Goal: Information Seeking & Learning: Learn about a topic

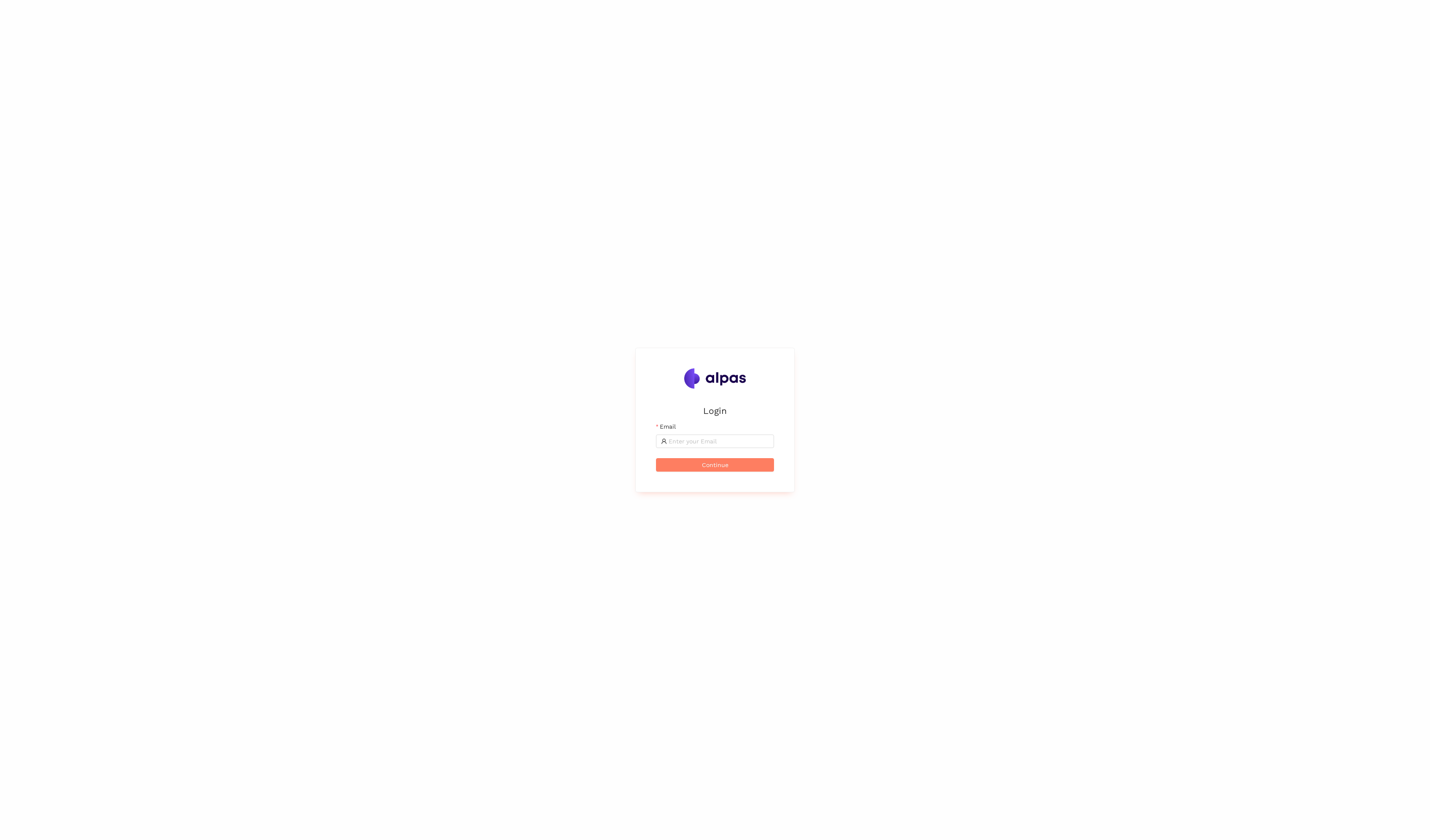
click at [591, 126] on div "Login Email Continue" at bounding box center [715, 420] width 1430 height 840
click at [447, 297] on input "Email" at bounding box center [480, 301] width 100 height 9
type input "[EMAIL_ADDRESS]"
click at [484, 322] on span "Continue" at bounding box center [477, 325] width 27 height 9
click at [527, 281] on icon "eye-invisible" at bounding box center [527, 284] width 6 height 6
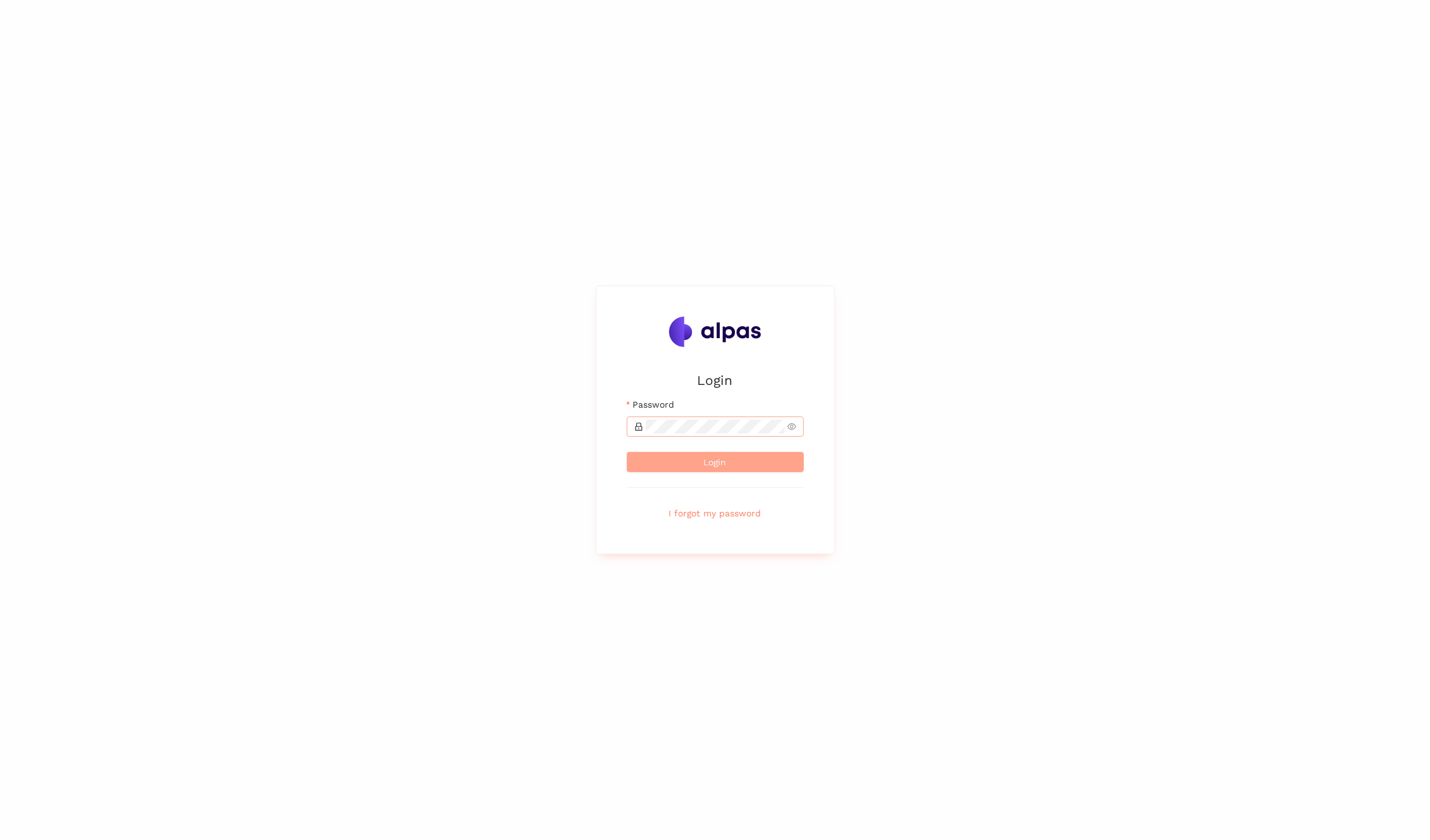
click at [750, 461] on button "Login" at bounding box center [715, 462] width 177 height 20
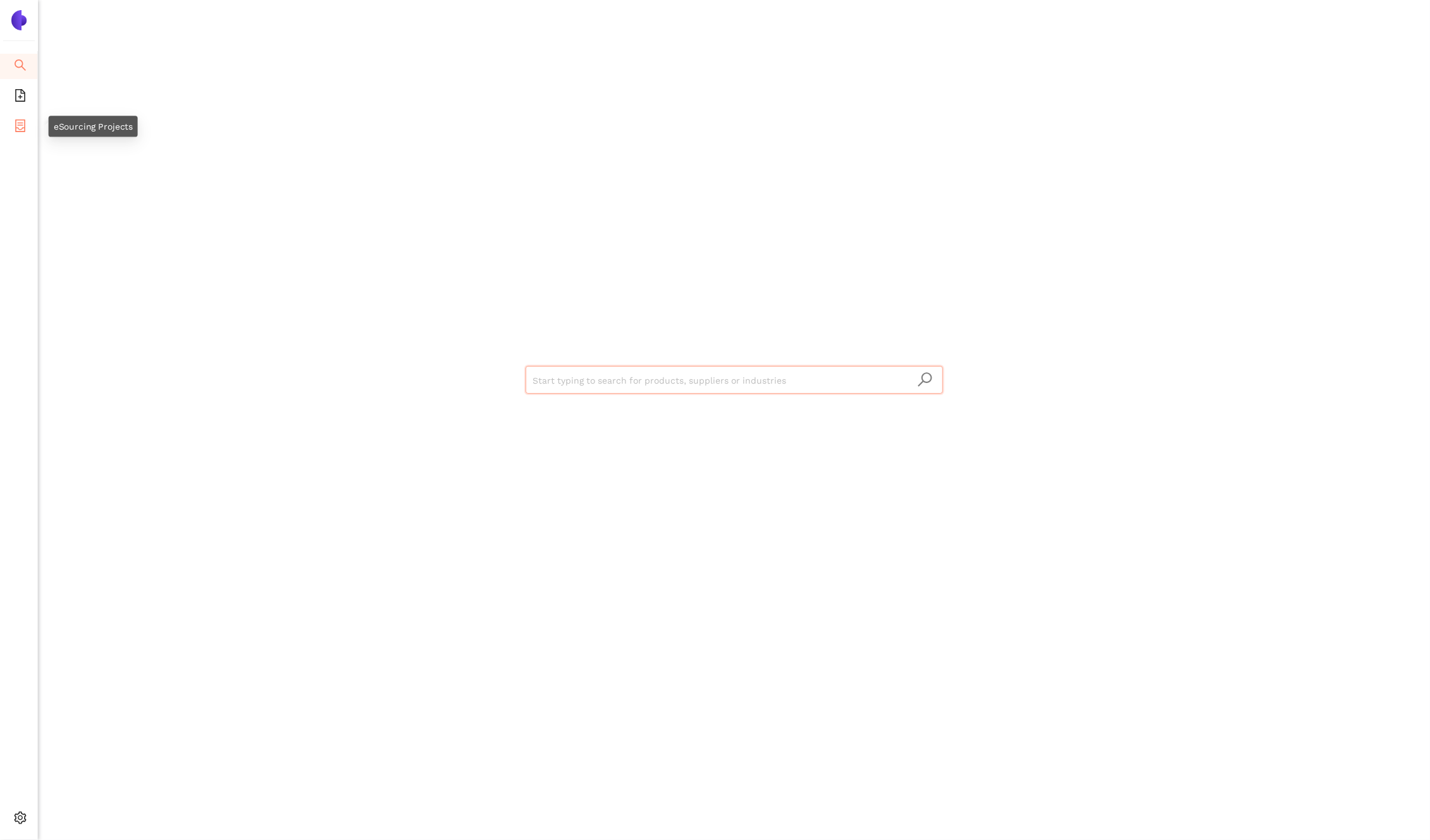
click at [19, 128] on icon "container" at bounding box center [20, 126] width 10 height 12
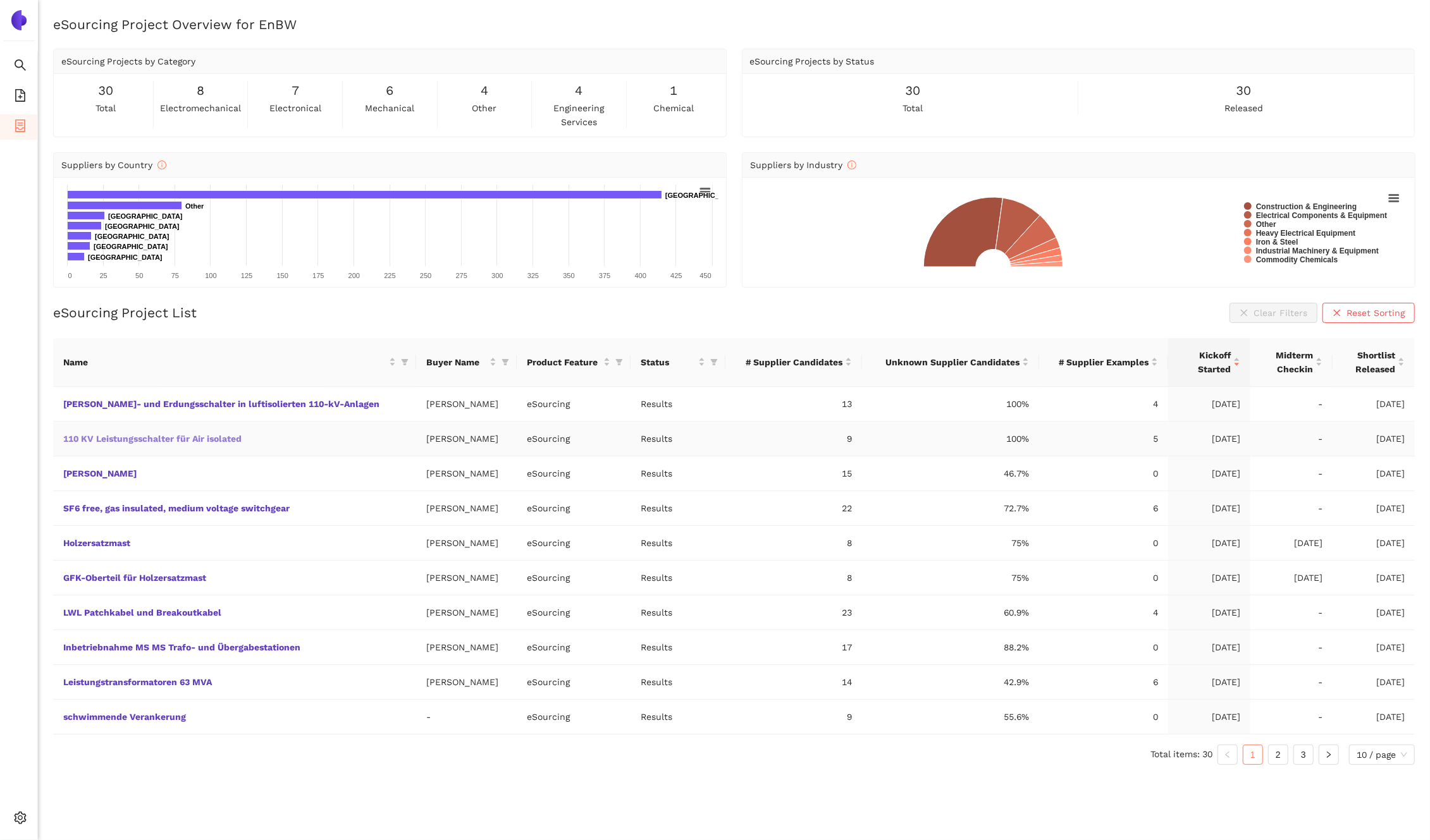
click at [0, 0] on link "110 KV Leistungsschalter für Air isolated" at bounding box center [0, 0] width 0 height 0
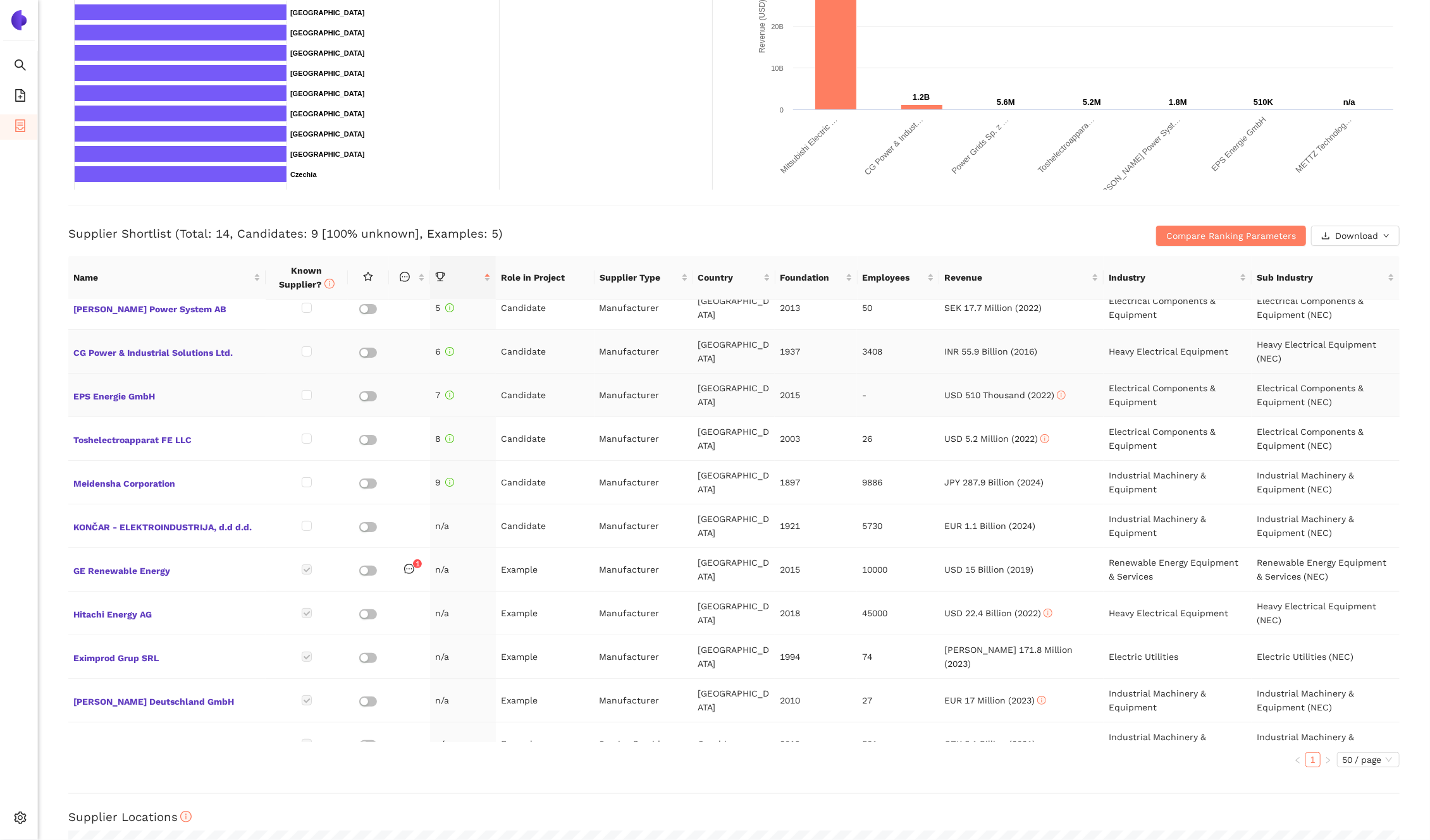
scroll to position [154, 0]
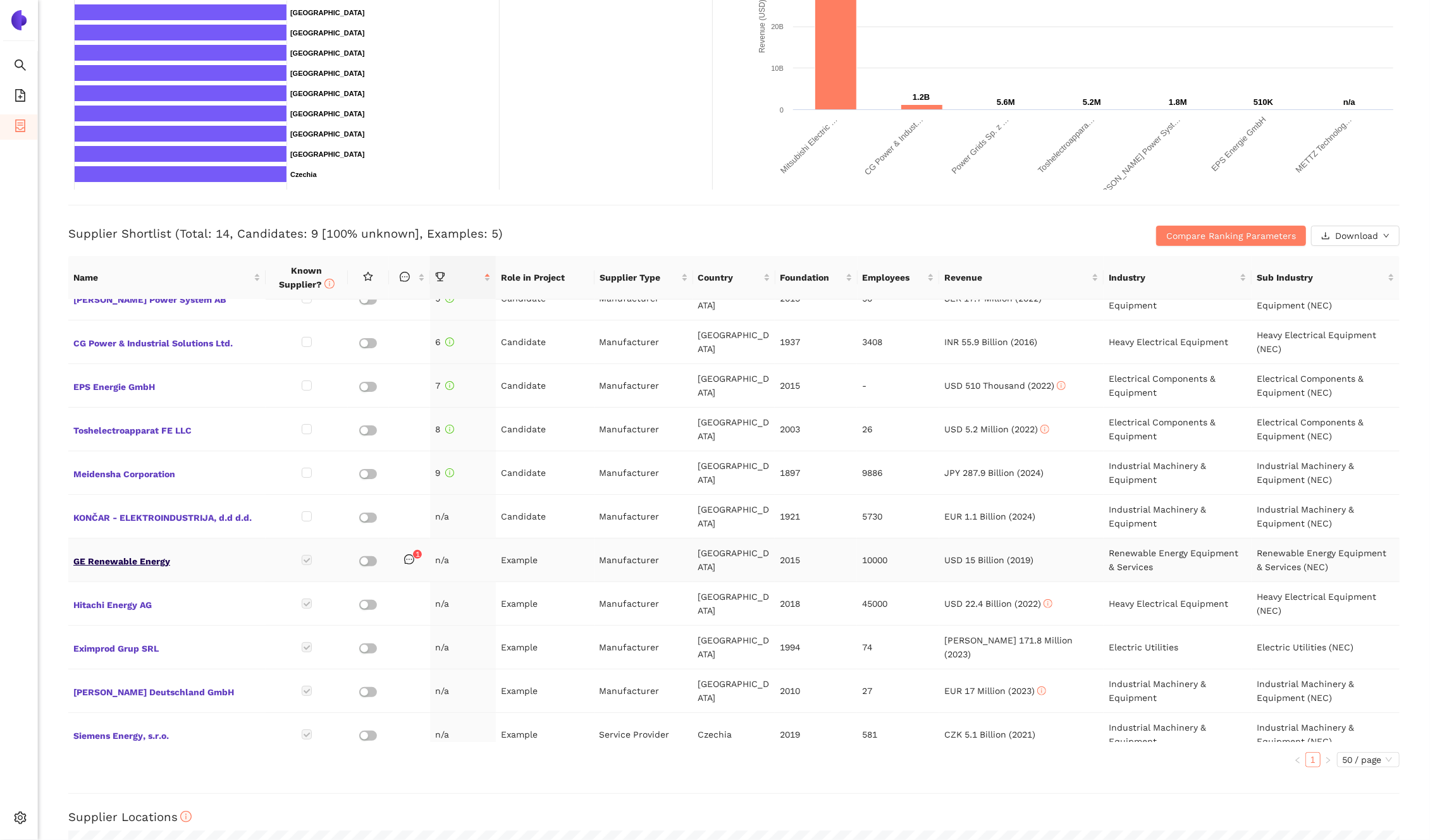
click at [120, 564] on span "GE Renewable Energy" at bounding box center [167, 560] width 187 height 17
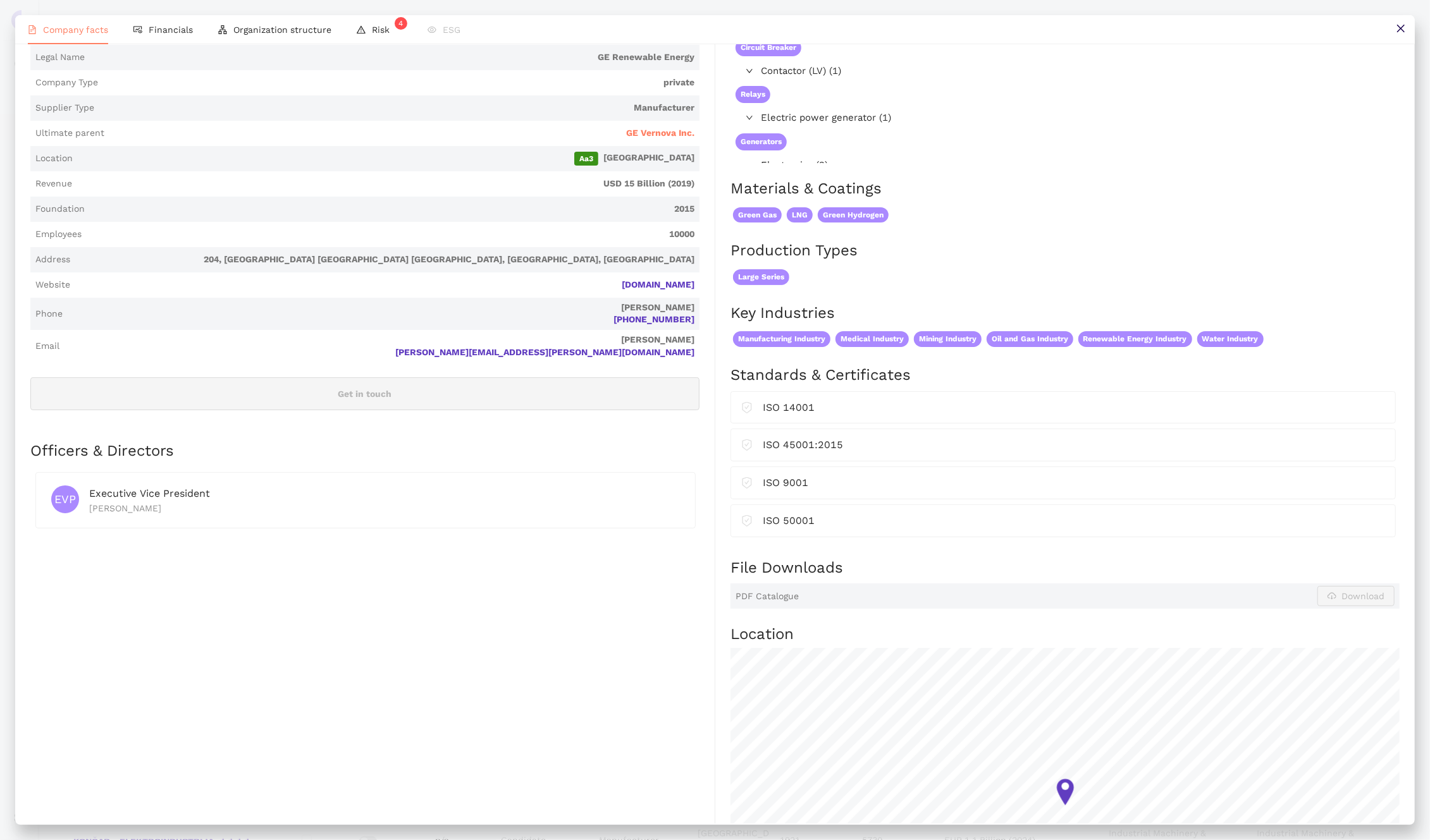
scroll to position [0, 0]
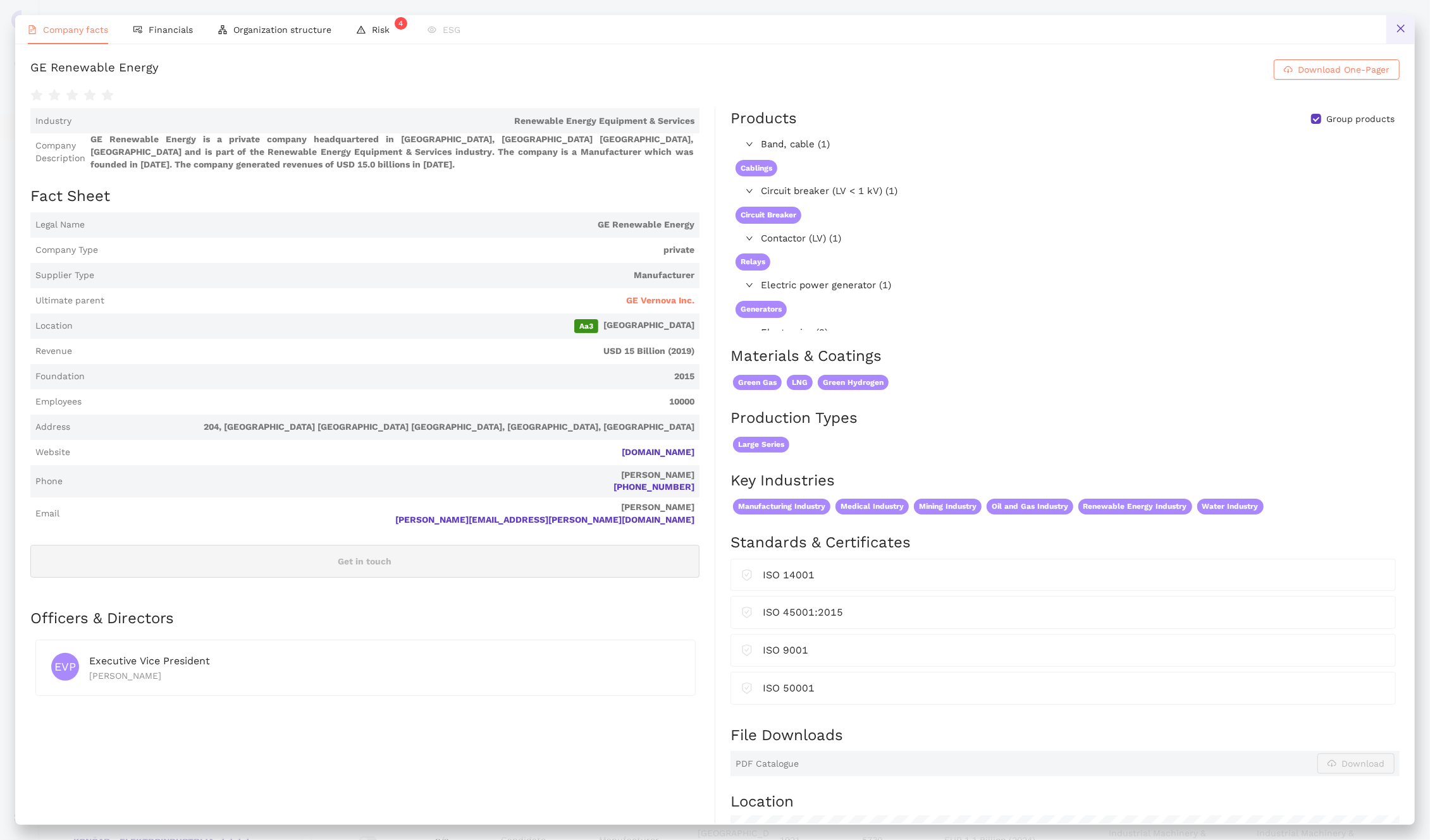
click at [1407, 32] on button at bounding box center [1401, 29] width 28 height 28
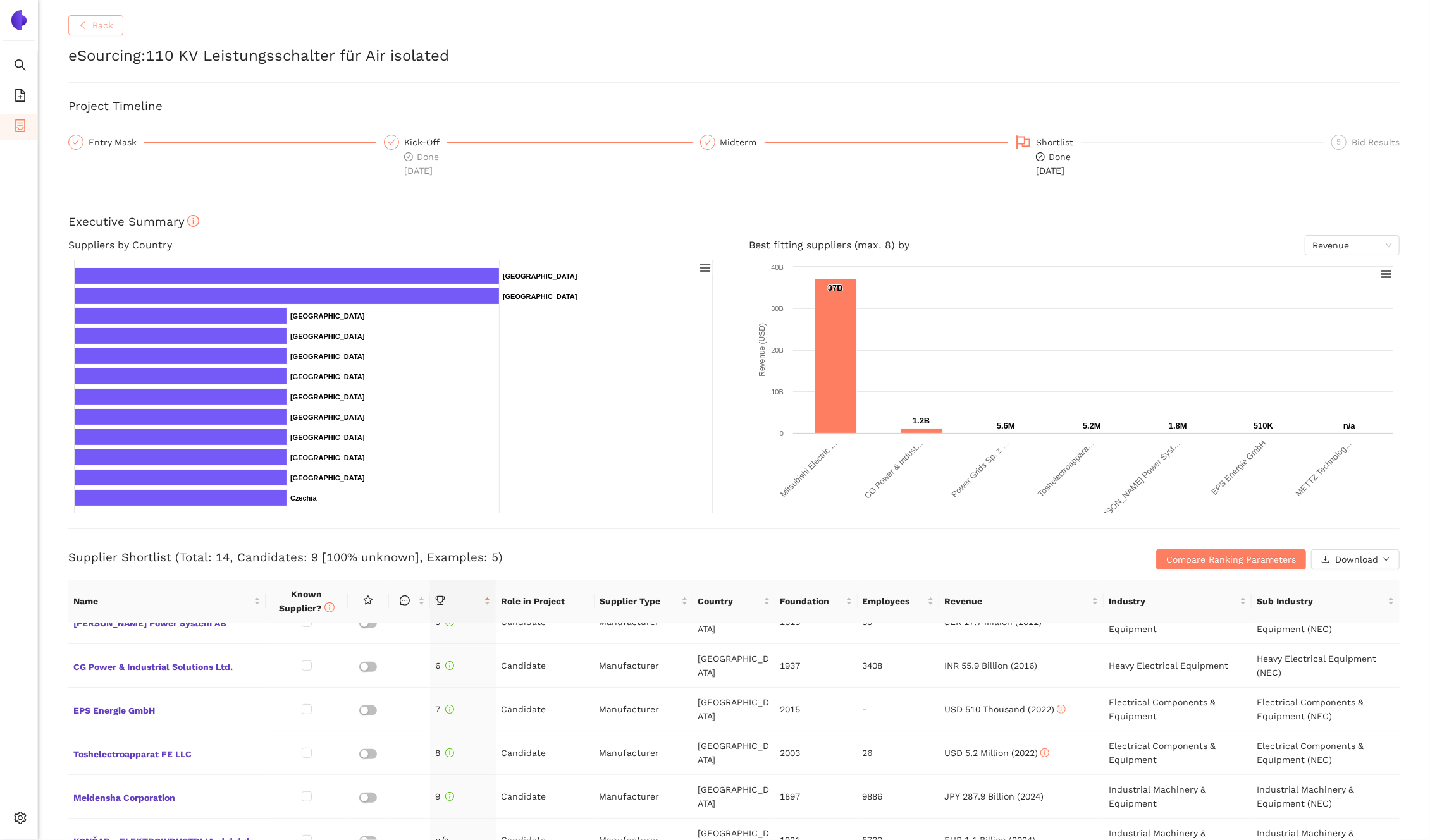
click at [93, 32] on span "Back" at bounding box center [102, 25] width 21 height 14
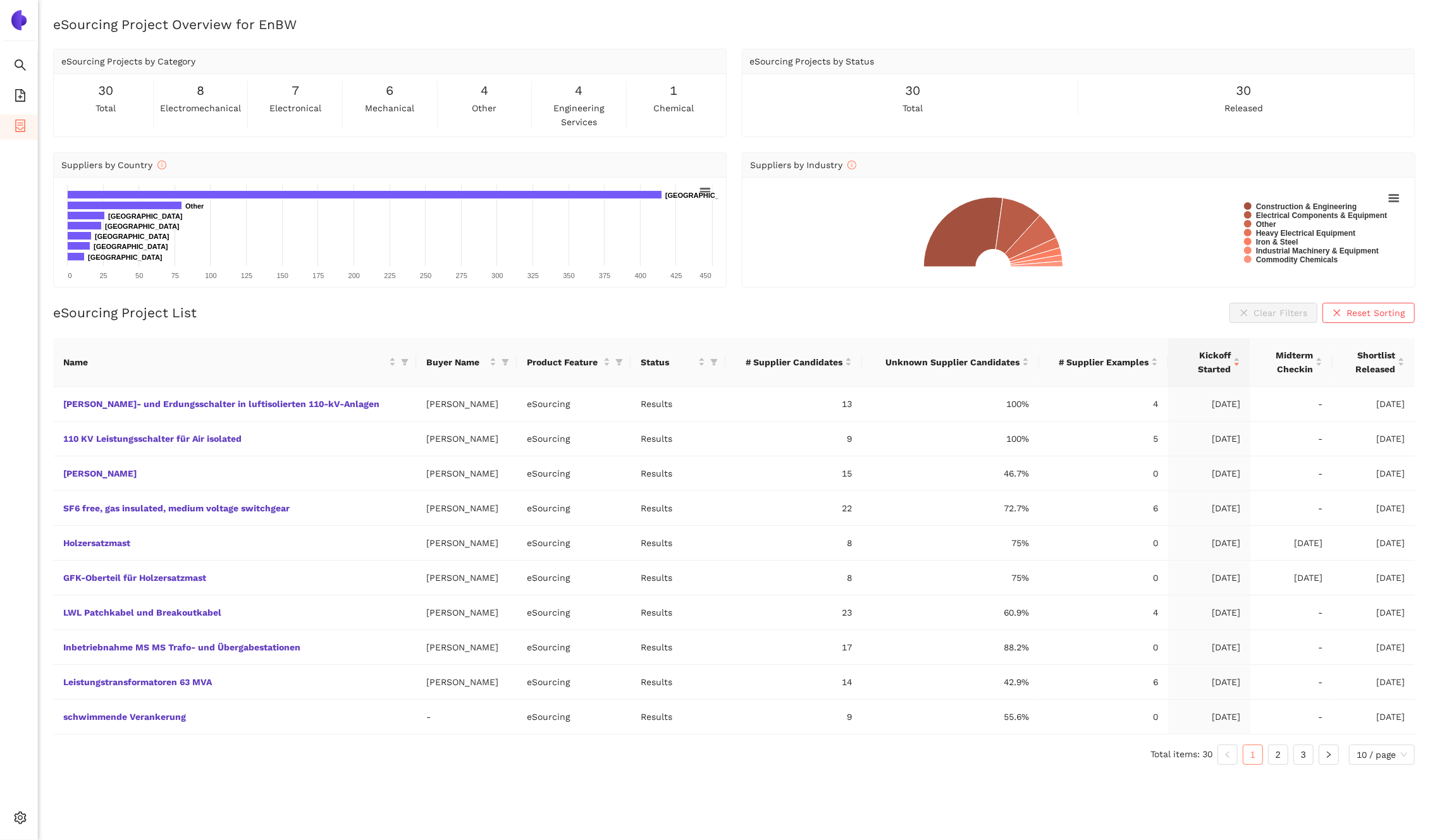
click at [422, 303] on div "eSourcing Project List Clear Filters Reset Sorting" at bounding box center [734, 313] width 1362 height 20
click at [0, 0] on link "[PERSON_NAME]- und Erdungsschalter in luftisolierten 110-kV-Anlagen" at bounding box center [0, 0] width 0 height 0
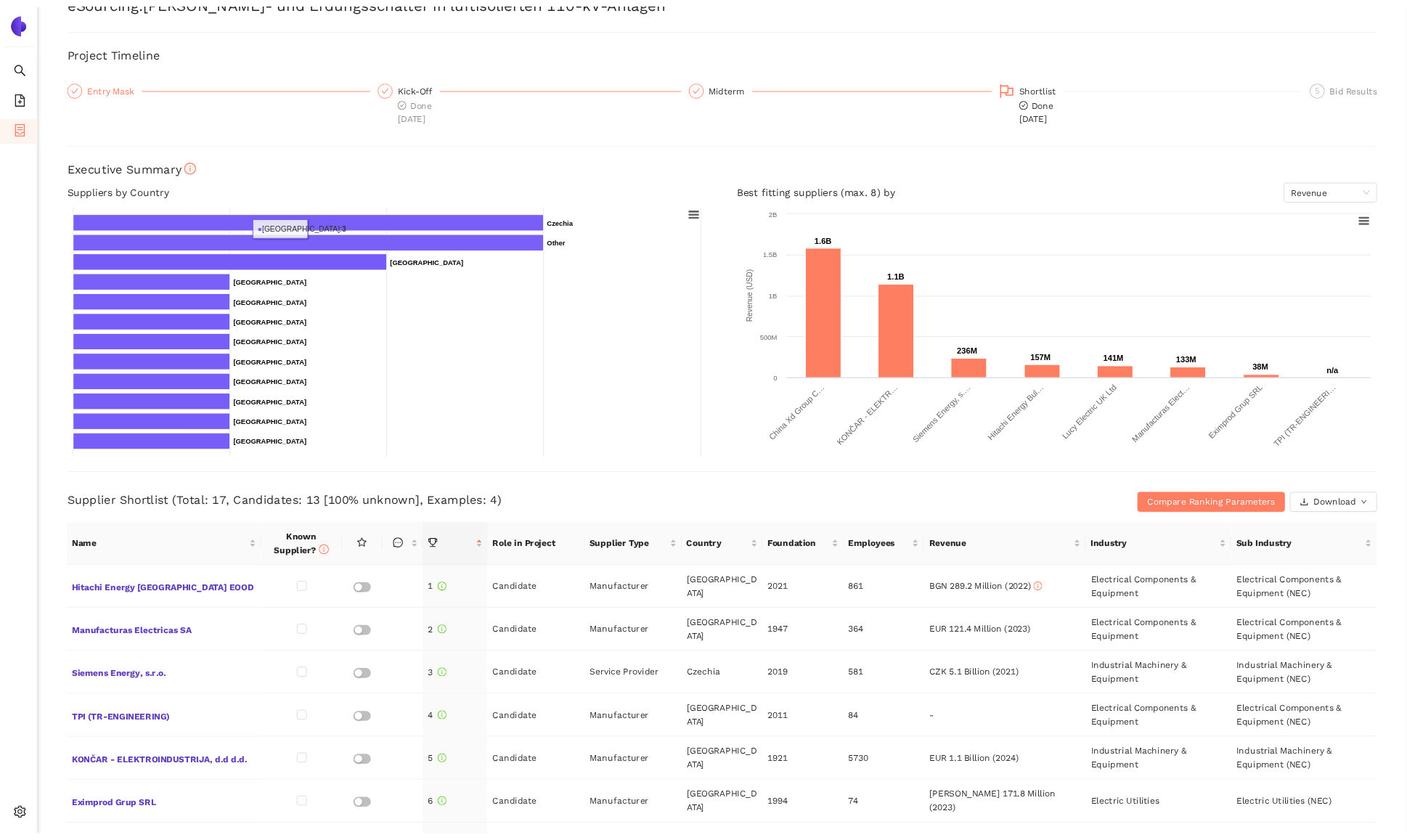
scroll to position [63, 0]
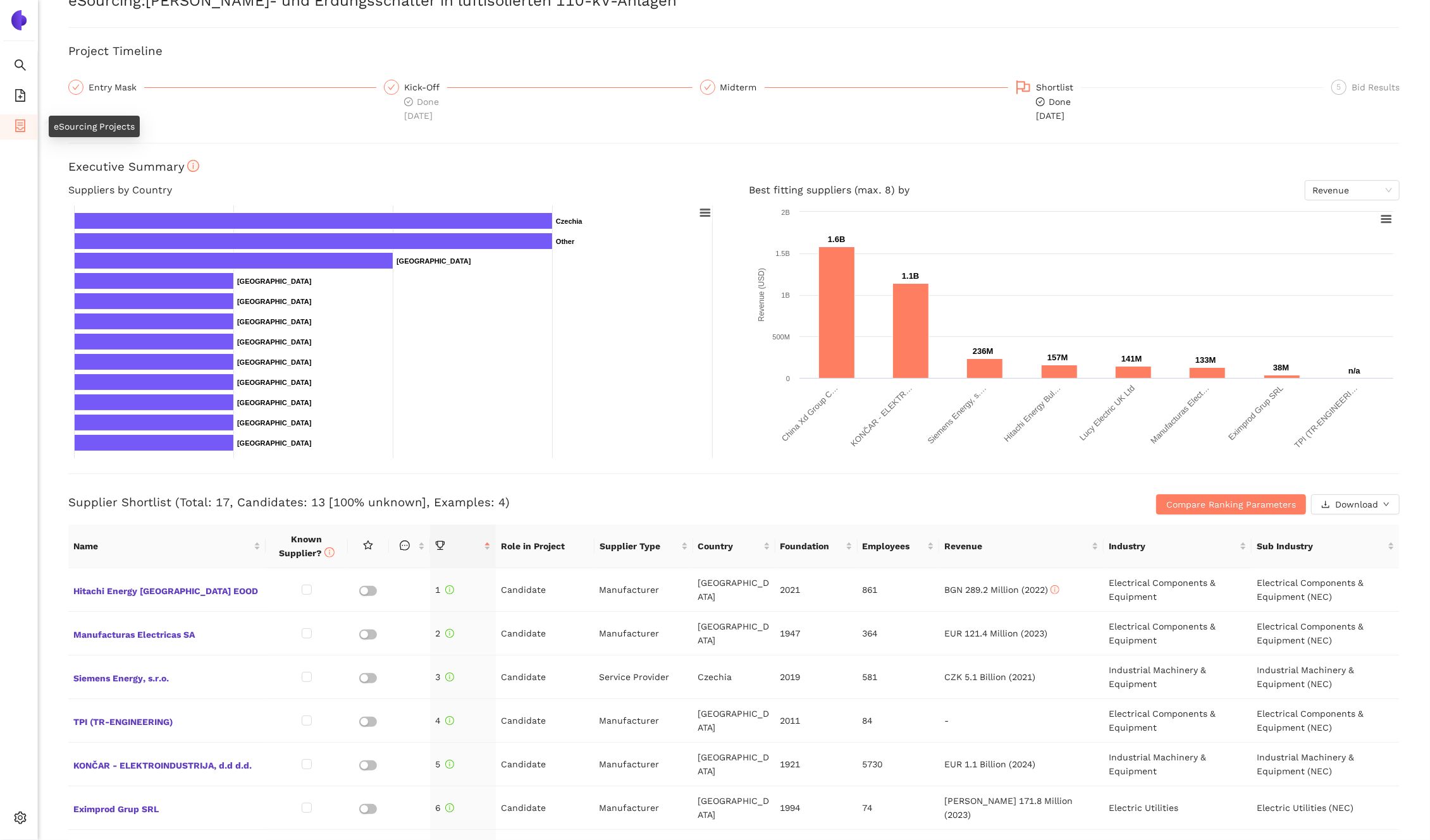
click at [20, 124] on icon "container" at bounding box center [20, 126] width 10 height 12
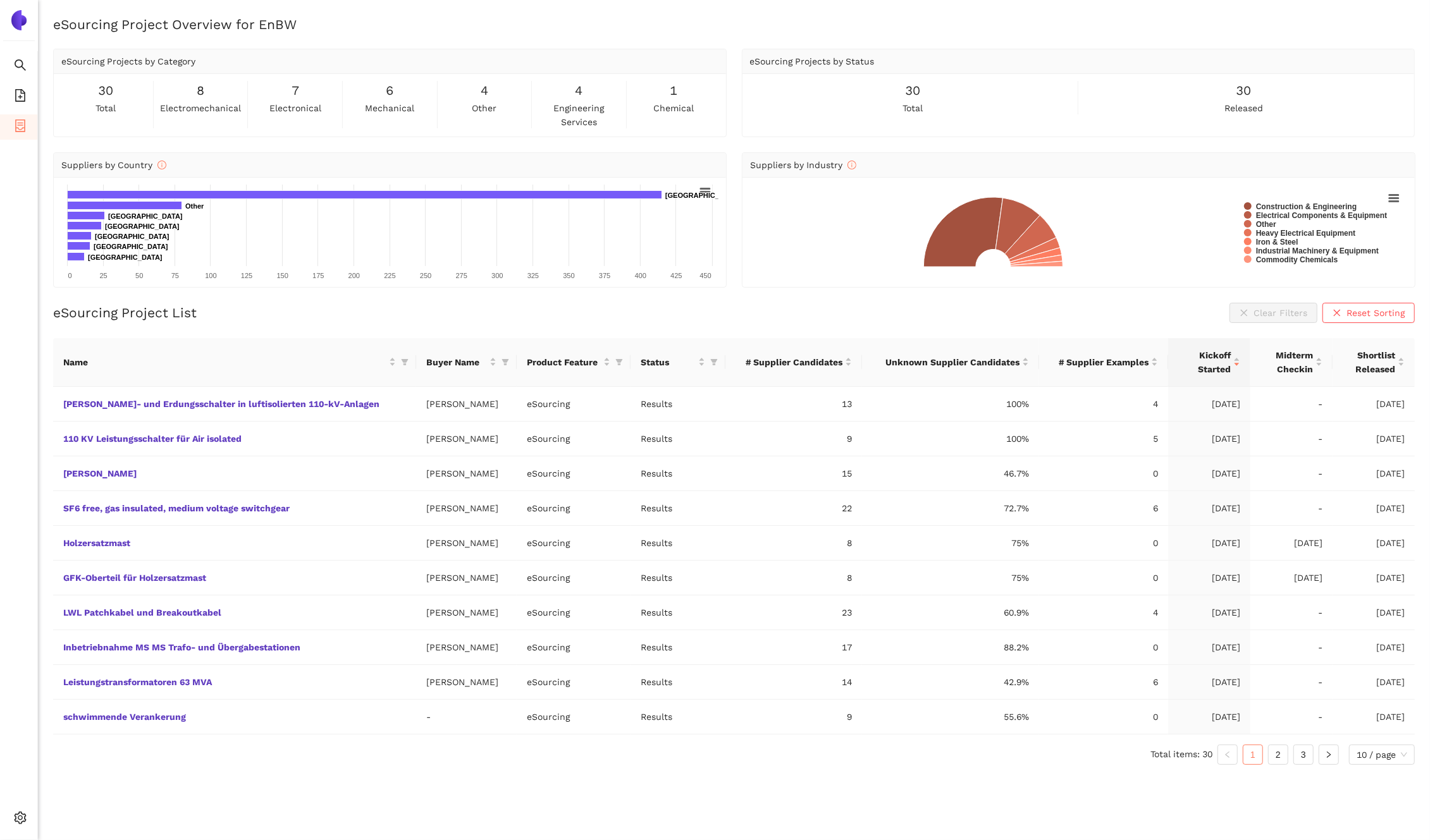
click at [466, 303] on div "eSourcing Project List Clear Filters Reset Sorting" at bounding box center [734, 313] width 1362 height 20
click at [1272, 745] on link "2" at bounding box center [1278, 754] width 19 height 19
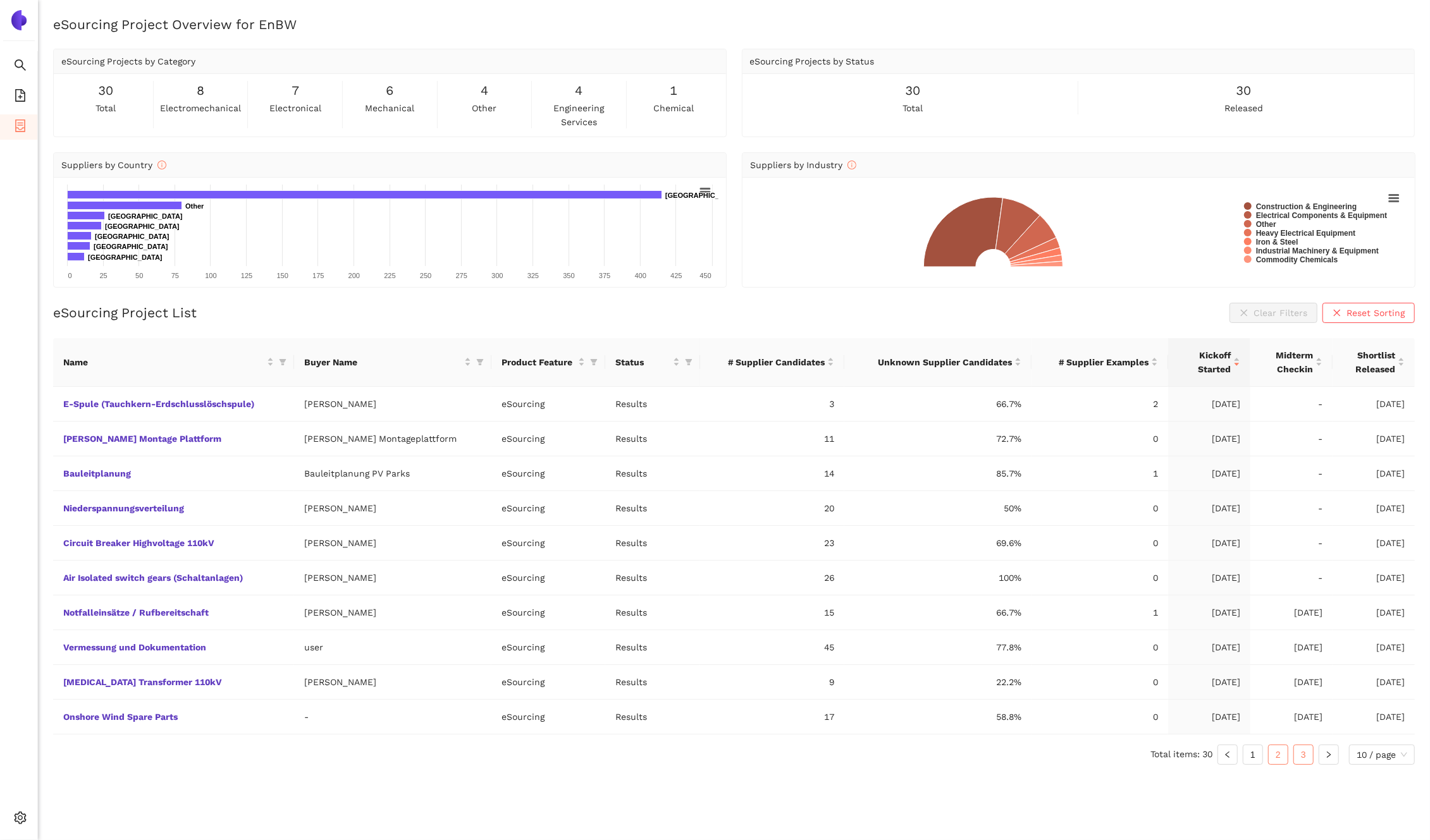
click at [1303, 745] on link "3" at bounding box center [1303, 754] width 19 height 19
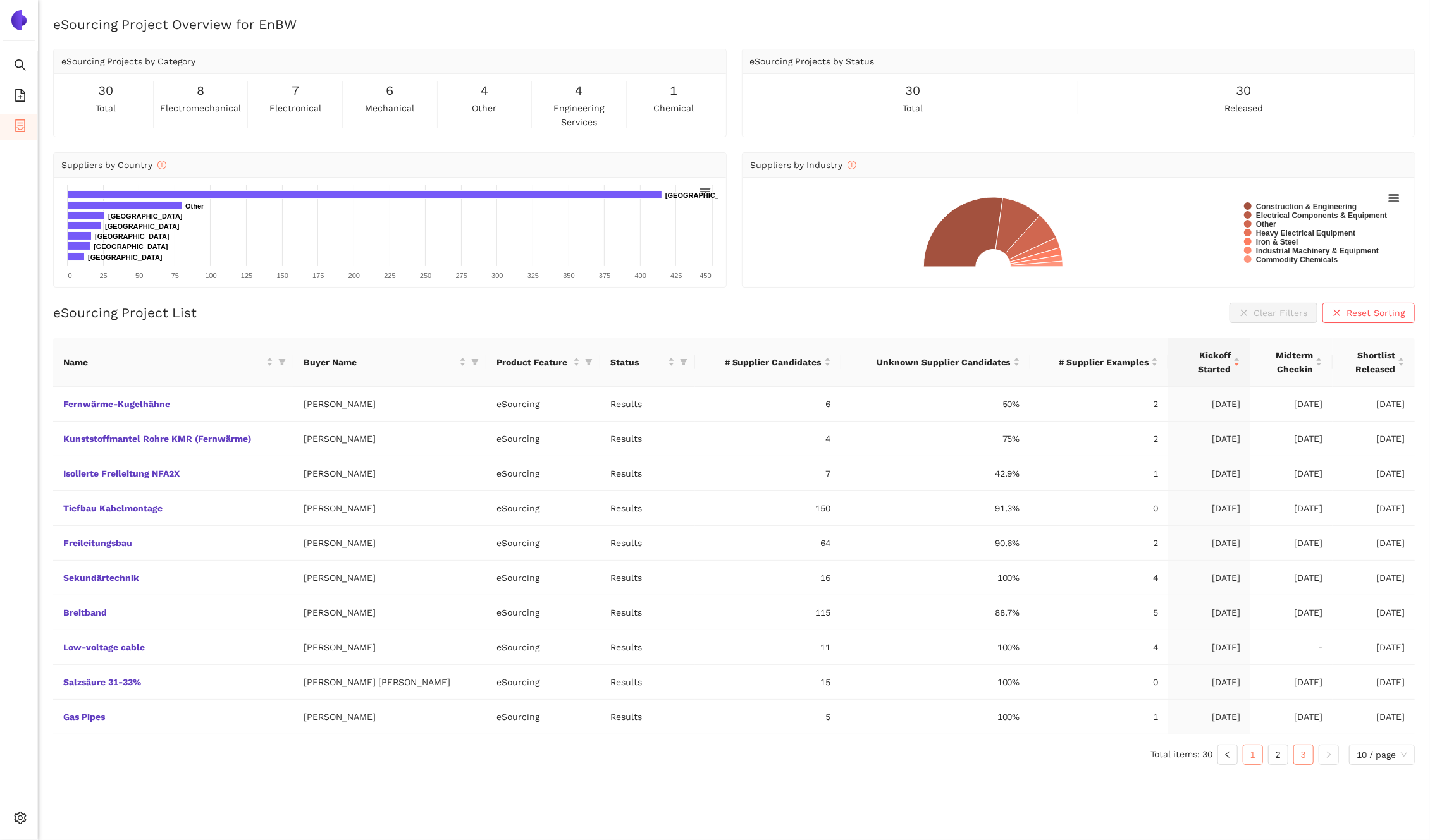
click at [1253, 745] on link "1" at bounding box center [1253, 754] width 19 height 19
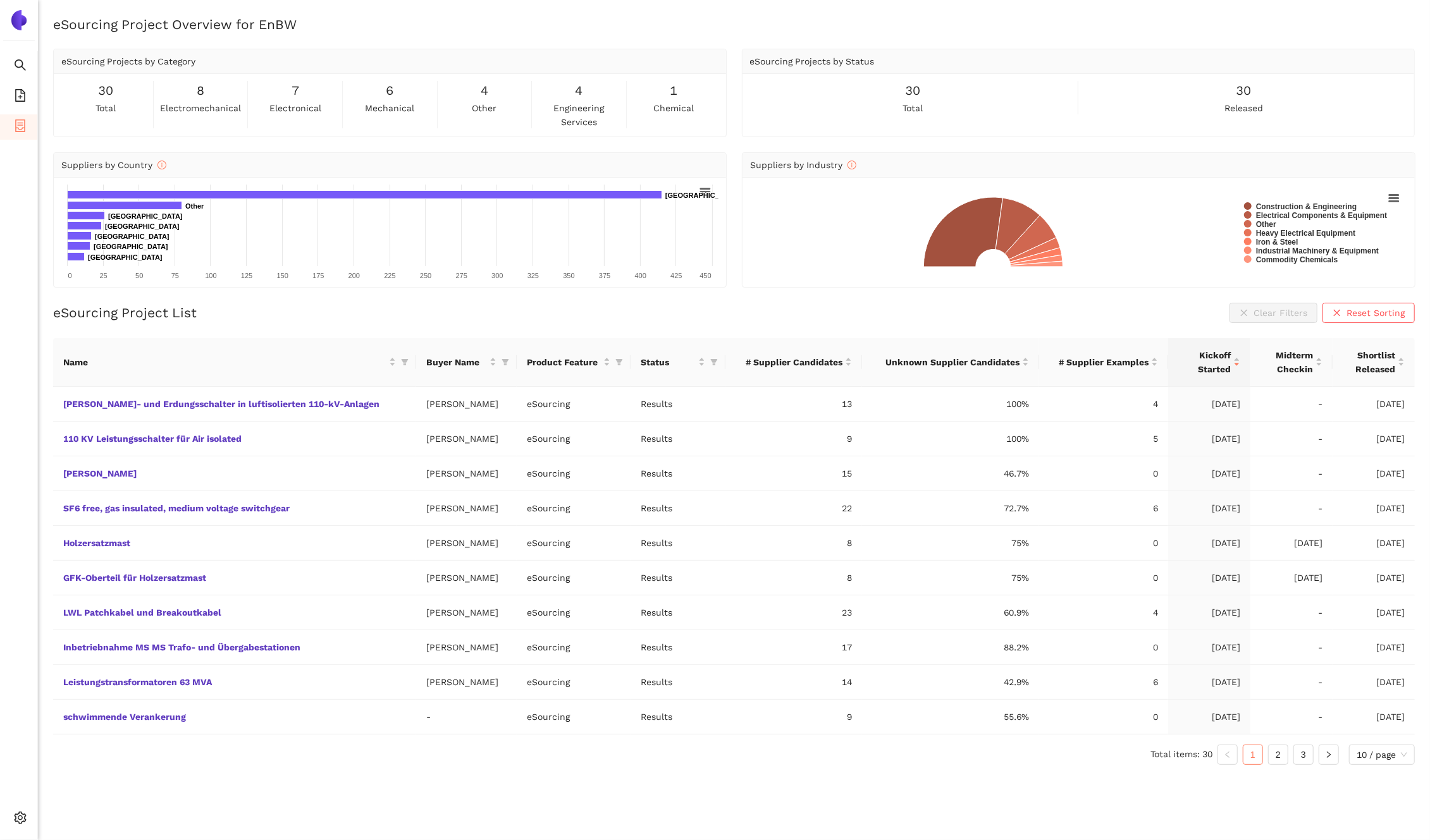
click at [736, 303] on div "eSourcing Project List Clear Filters Reset Sorting" at bounding box center [734, 313] width 1362 height 20
click at [818, 801] on div "eSourcing Project Overview for EnBW eSourcing Projects by Category 30 total 8 e…" at bounding box center [735, 435] width 1393 height 840
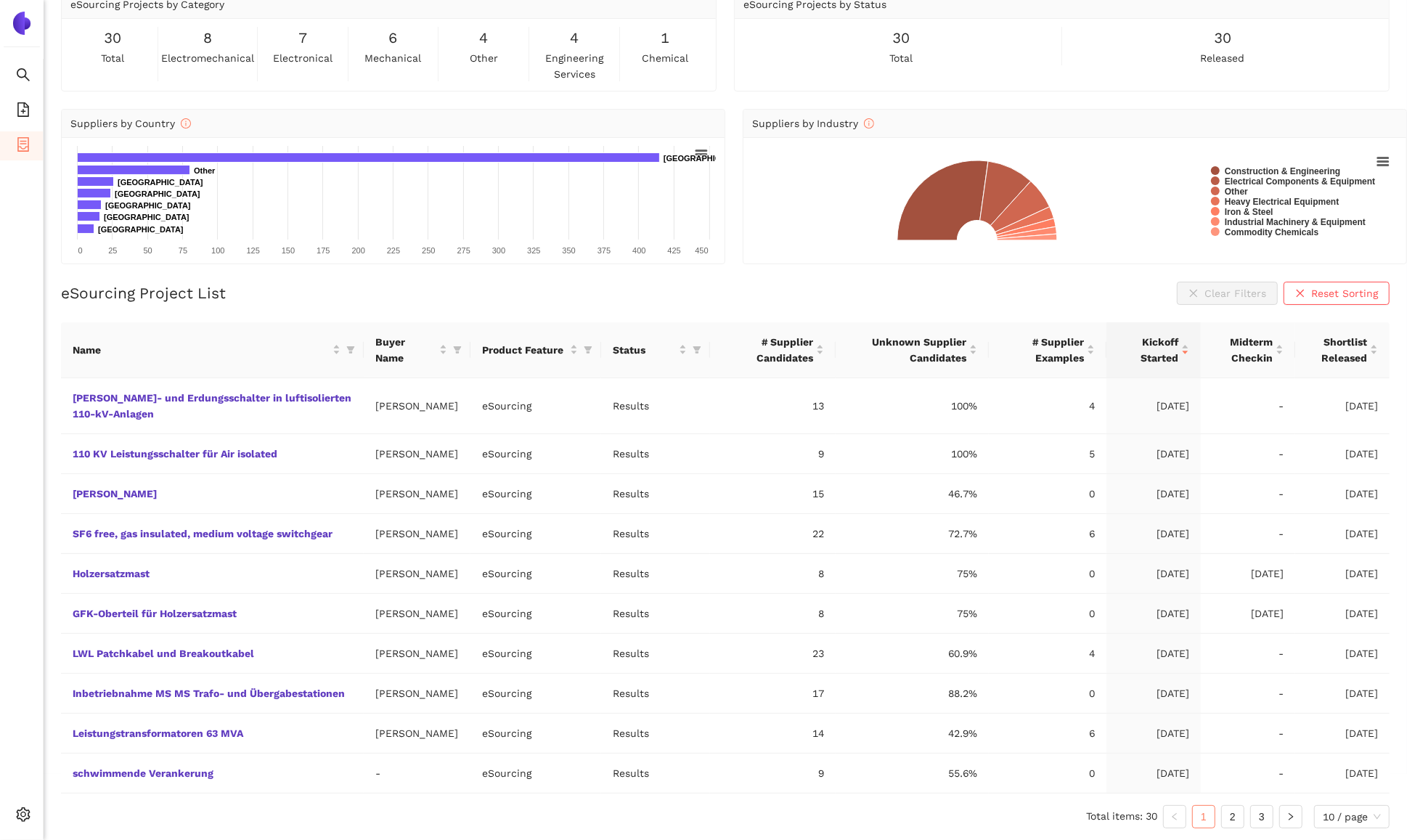
scroll to position [108, 0]
click at [25, 75] on icon "search" at bounding box center [23, 75] width 13 height 13
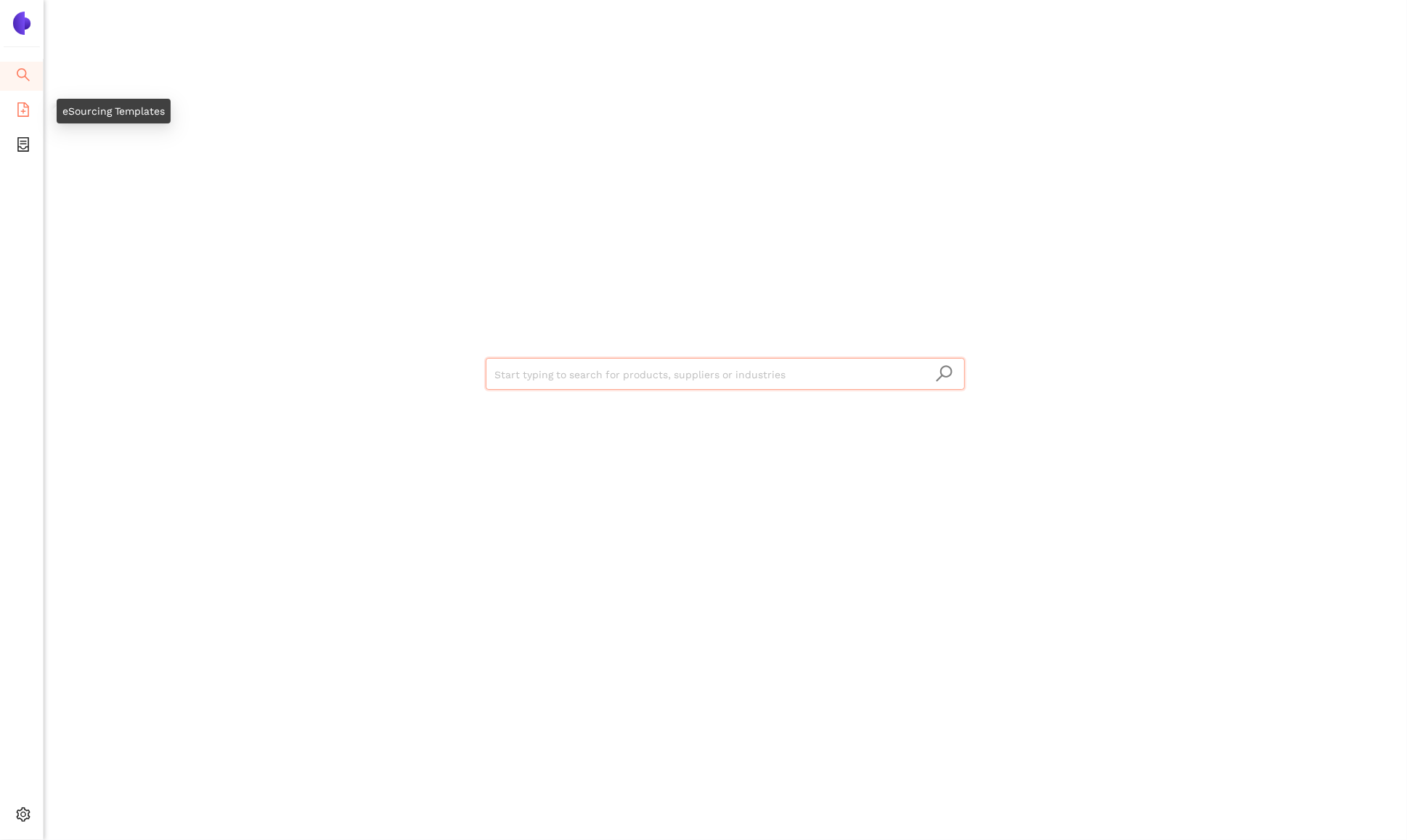
click at [22, 110] on icon "file-add" at bounding box center [23, 109] width 11 height 14
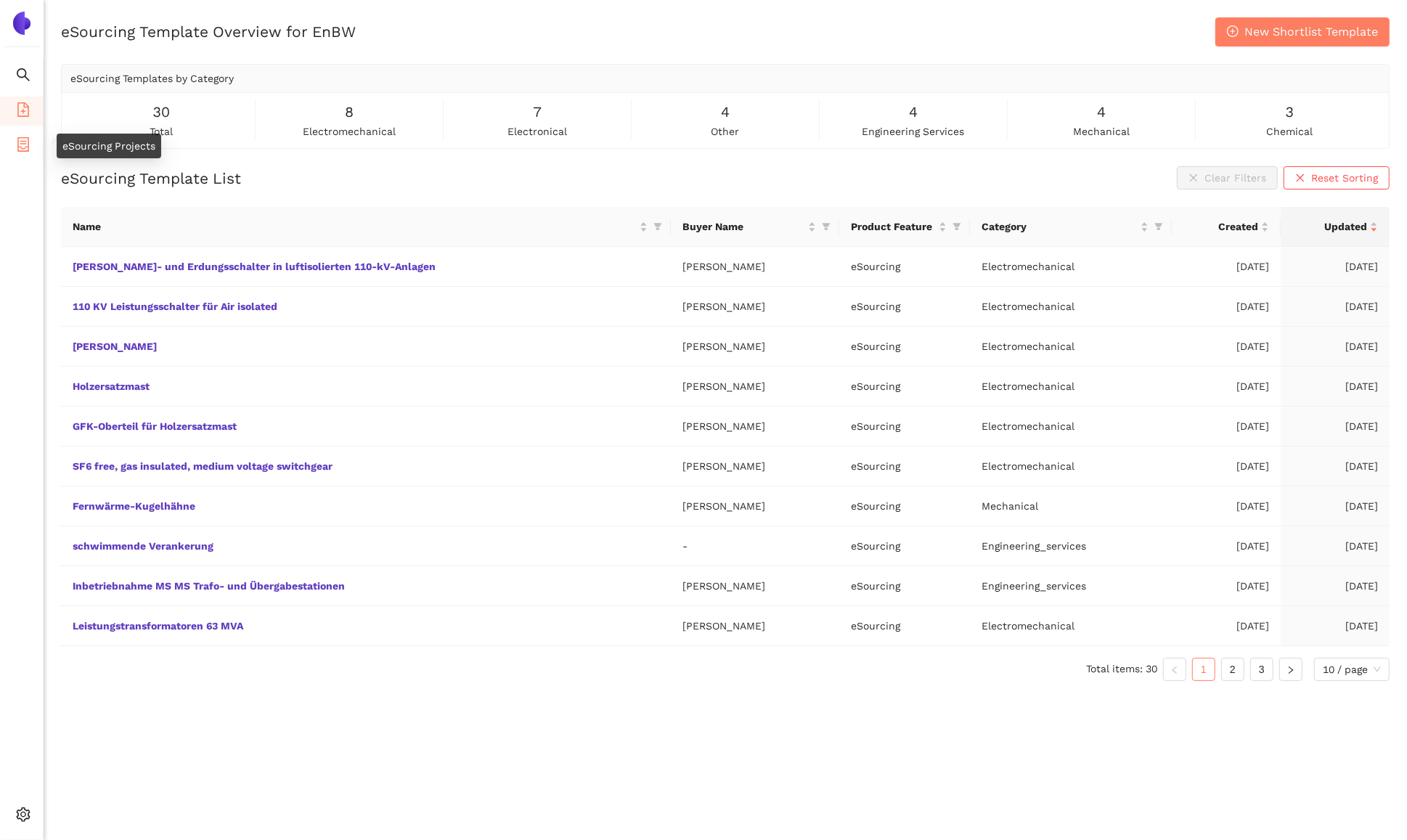
click at [21, 144] on icon "container" at bounding box center [23, 144] width 14 height 14
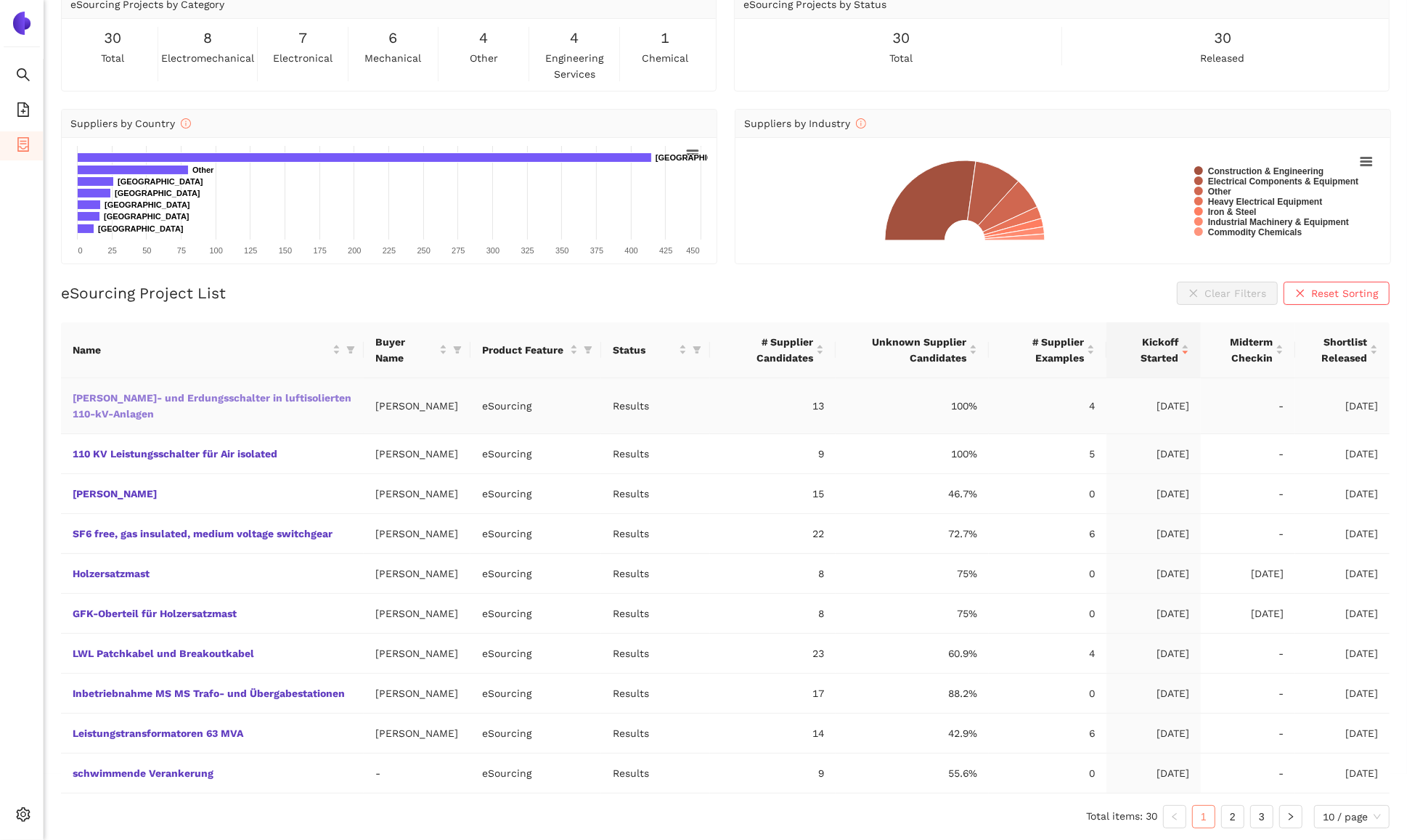
scroll to position [74, 0]
click at [347, 346] on icon "filter" at bounding box center [351, 350] width 8 height 8
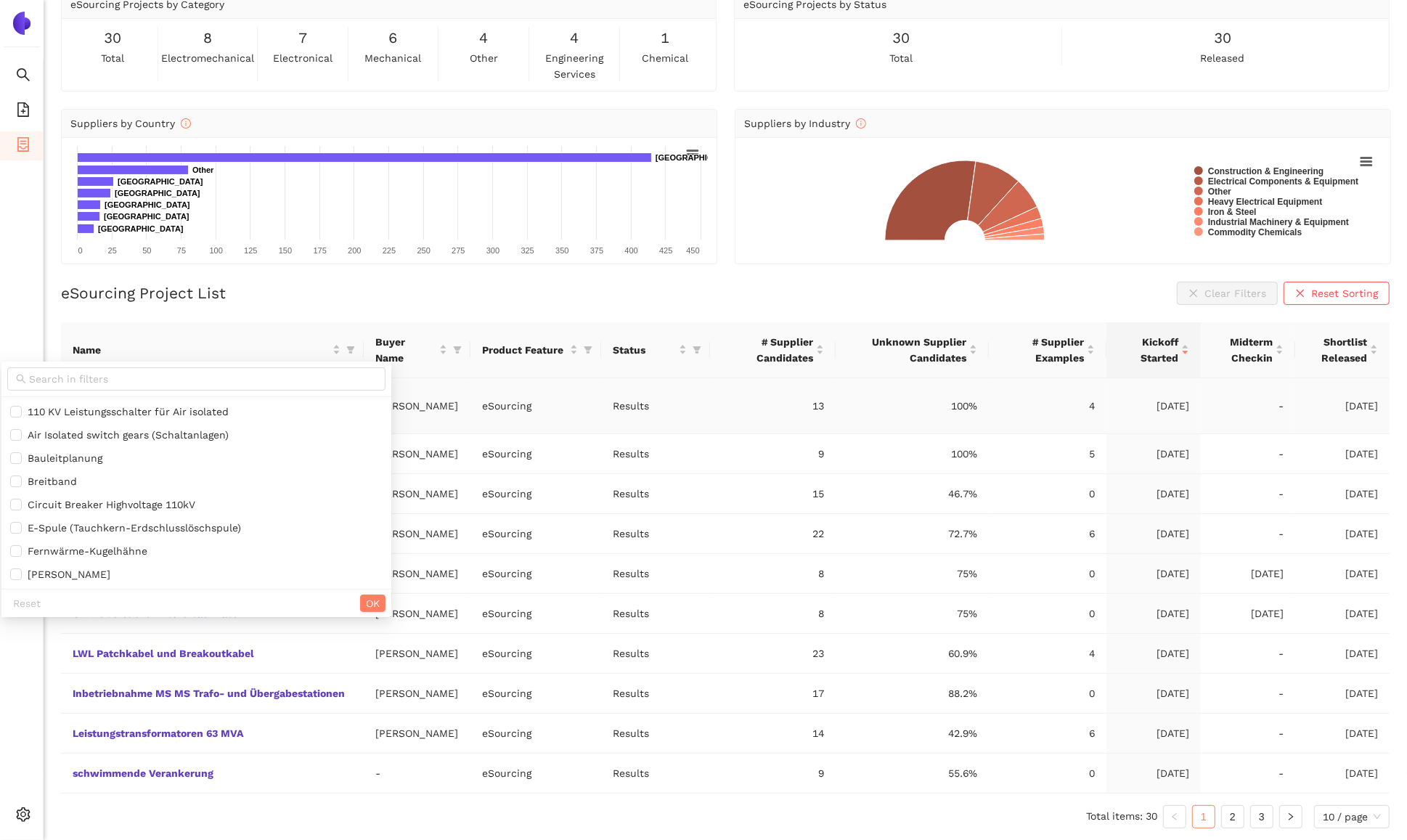
click at [399, 398] on td "[PERSON_NAME]" at bounding box center [417, 406] width 107 height 55
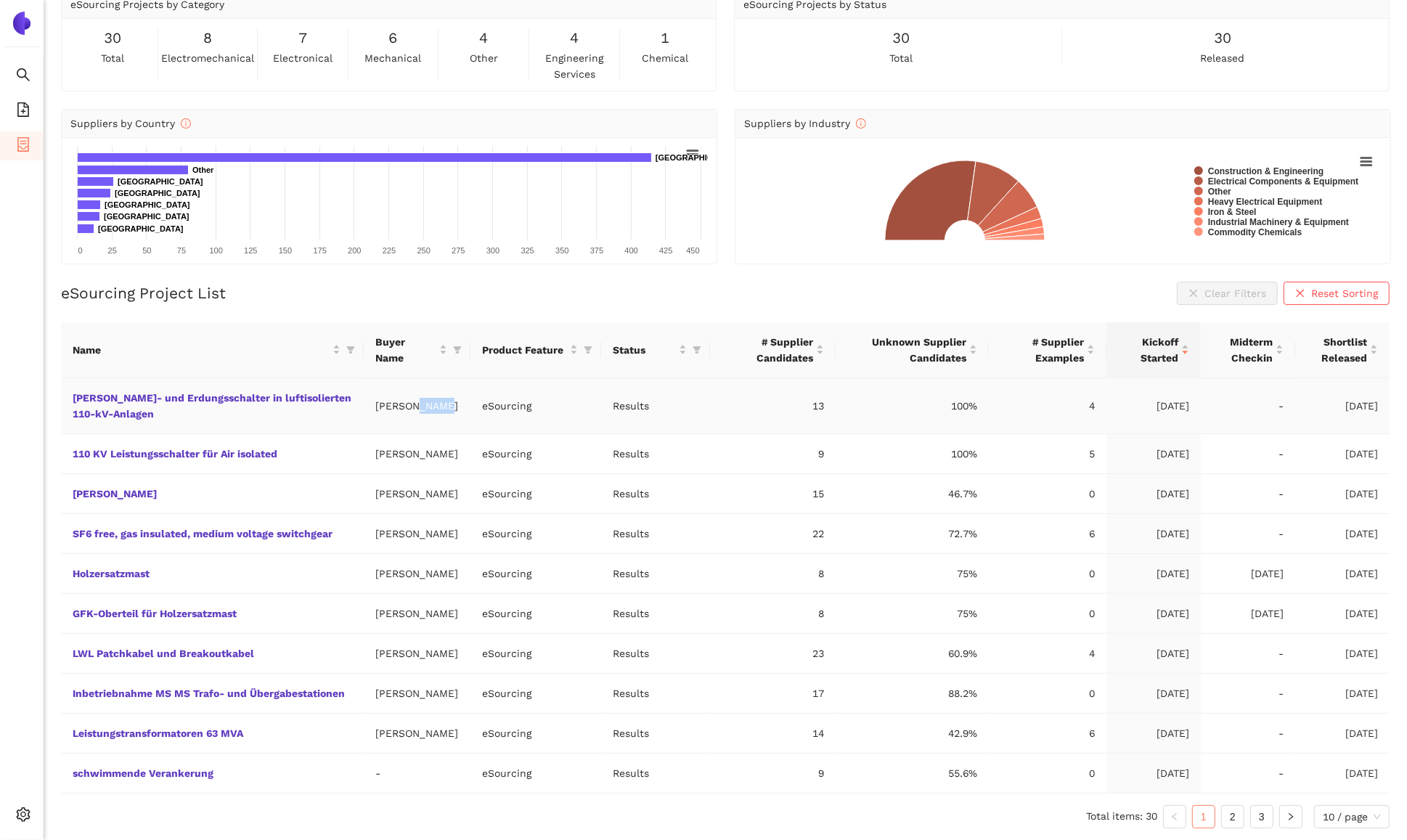
click at [399, 398] on td "[PERSON_NAME]" at bounding box center [417, 406] width 107 height 55
click at [54, 365] on div "eSourcing Project Overview for EnBW eSourcing Projects by Category 30 total 8 e…" at bounding box center [725, 371] width 1363 height 840
click at [0, 0] on link "110 KV Leistungsschalter für Air isolated" at bounding box center [0, 0] width 0 height 0
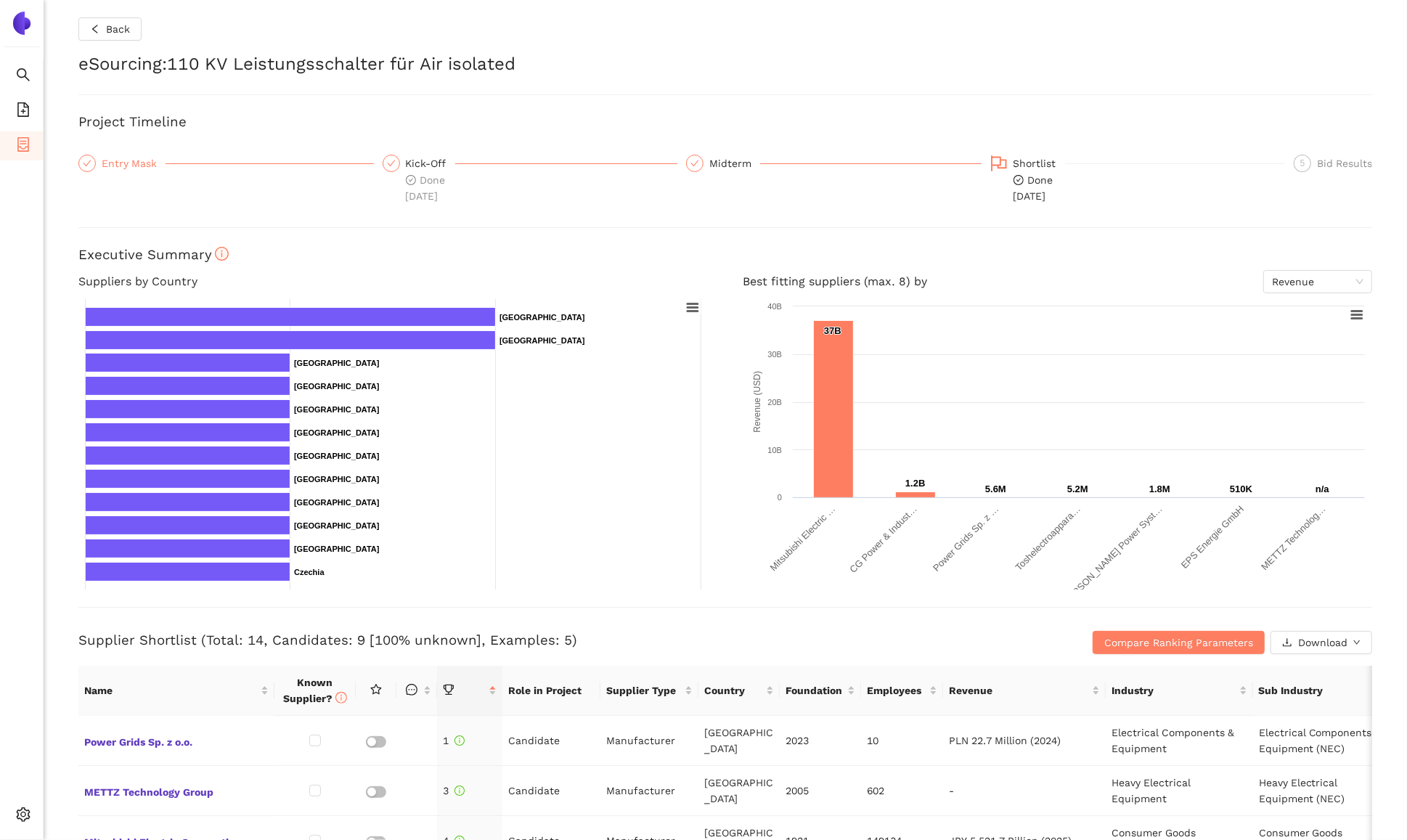
click at [142, 165] on div "Entry Mask" at bounding box center [133, 163] width 64 height 17
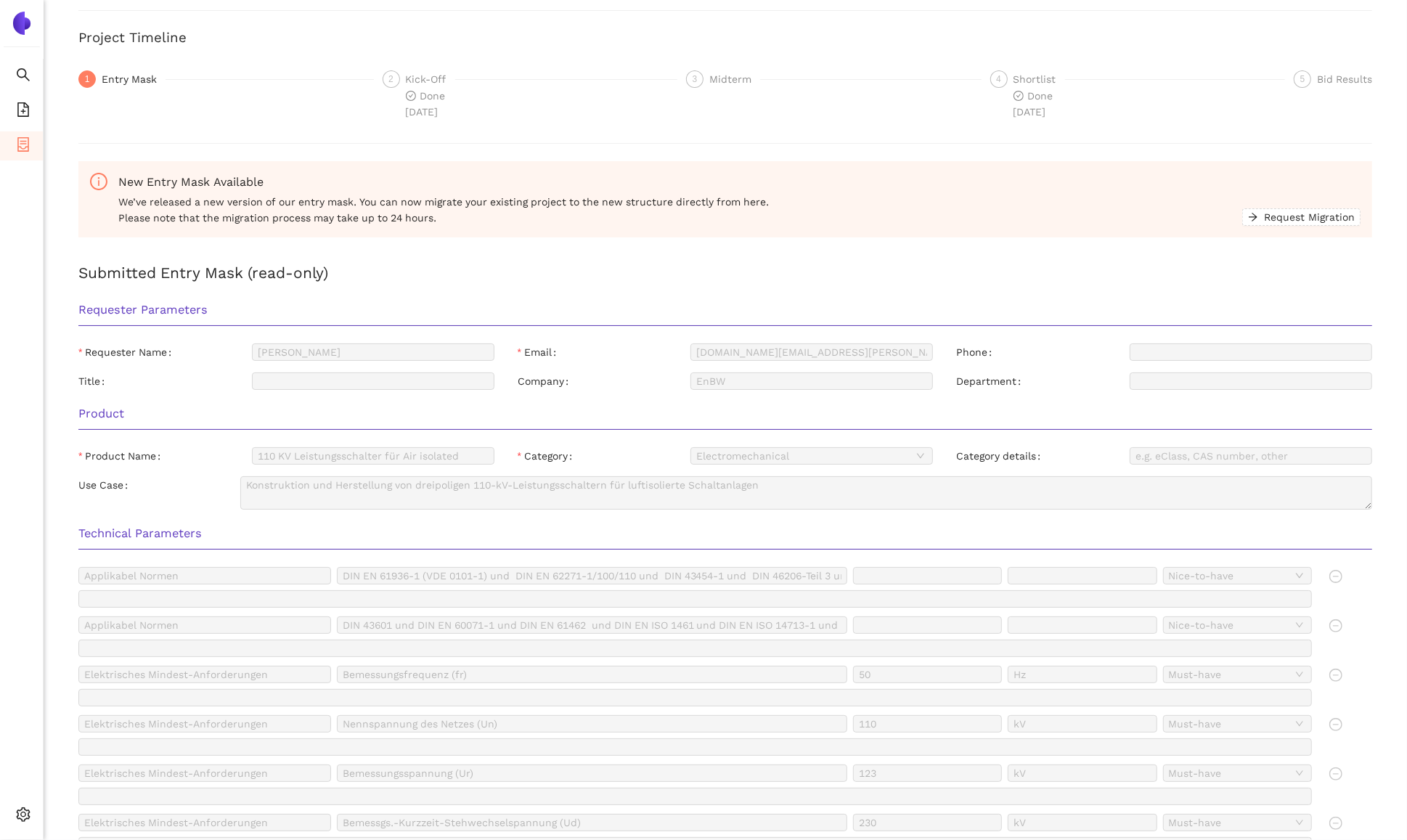
scroll to position [68, 0]
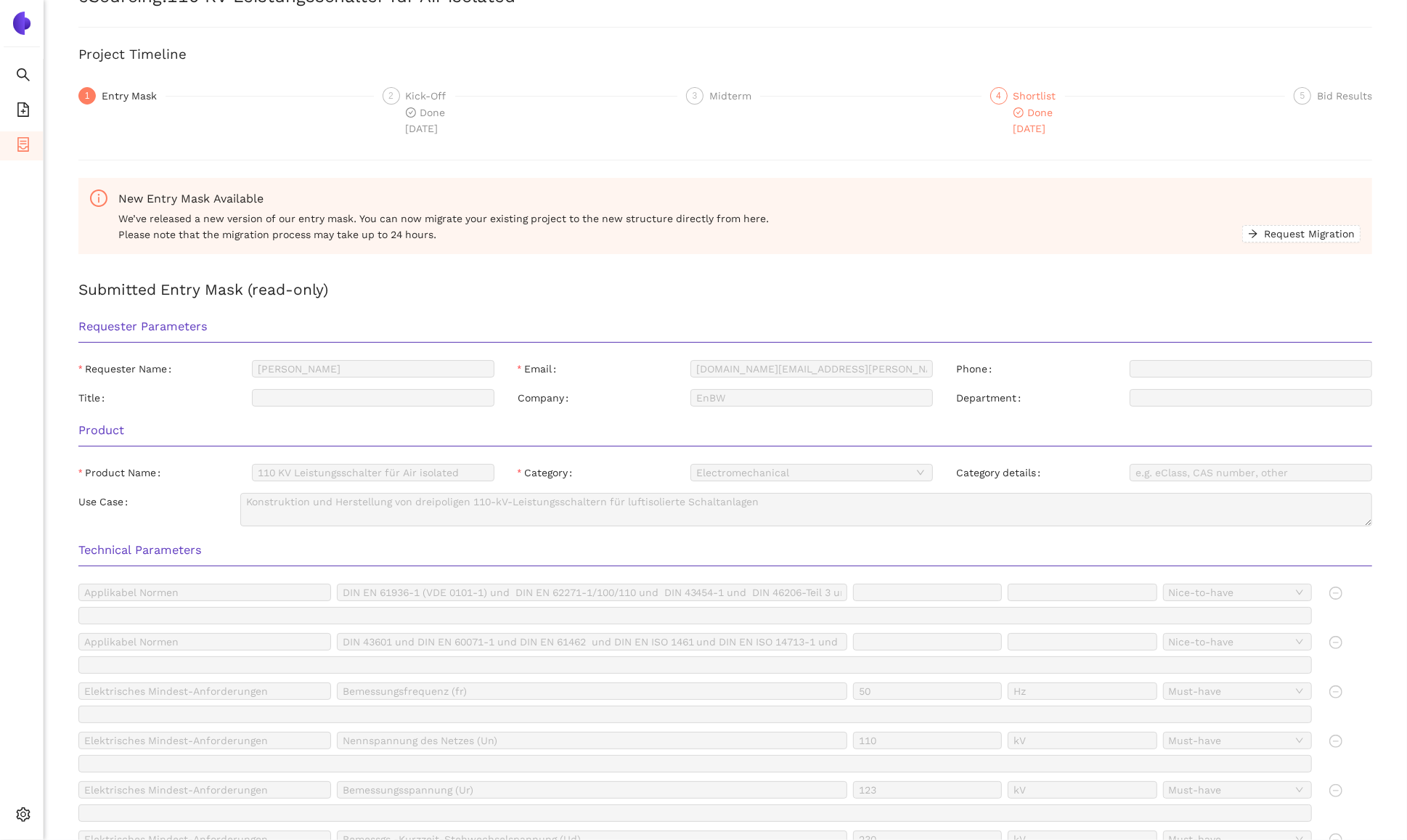
click at [1053, 95] on div "Shortlist" at bounding box center [1039, 96] width 52 height 17
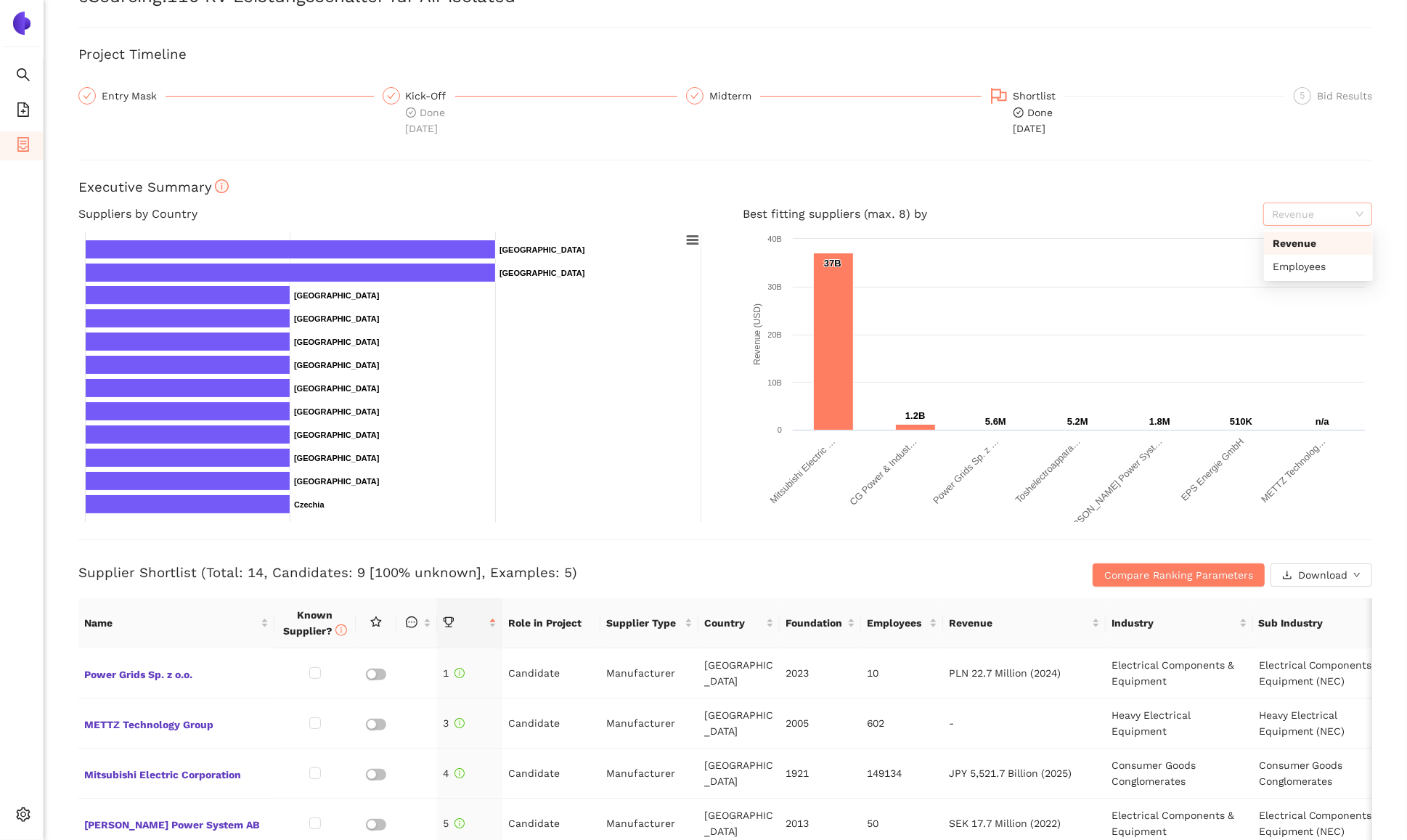
click at [1304, 206] on span "Revenue" at bounding box center [1318, 214] width 92 height 22
click at [1187, 201] on div "Back eSourcing : 110 KV Leistungsschalter für Air isolated Project Timeline Ent…" at bounding box center [725, 420] width 1363 height 840
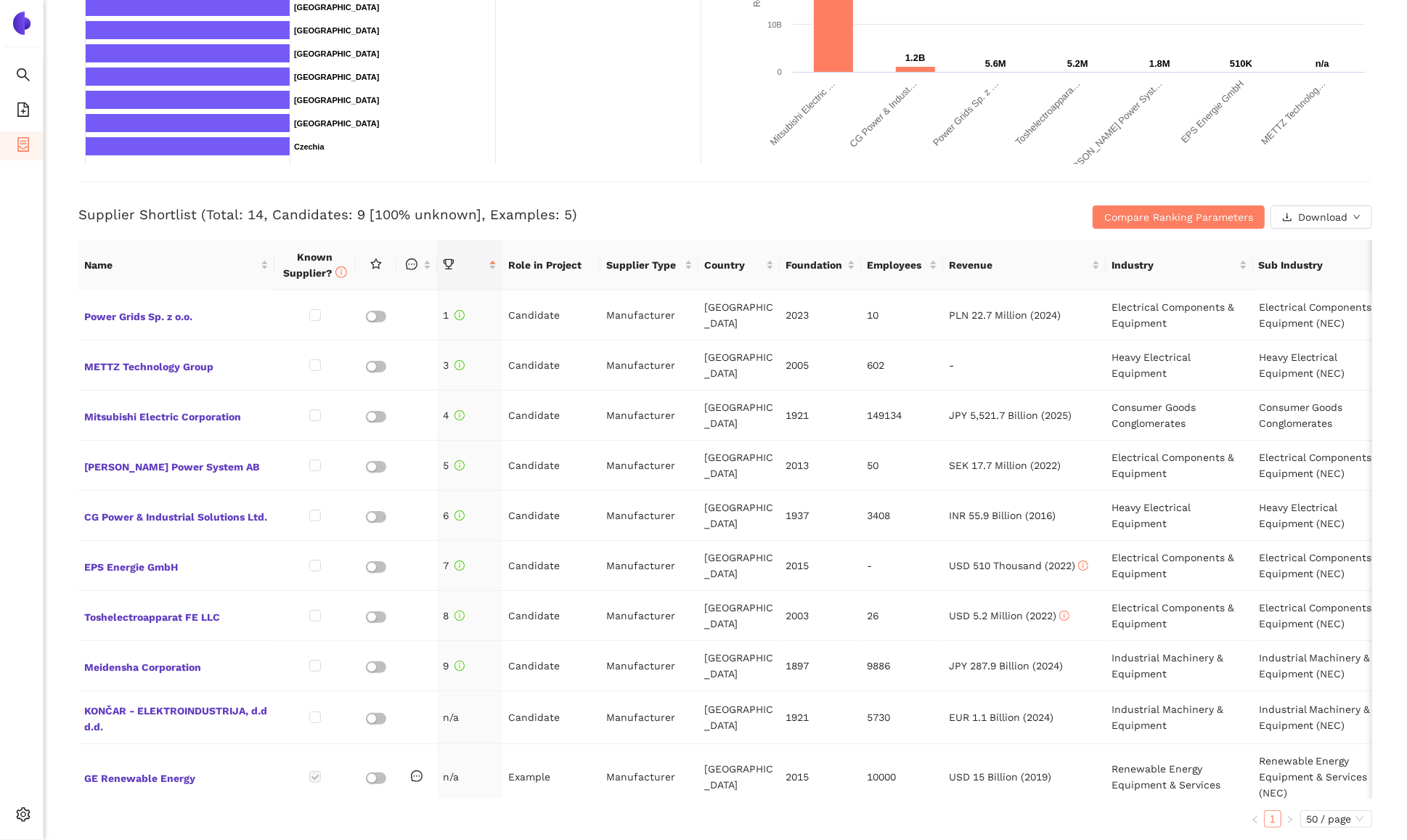
scroll to position [430, 0]
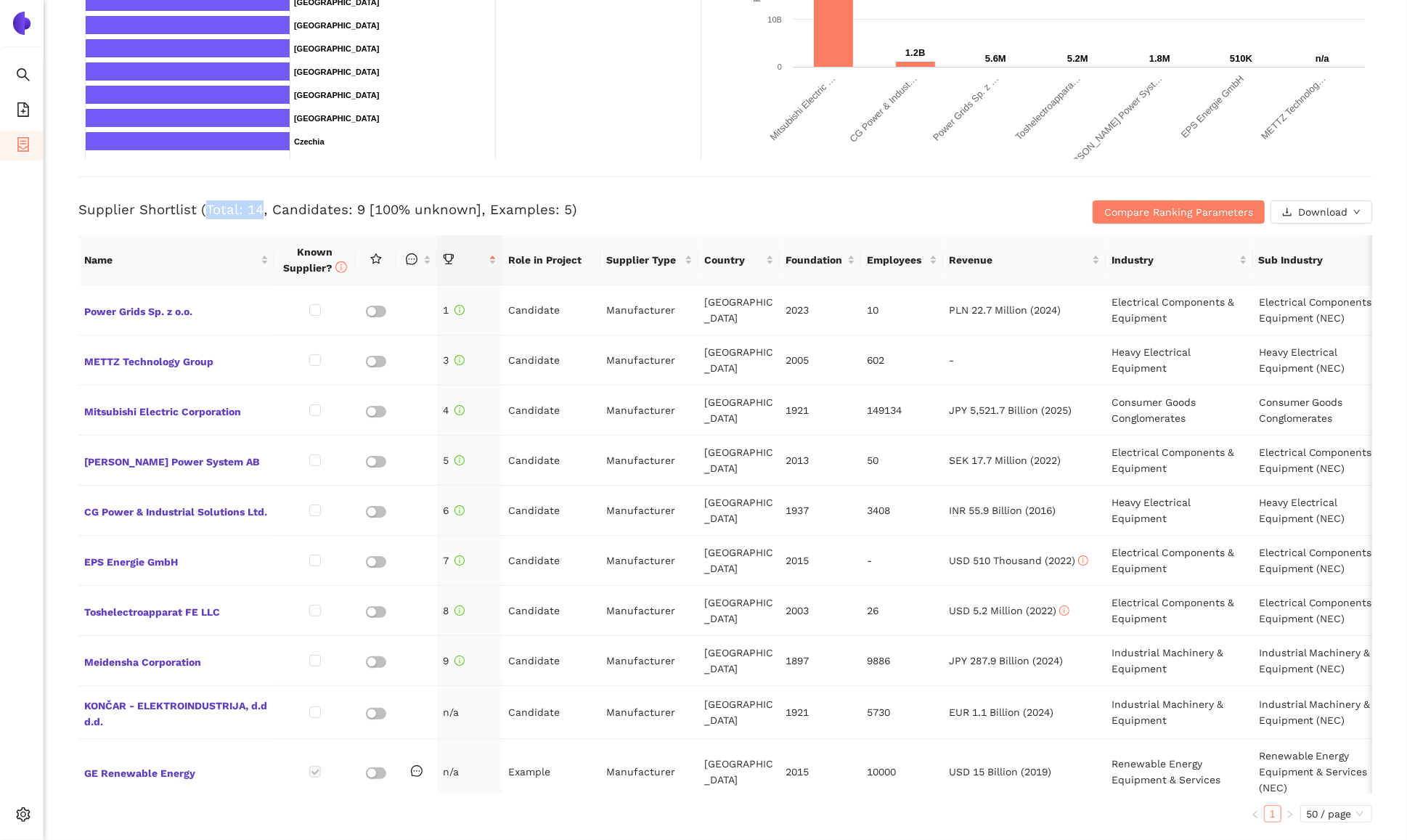
drag, startPoint x: 258, startPoint y: 208, endPoint x: 206, endPoint y: 209, distance: 52.0
click at [206, 209] on h3 "Supplier Shortlist (Total: 14, Candidates: 9 [100% unknown], Examples: 5)" at bounding box center [509, 210] width 862 height 19
drag, startPoint x: 271, startPoint y: 206, endPoint x: 356, endPoint y: 205, distance: 85.0
click at [356, 205] on h3 "Supplier Shortlist (Total: 14, Candidates: 9 [100% unknown], Examples: 5)" at bounding box center [509, 210] width 862 height 19
click at [357, 205] on h3 "Supplier Shortlist (Total: 14, Candidates: 9 [100% unknown], Examples: 5)" at bounding box center [509, 210] width 862 height 19
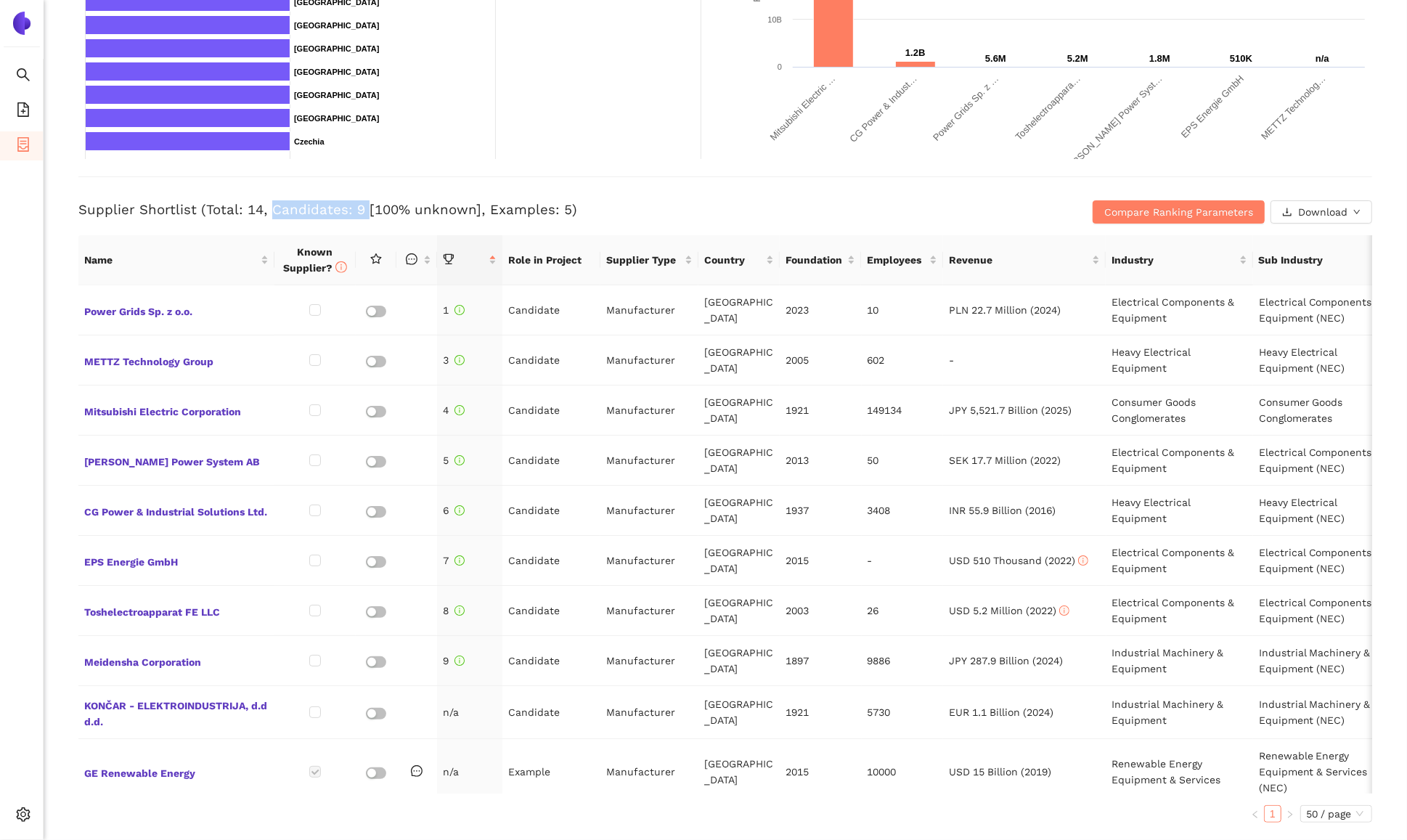
drag, startPoint x: 357, startPoint y: 205, endPoint x: 271, endPoint y: 204, distance: 86.0
click at [271, 204] on h3 "Supplier Shortlist (Total: 14, Candidates: 9 [100% unknown], Examples: 5)" at bounding box center [509, 210] width 862 height 19
drag, startPoint x: 482, startPoint y: 208, endPoint x: 561, endPoint y: 206, distance: 79.0
click at [561, 206] on h3 "Supplier Shortlist (Total: 14, Candidates: 9 [100% unknown], Examples: 5)" at bounding box center [509, 210] width 862 height 19
click at [578, 212] on h3 "Supplier Shortlist (Total: 14, Candidates: 9 [100% unknown], Examples: 5)" at bounding box center [509, 210] width 862 height 19
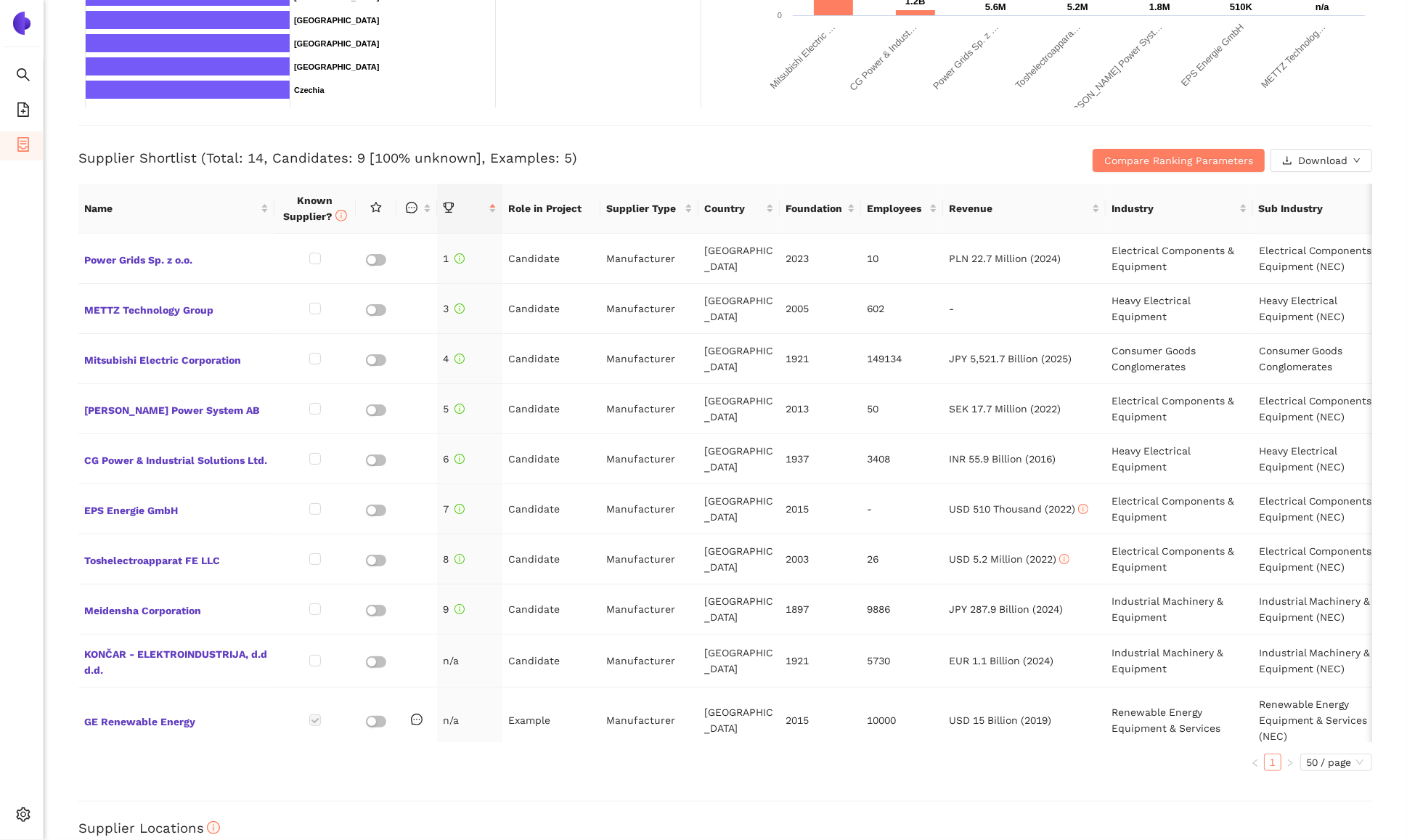
scroll to position [485, 0]
click at [542, 258] on td "Candidate" at bounding box center [552, 256] width 98 height 50
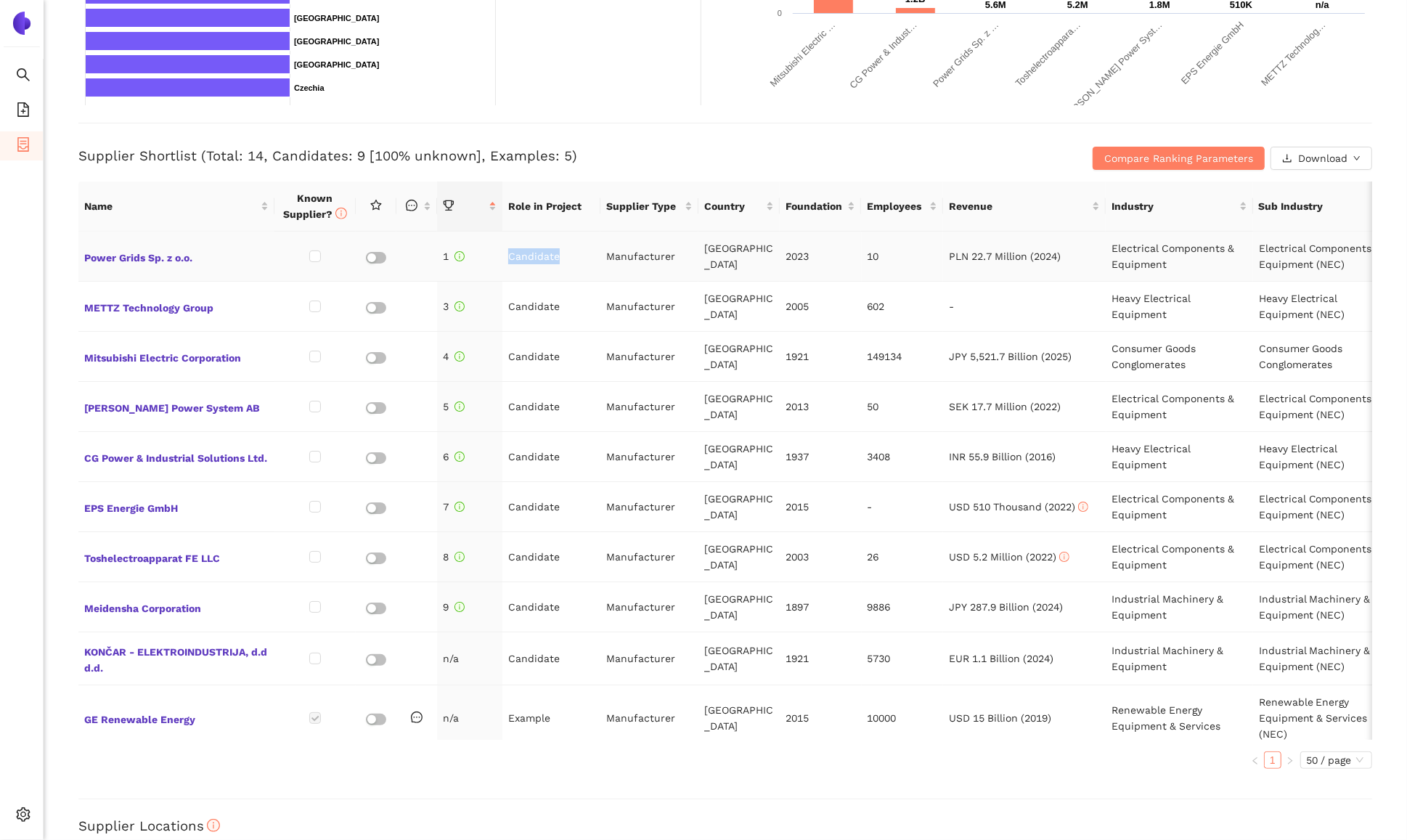
click at [542, 258] on td "Candidate" at bounding box center [552, 256] width 98 height 50
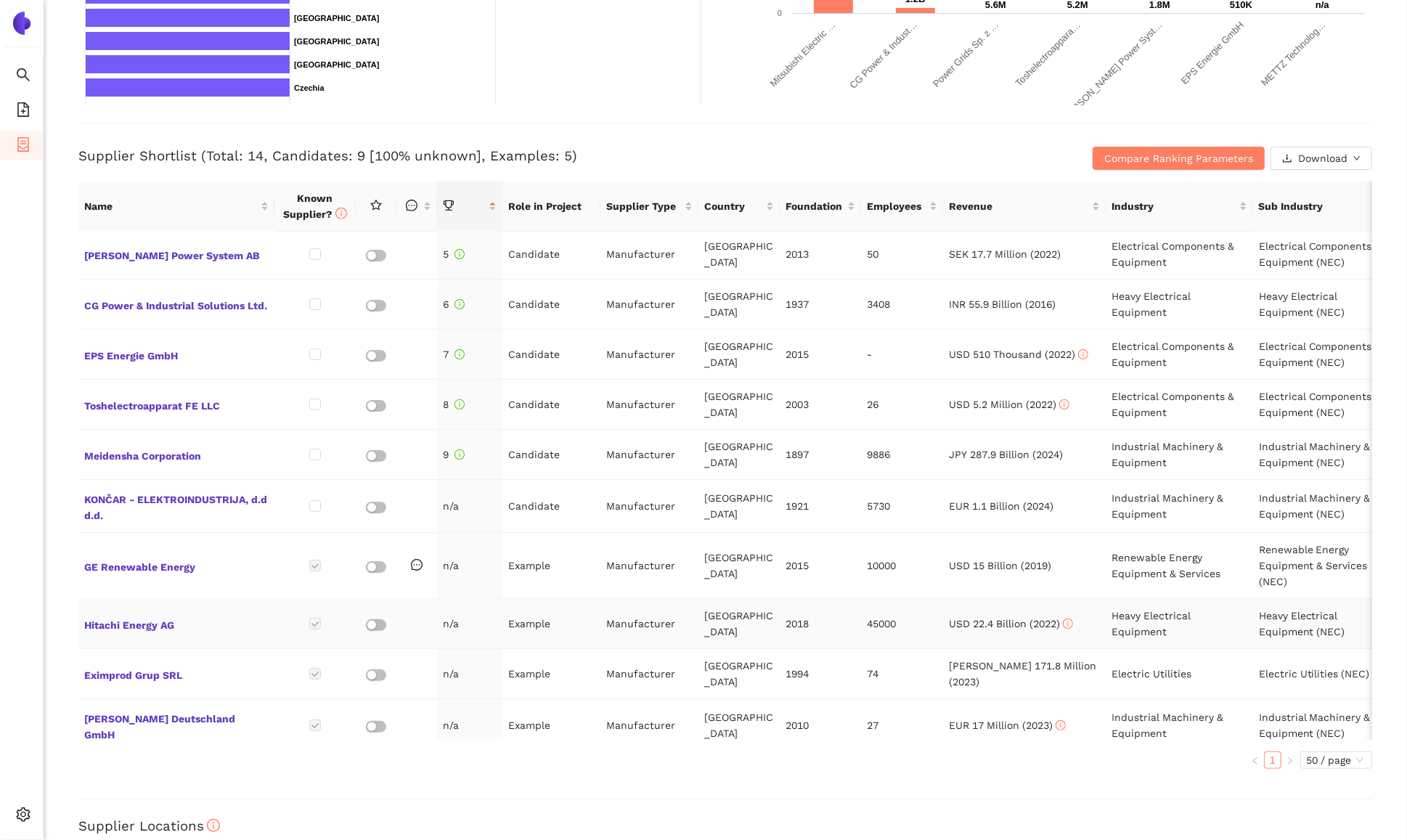
scroll to position [169, 0]
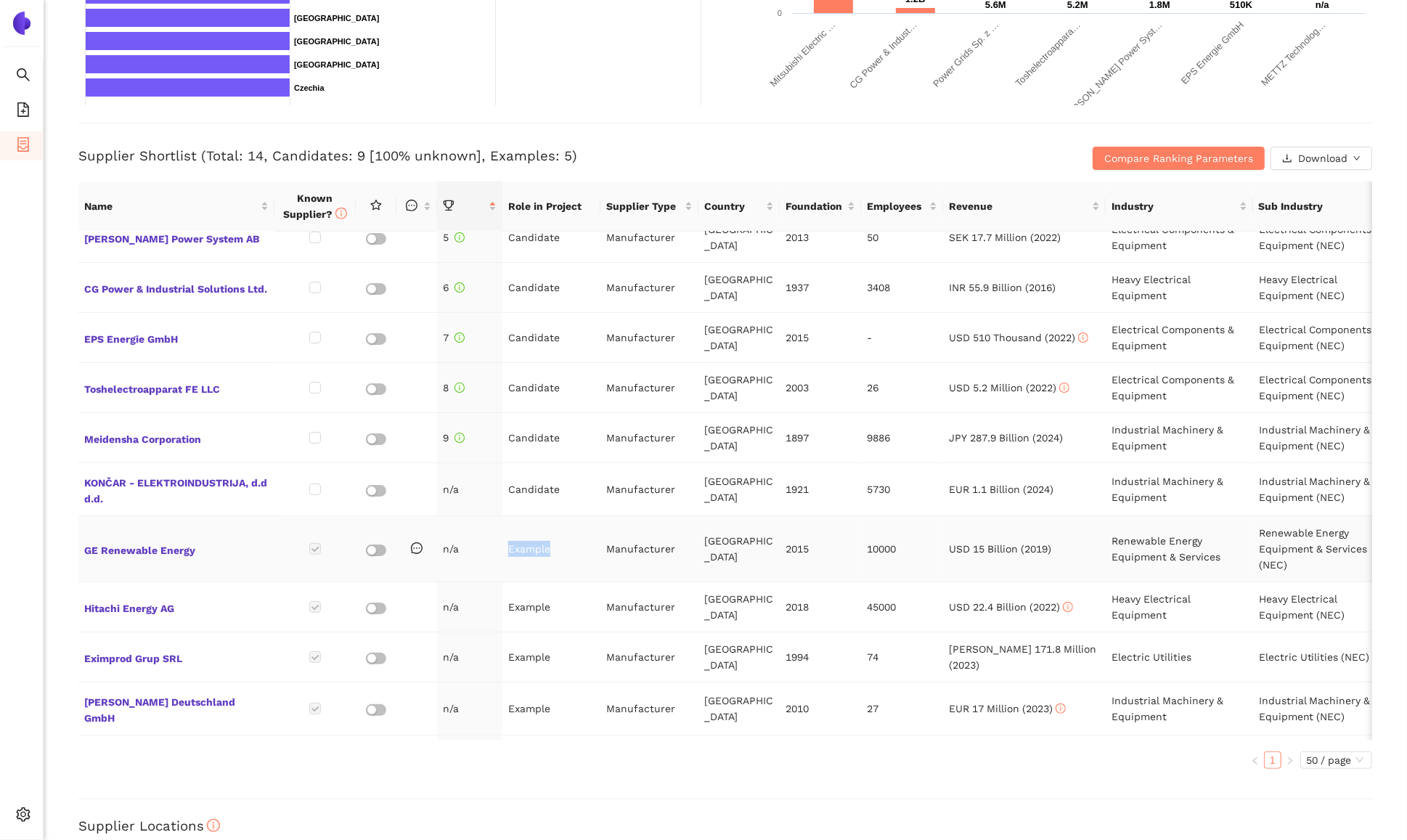
drag, startPoint x: 551, startPoint y: 544, endPoint x: 510, endPoint y: 546, distance: 41.0
click at [510, 546] on td "Example" at bounding box center [552, 549] width 98 height 66
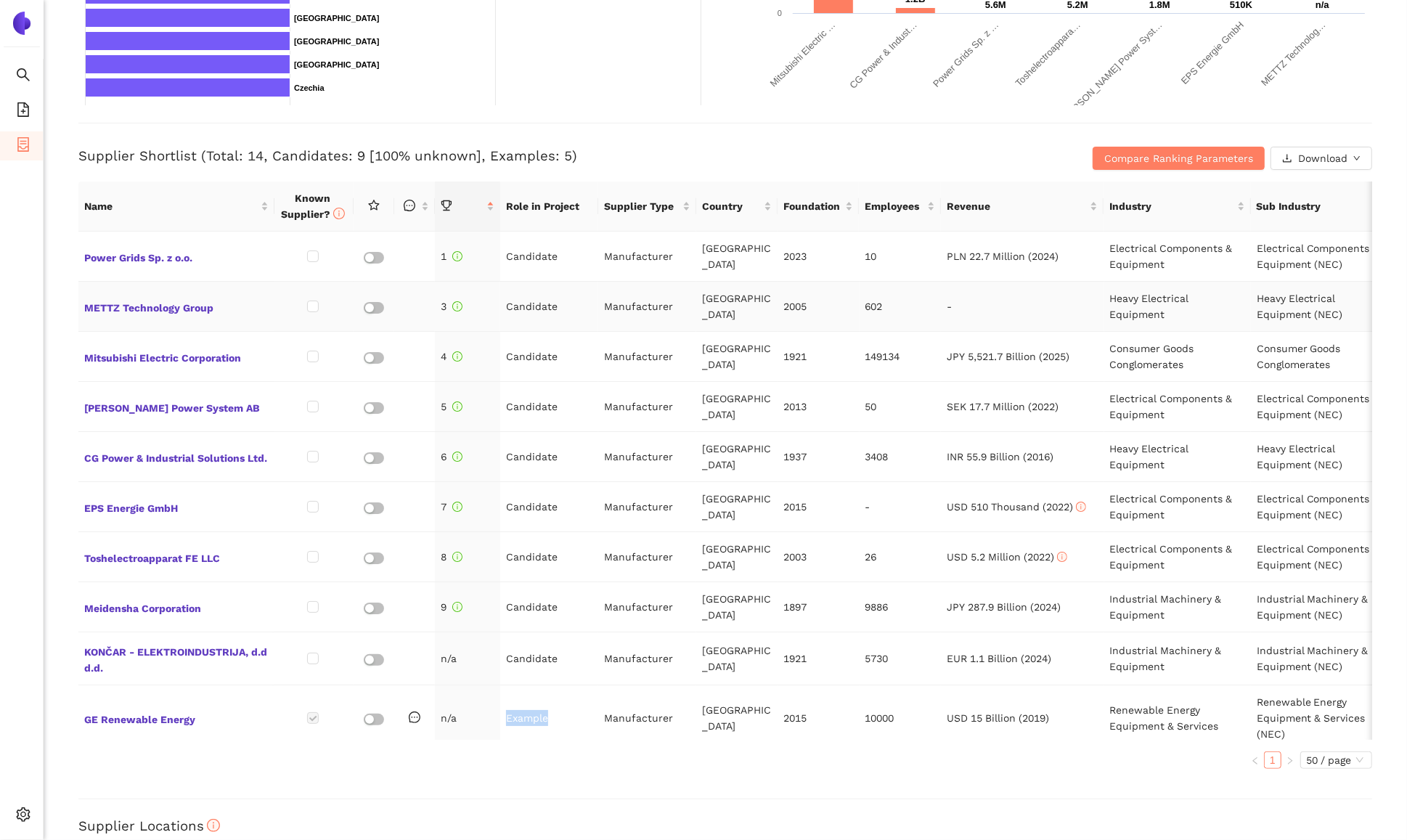
scroll to position [0, 0]
click at [206, 349] on span "Mitsubishi Electric Corporation" at bounding box center [176, 356] width 184 height 19
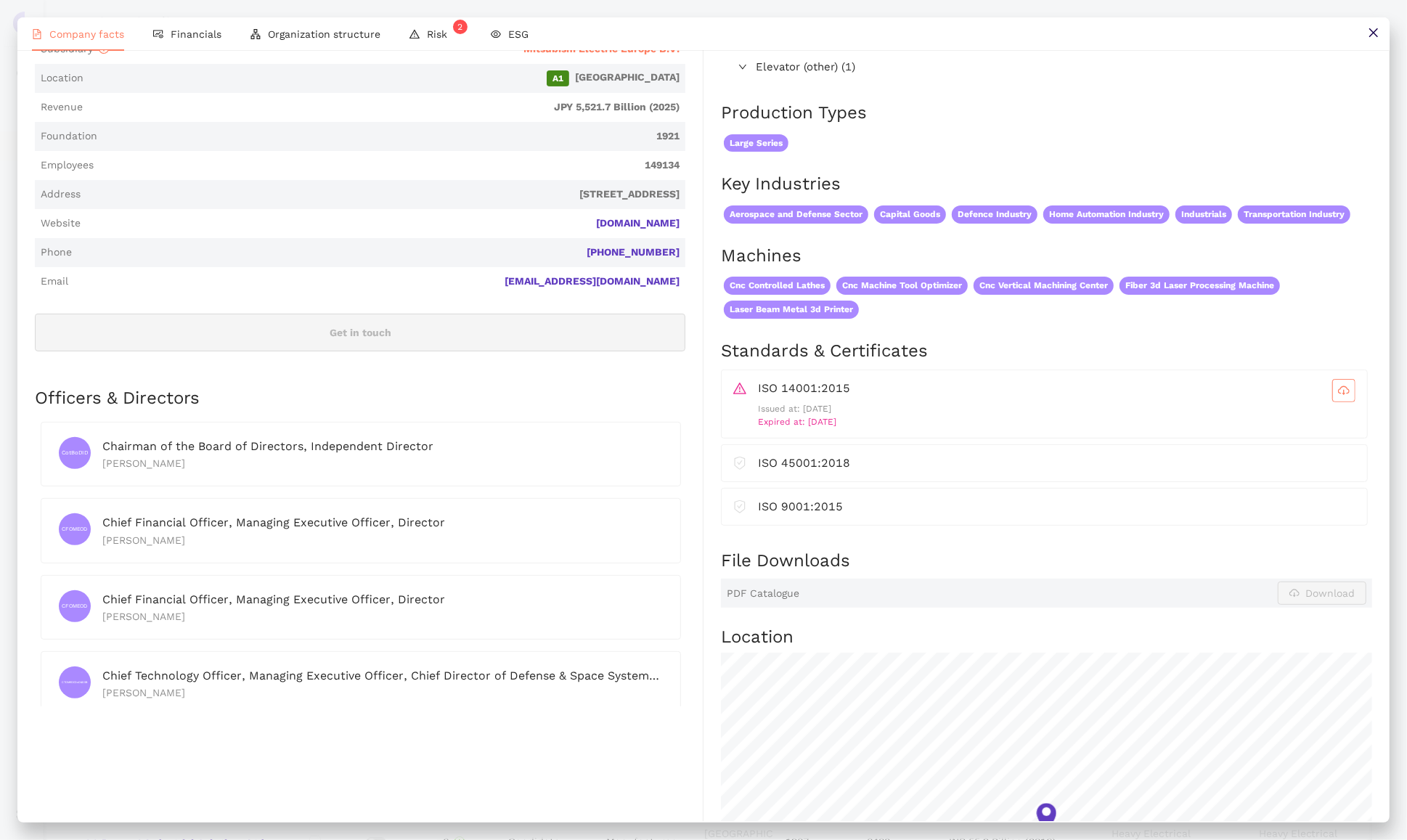
scroll to position [297, 0]
drag, startPoint x: 860, startPoint y: 433, endPoint x: 805, endPoint y: 435, distance: 55.0
click at [805, 428] on p "Expired at: [DATE]" at bounding box center [1056, 421] width 597 height 13
click at [717, 425] on div "Products Group products Application specific semiconductor (2) Sensor Applicati…" at bounding box center [1037, 598] width 668 height 1542
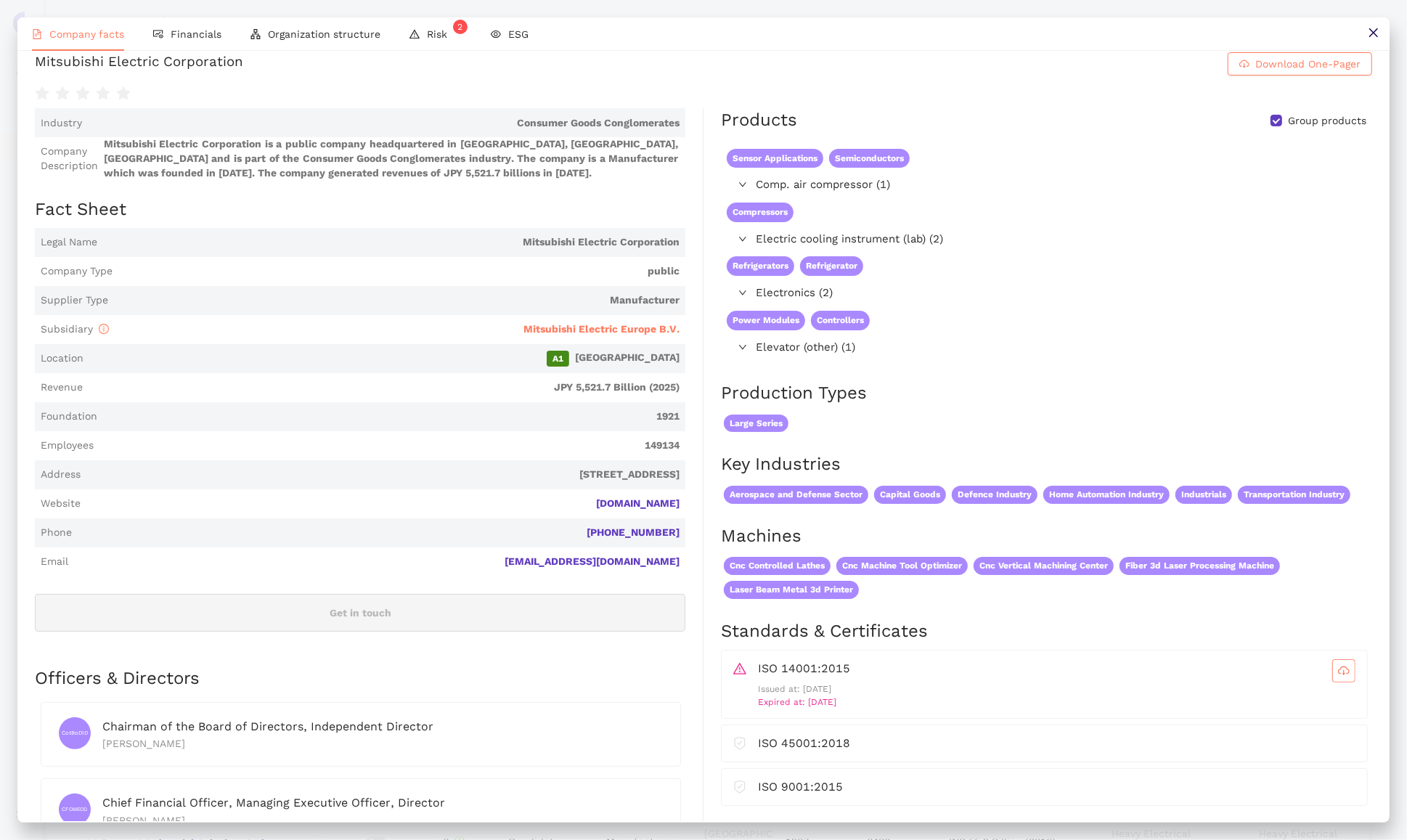
scroll to position [0, 0]
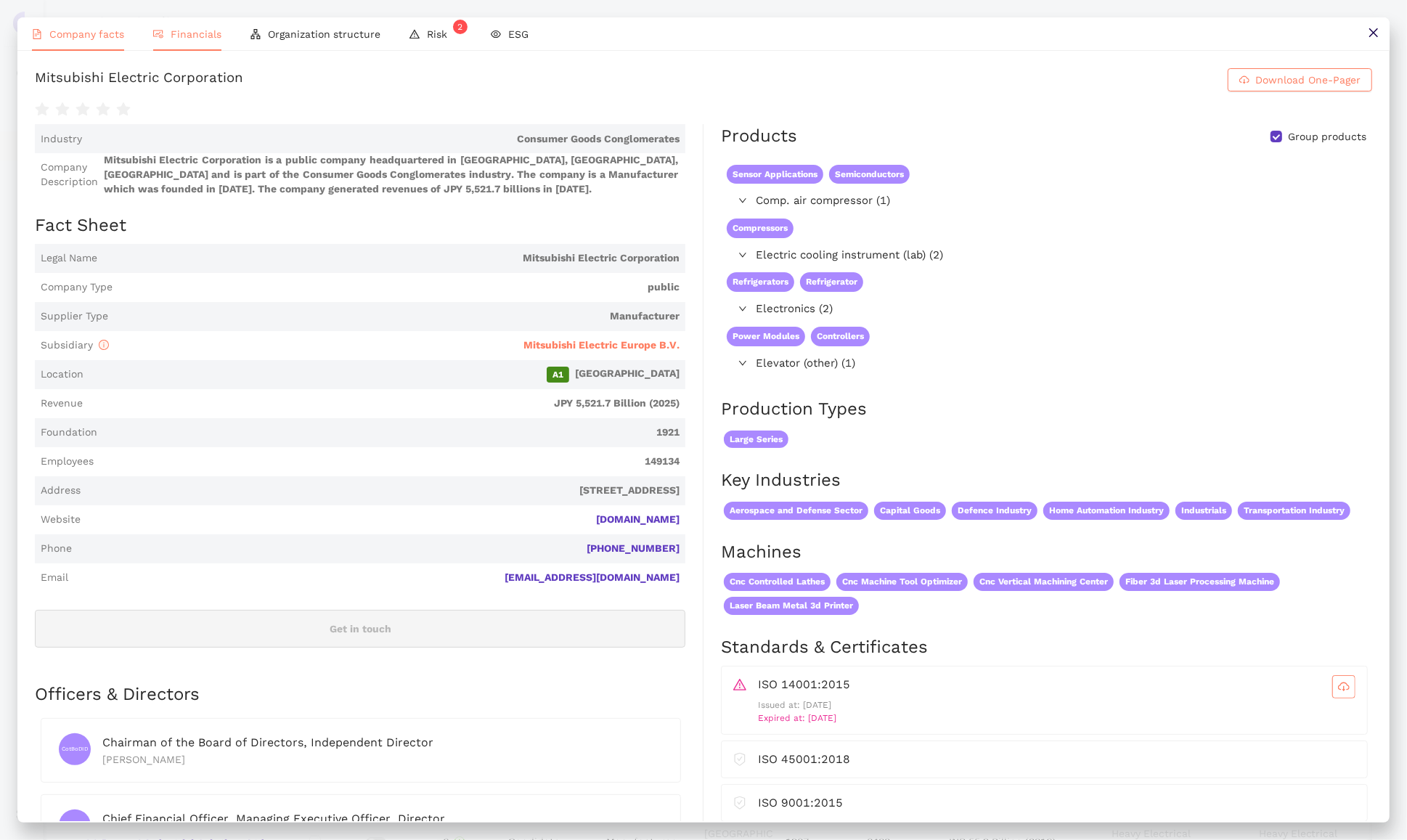
click at [177, 29] on span "Financials" at bounding box center [195, 34] width 51 height 11
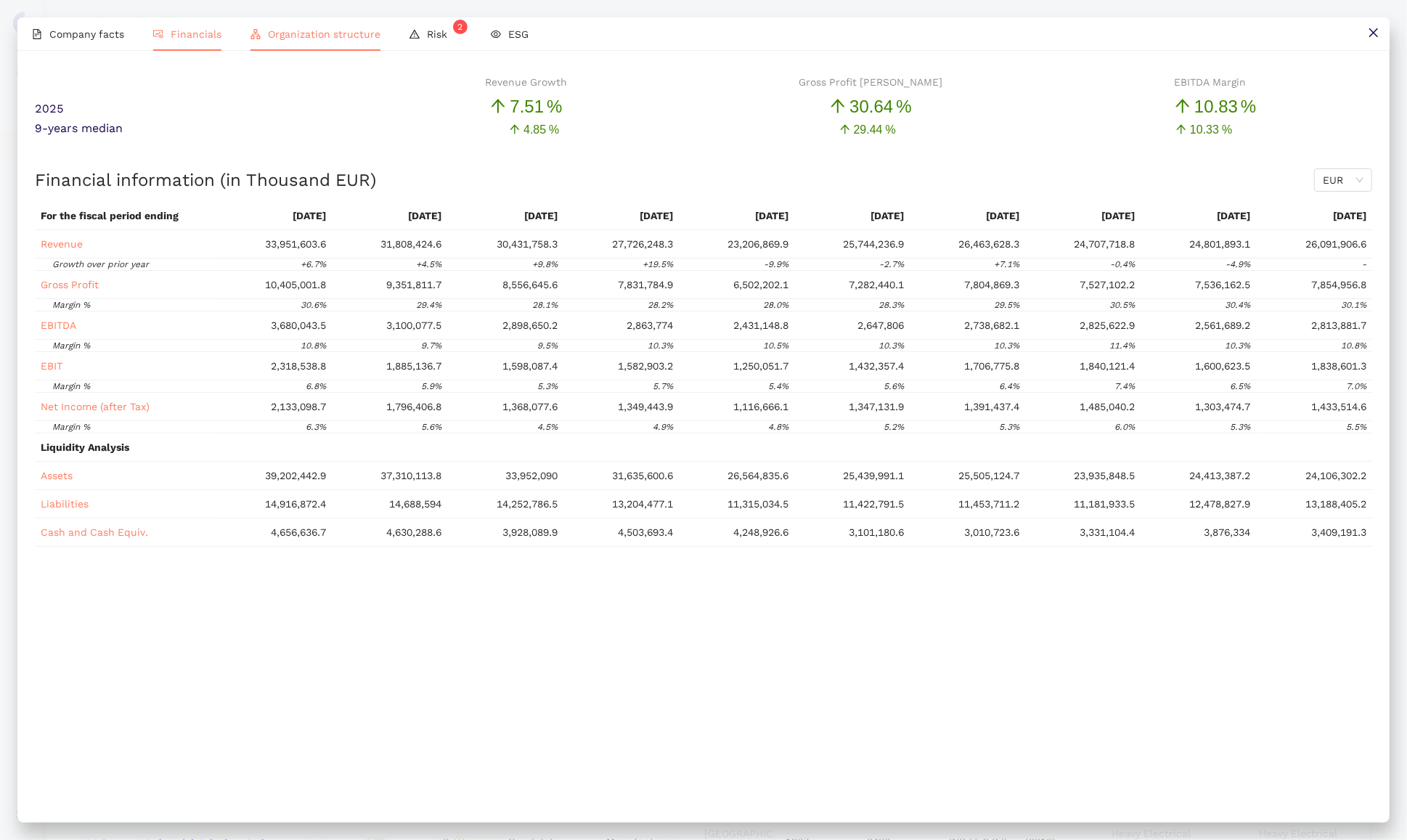
click at [338, 43] on li "Organization structure" at bounding box center [315, 33] width 159 height 33
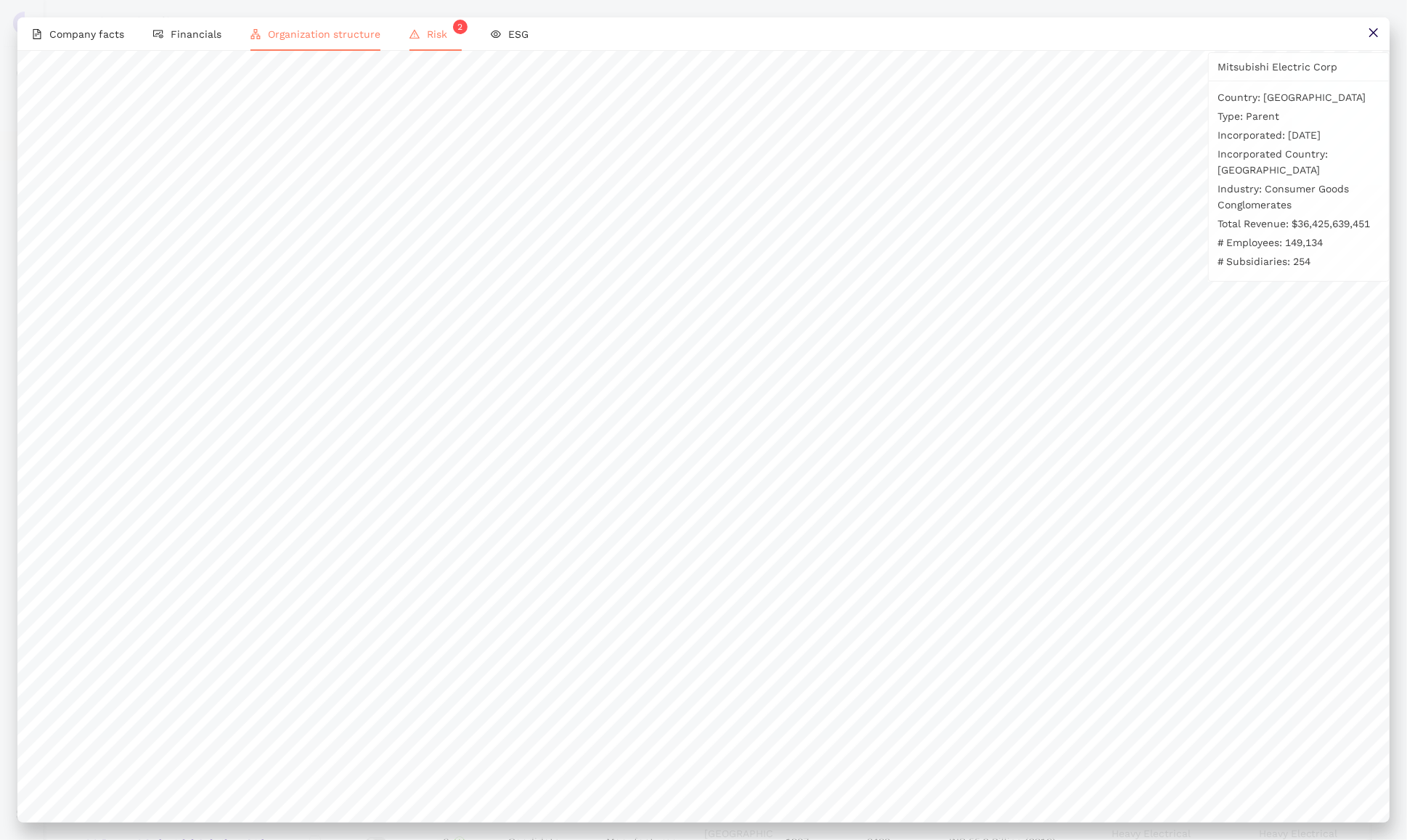
click at [433, 43] on li "Risk 2" at bounding box center [435, 33] width 81 height 33
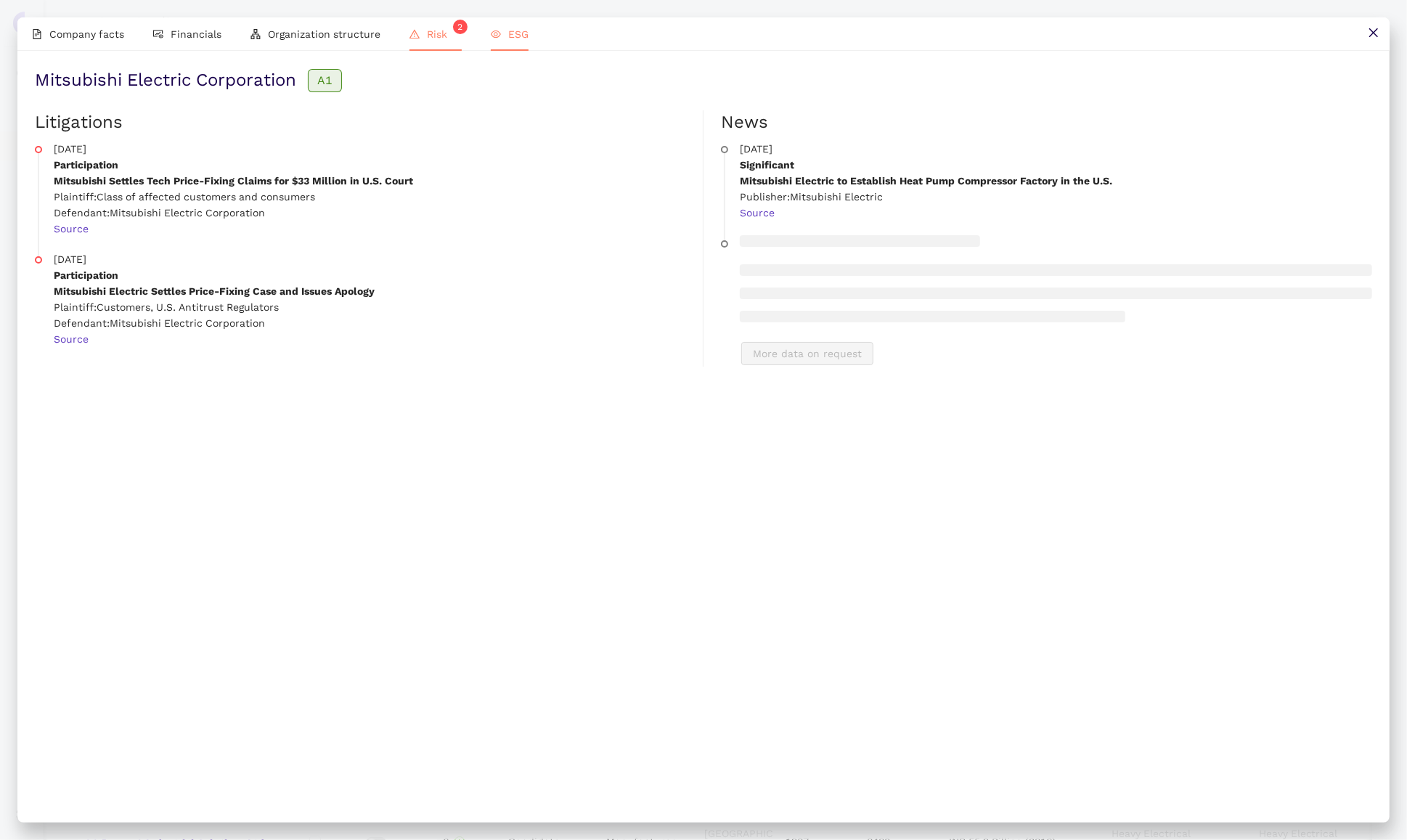
click at [522, 38] on span "ESG" at bounding box center [518, 34] width 20 height 11
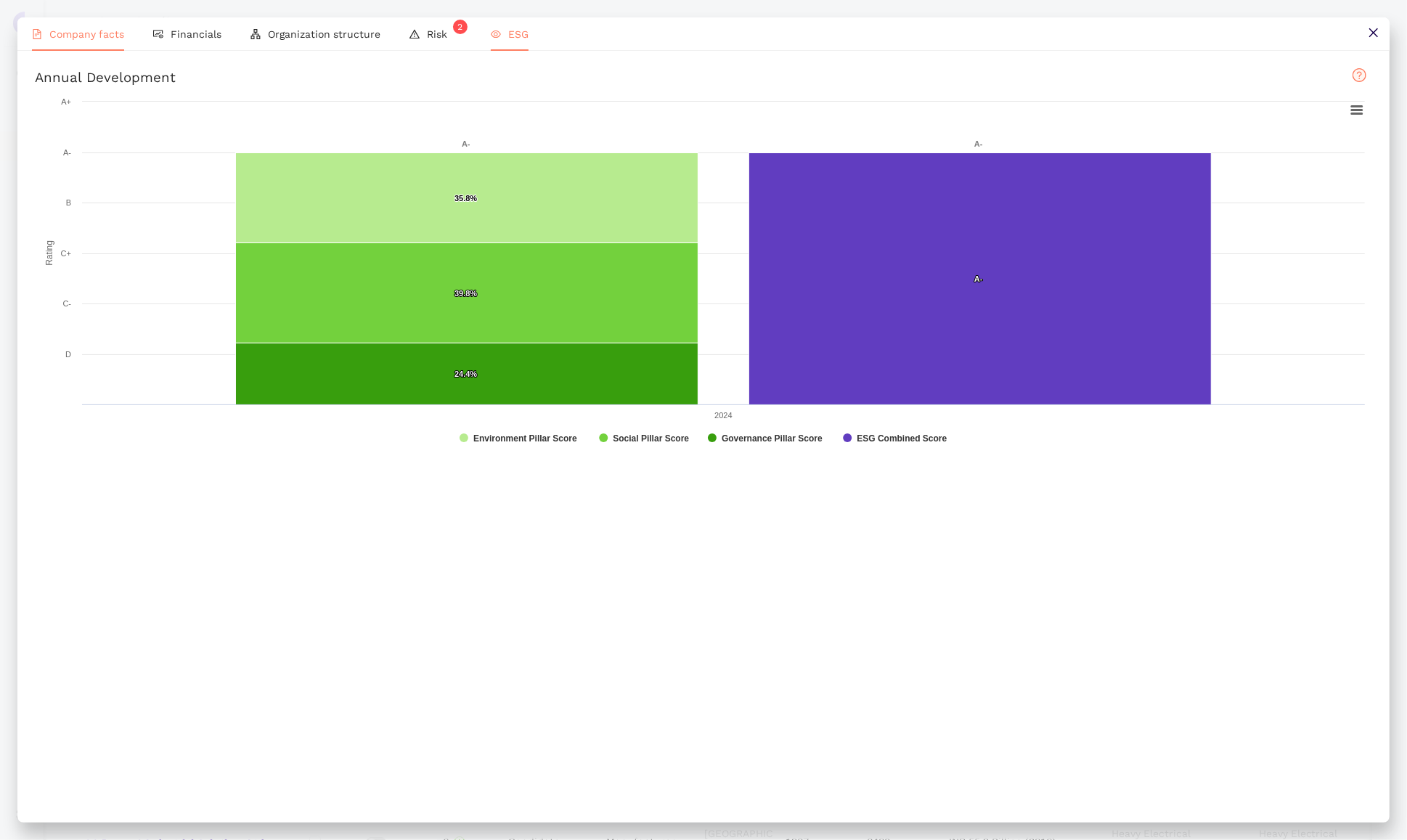
click at [117, 44] on li "Company facts" at bounding box center [77, 33] width 121 height 33
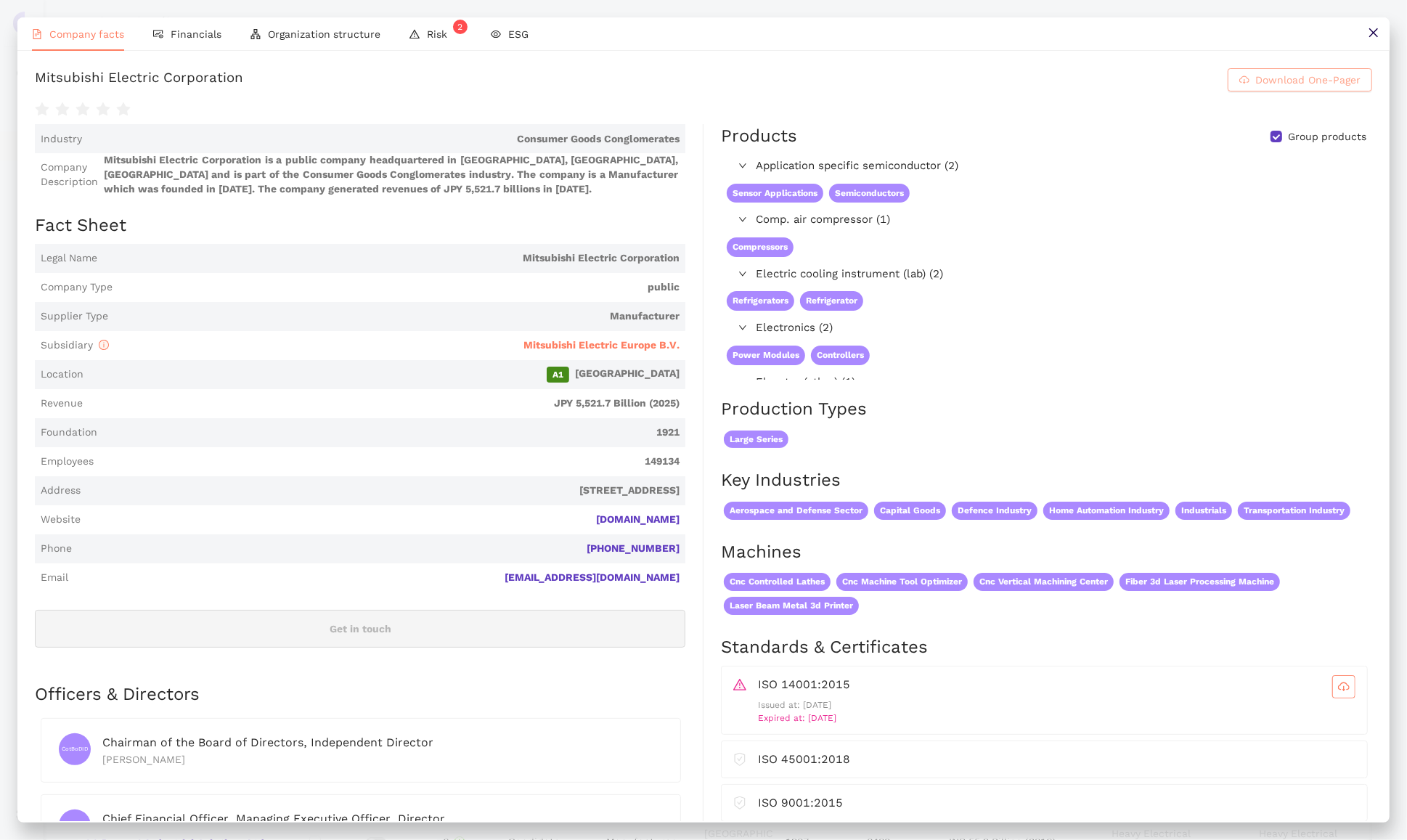
click at [1292, 88] on span "Download One-Pager" at bounding box center [1308, 79] width 105 height 16
click at [1365, 37] on button at bounding box center [1373, 33] width 32 height 32
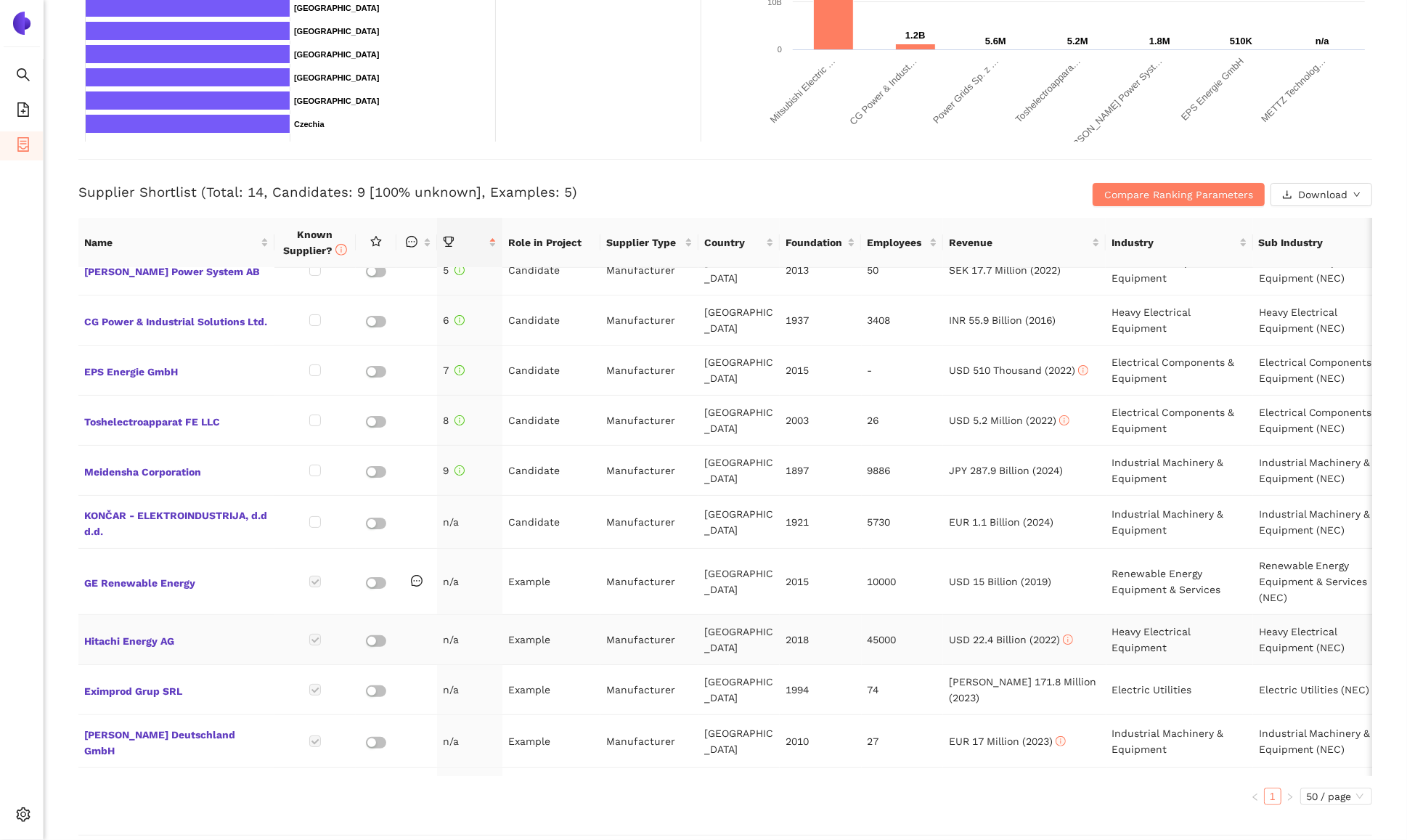
scroll to position [195, 0]
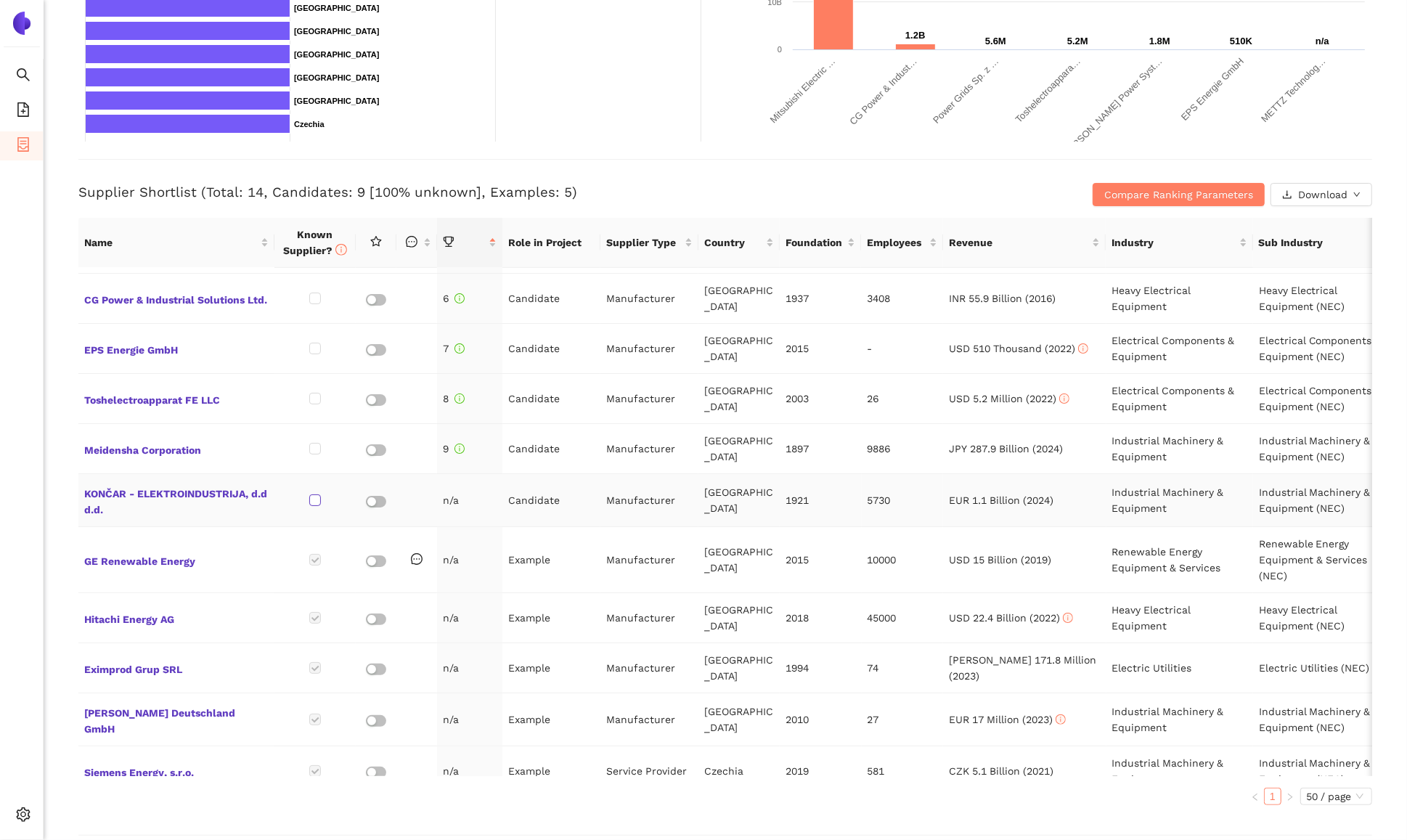
click at [318, 495] on input "checkbox" at bounding box center [315, 500] width 11 height 11
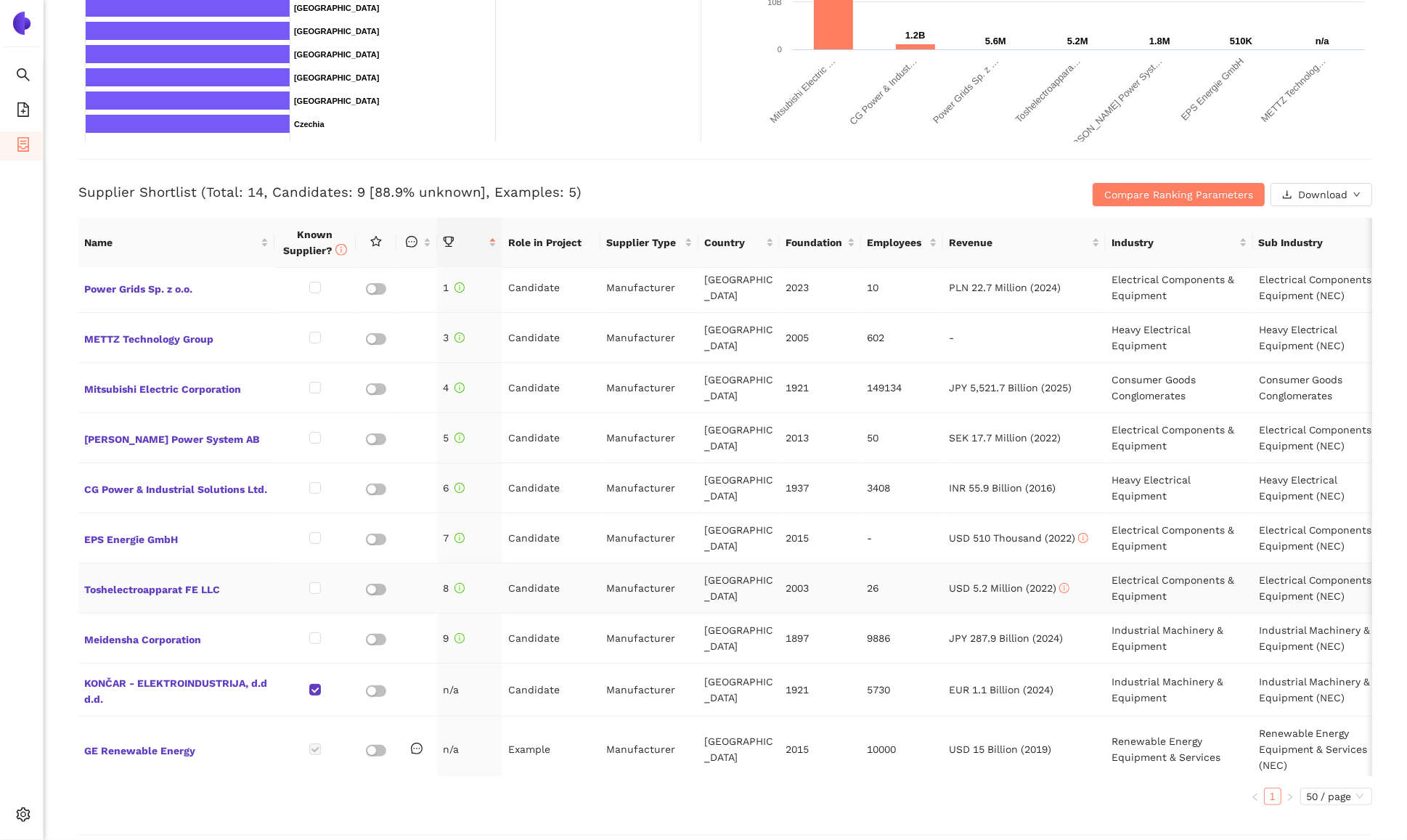
scroll to position [0, 0]
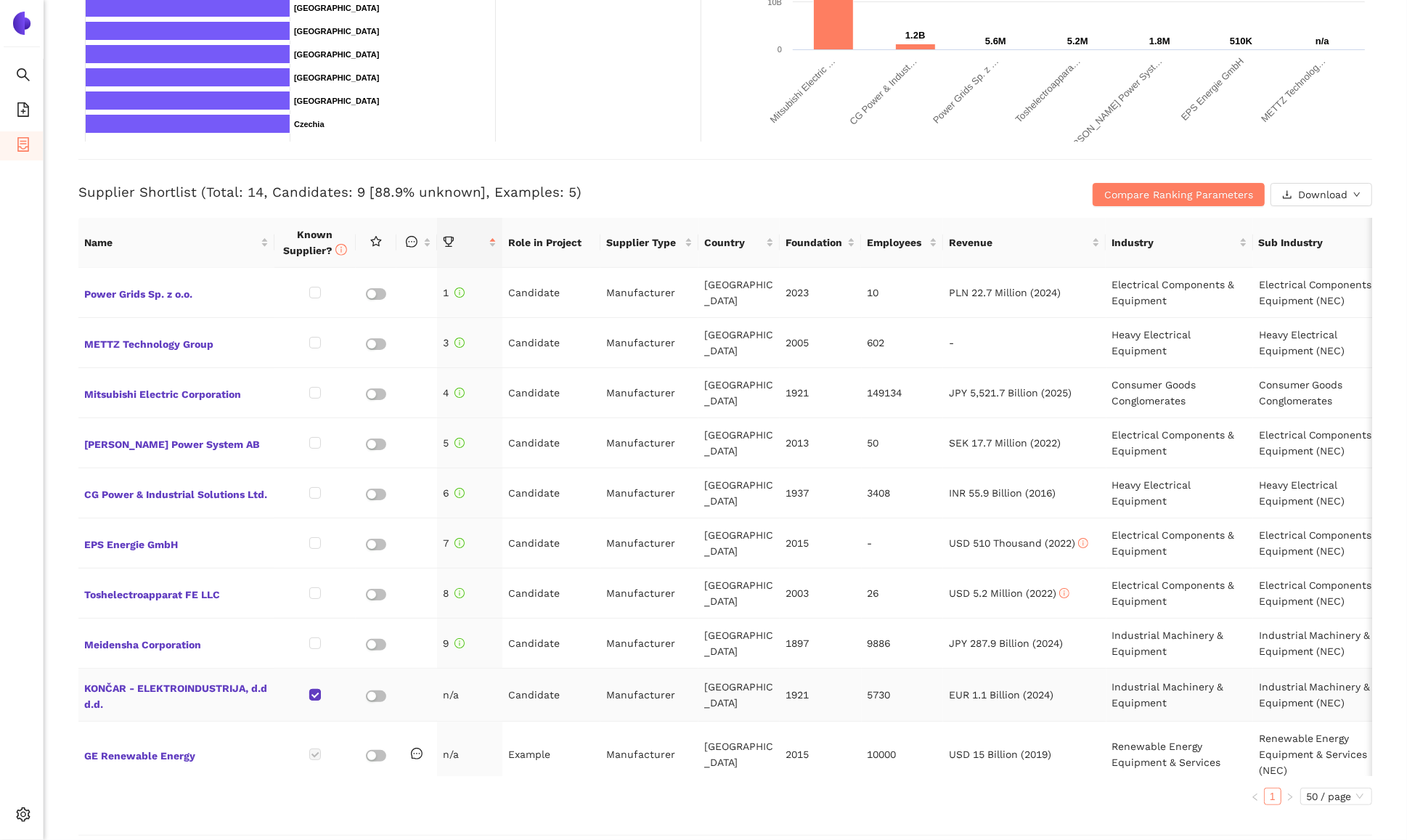
click at [314, 695] on input "checkbox" at bounding box center [315, 695] width 11 height 11
checkbox input "false"
click at [1136, 198] on span "Compare Ranking Parameters" at bounding box center [1179, 194] width 149 height 16
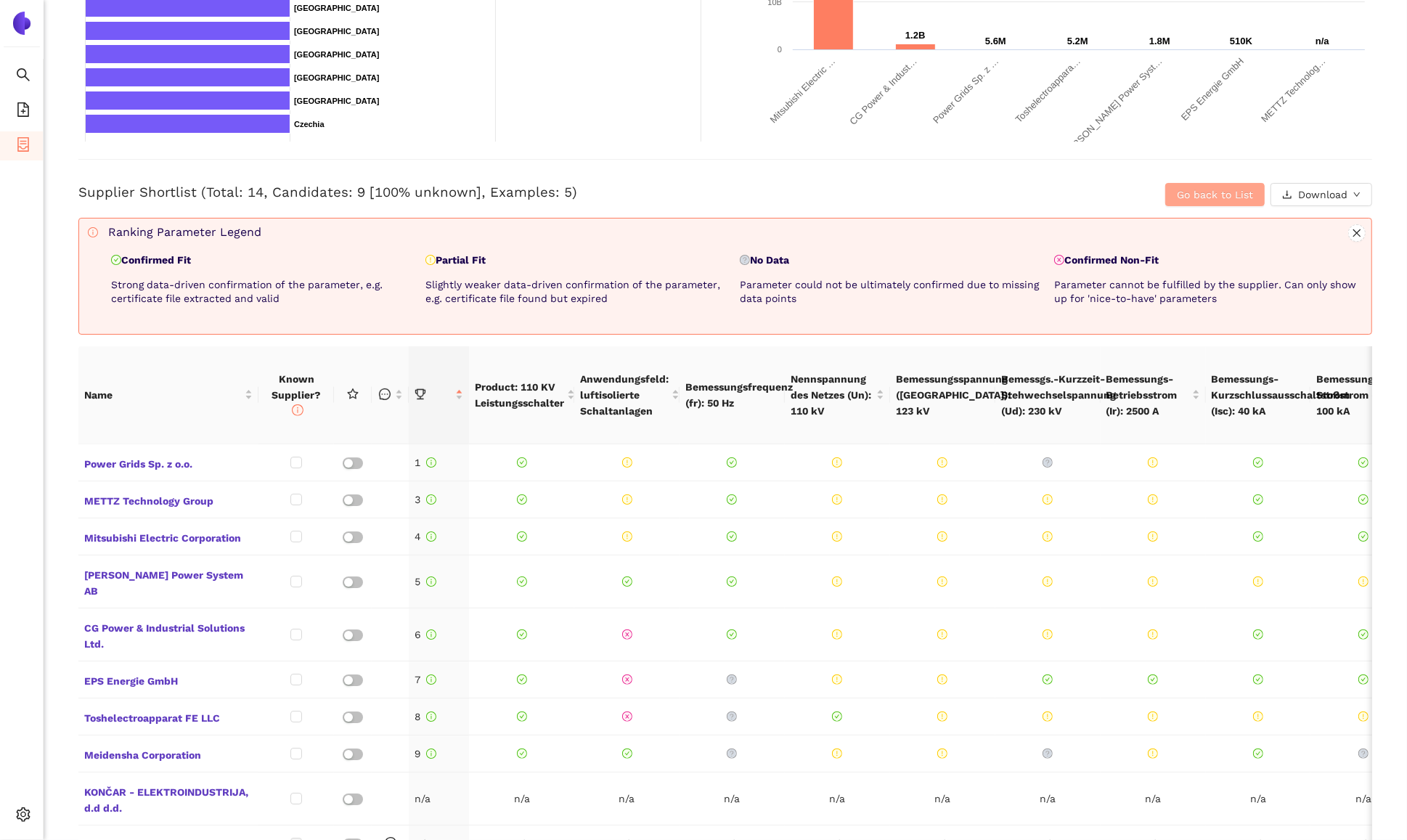
click at [1184, 202] on button "Go back to List" at bounding box center [1215, 194] width 99 height 23
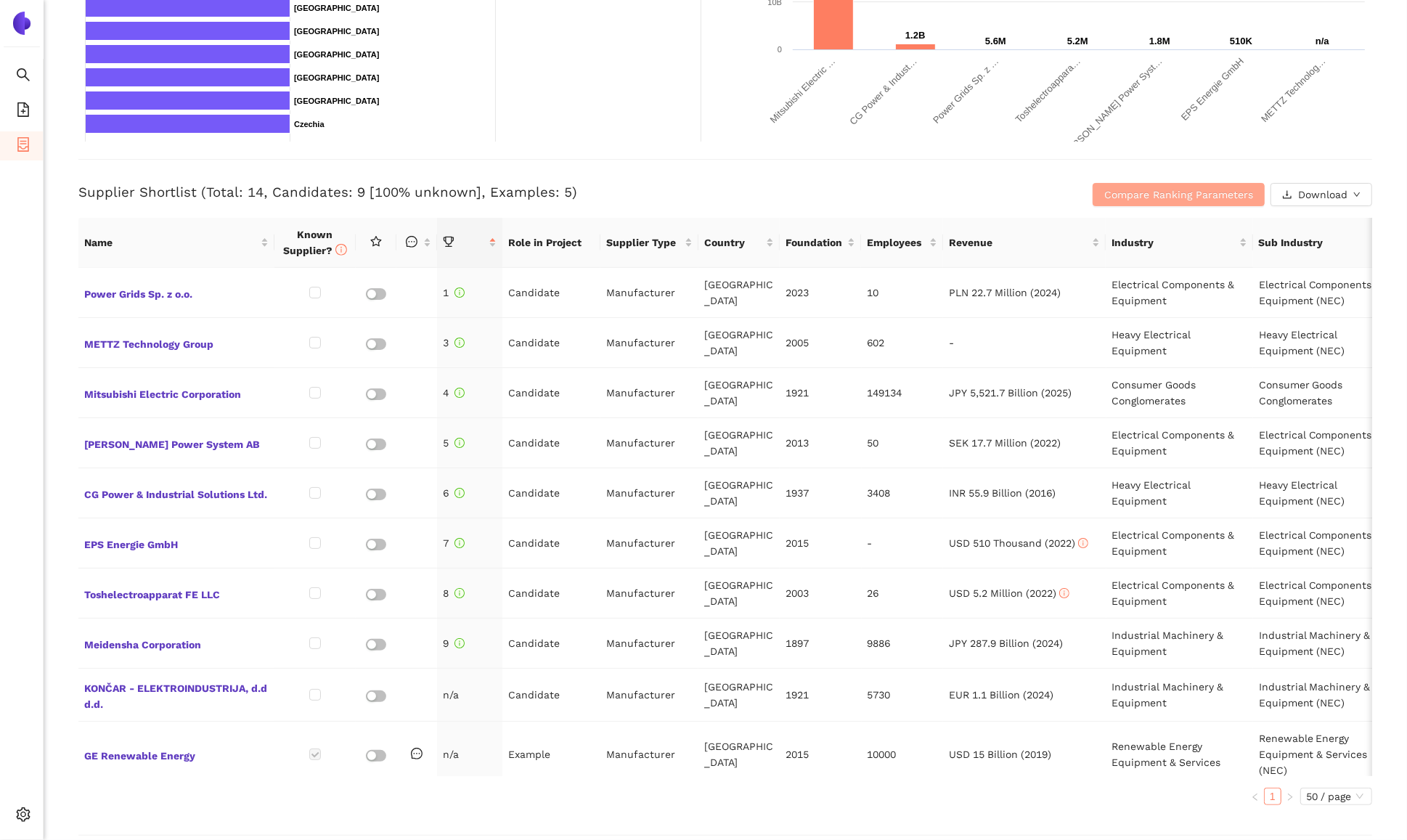
click at [1155, 197] on span "Compare Ranking Parameters" at bounding box center [1179, 194] width 149 height 16
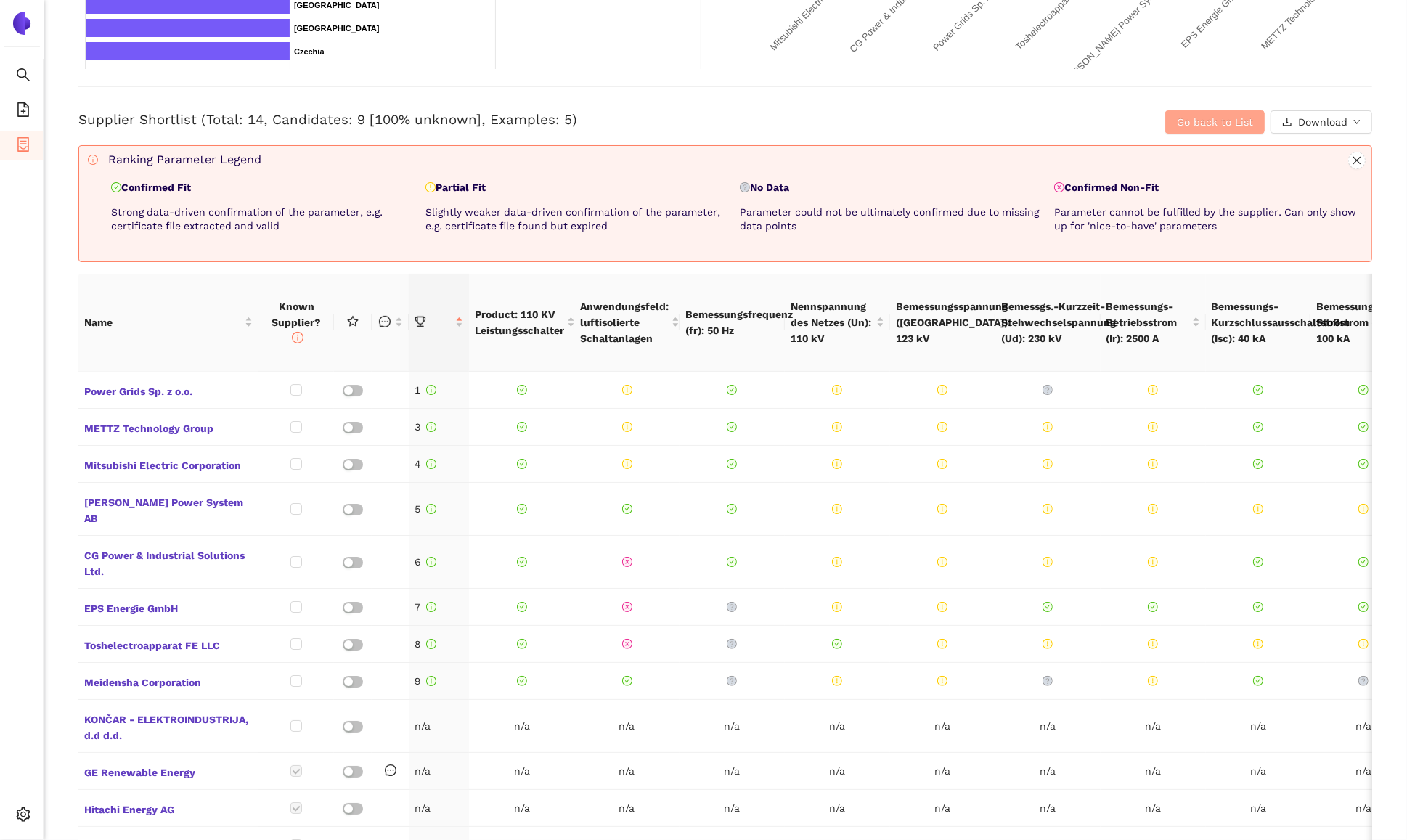
scroll to position [523, 0]
drag, startPoint x: 193, startPoint y: 184, endPoint x: 127, endPoint y: 184, distance: 66.0
click at [127, 184] on p "Confirmed Fit" at bounding box center [265, 185] width 309 height 14
drag, startPoint x: 757, startPoint y: 183, endPoint x: 790, endPoint y: 183, distance: 33.0
click at [790, 183] on p "No Data" at bounding box center [894, 185] width 309 height 14
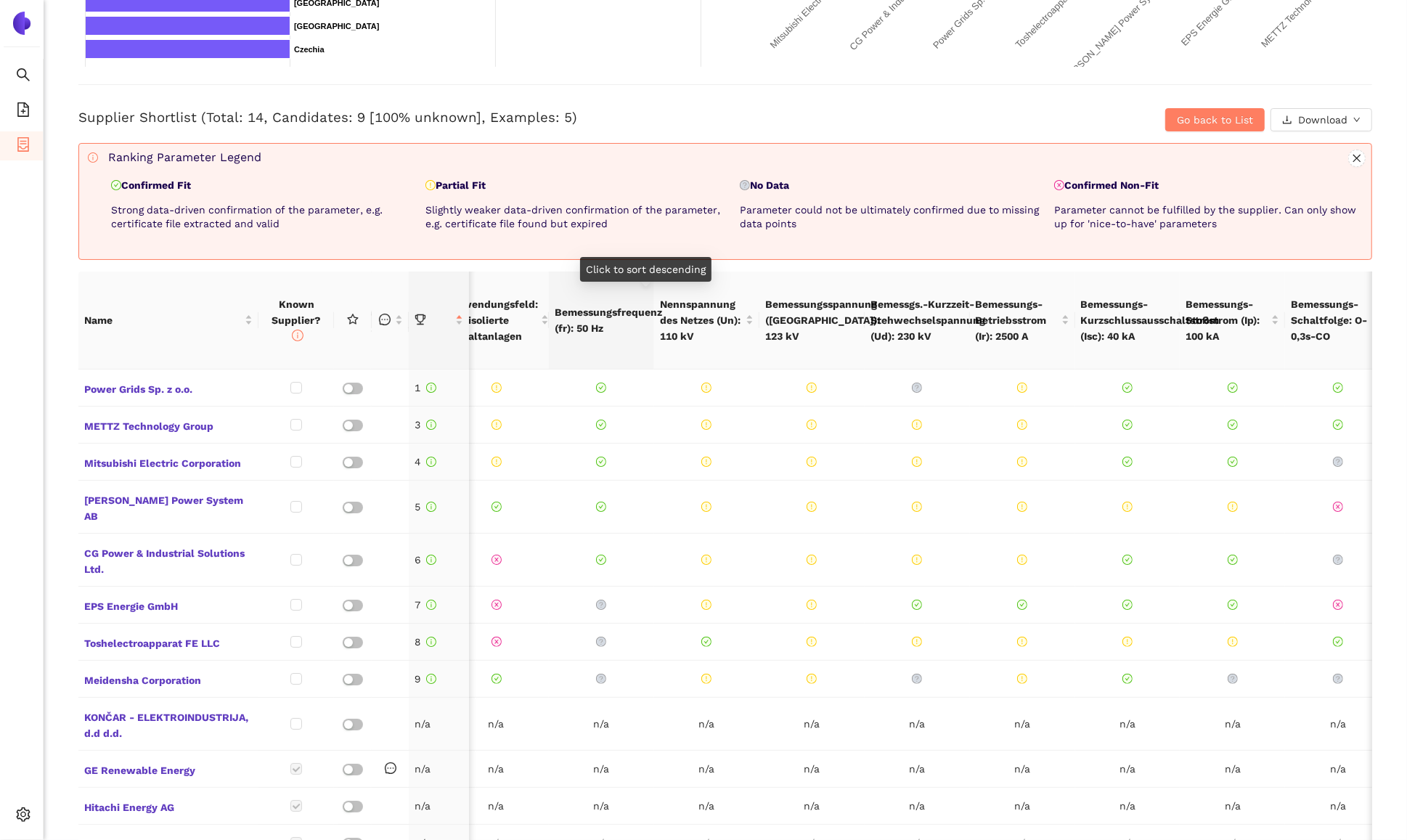
scroll to position [0, 0]
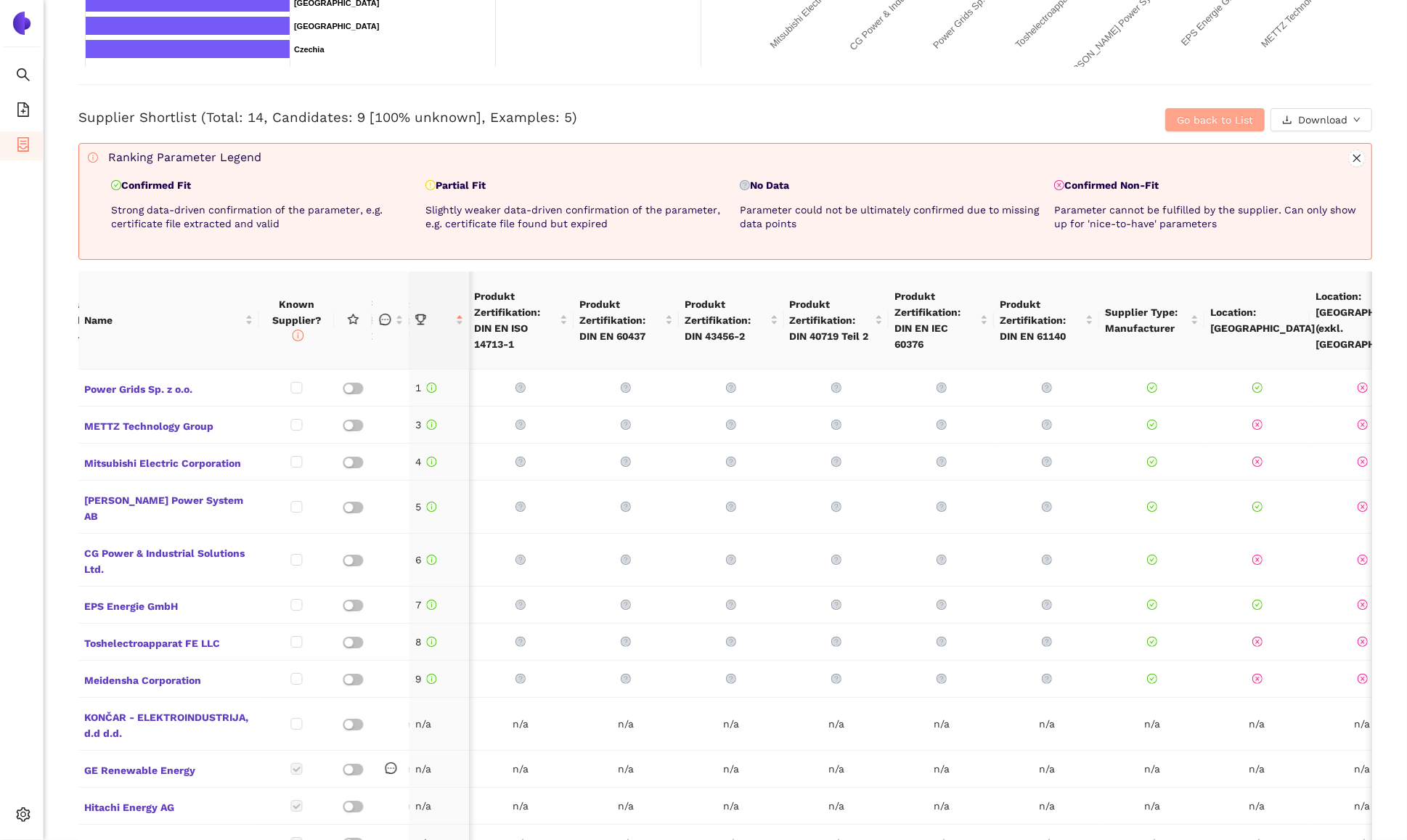
click at [1190, 122] on span "Go back to List" at bounding box center [1215, 119] width 76 height 16
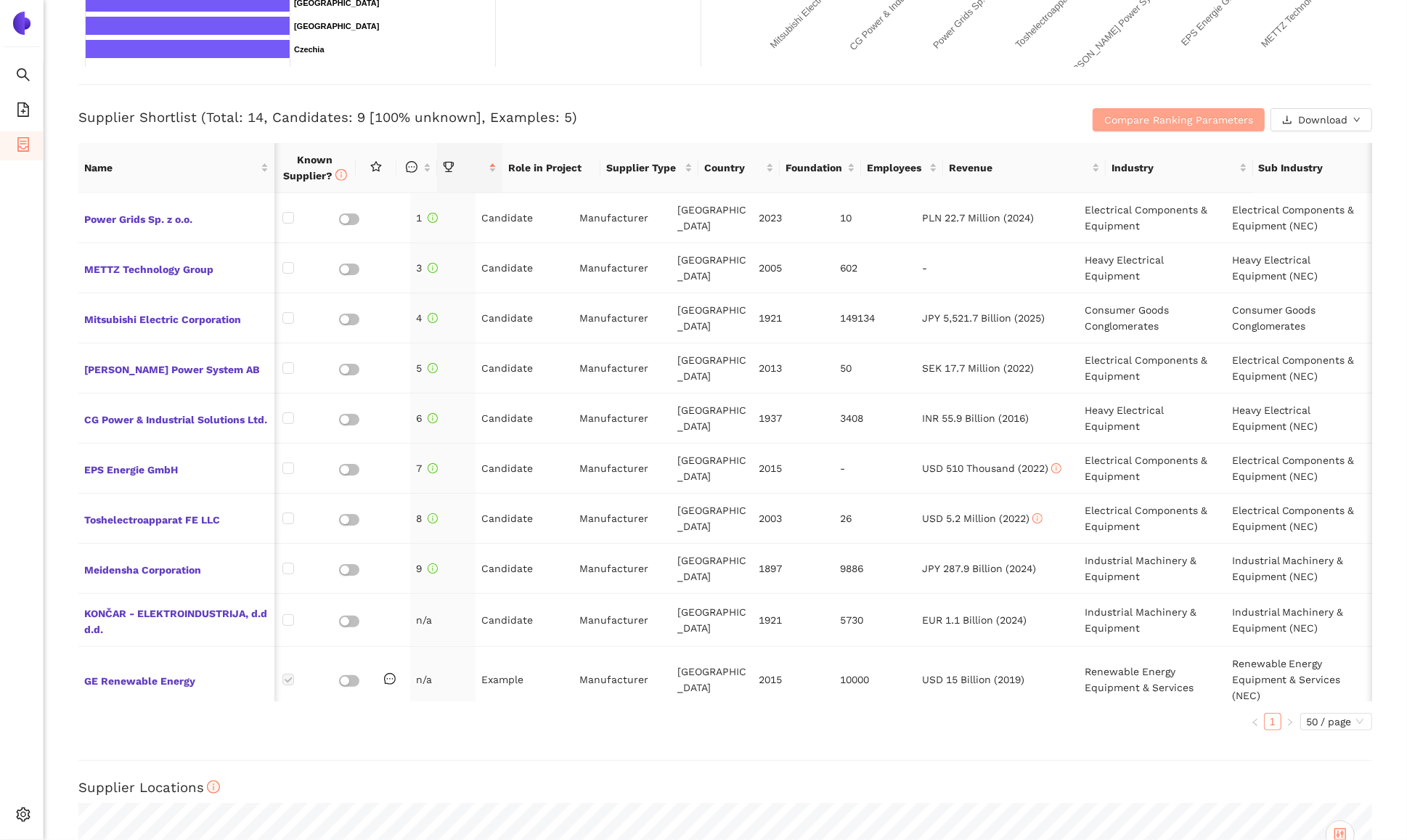
click at [1197, 122] on span "Compare Ranking Parameters" at bounding box center [1179, 119] width 149 height 16
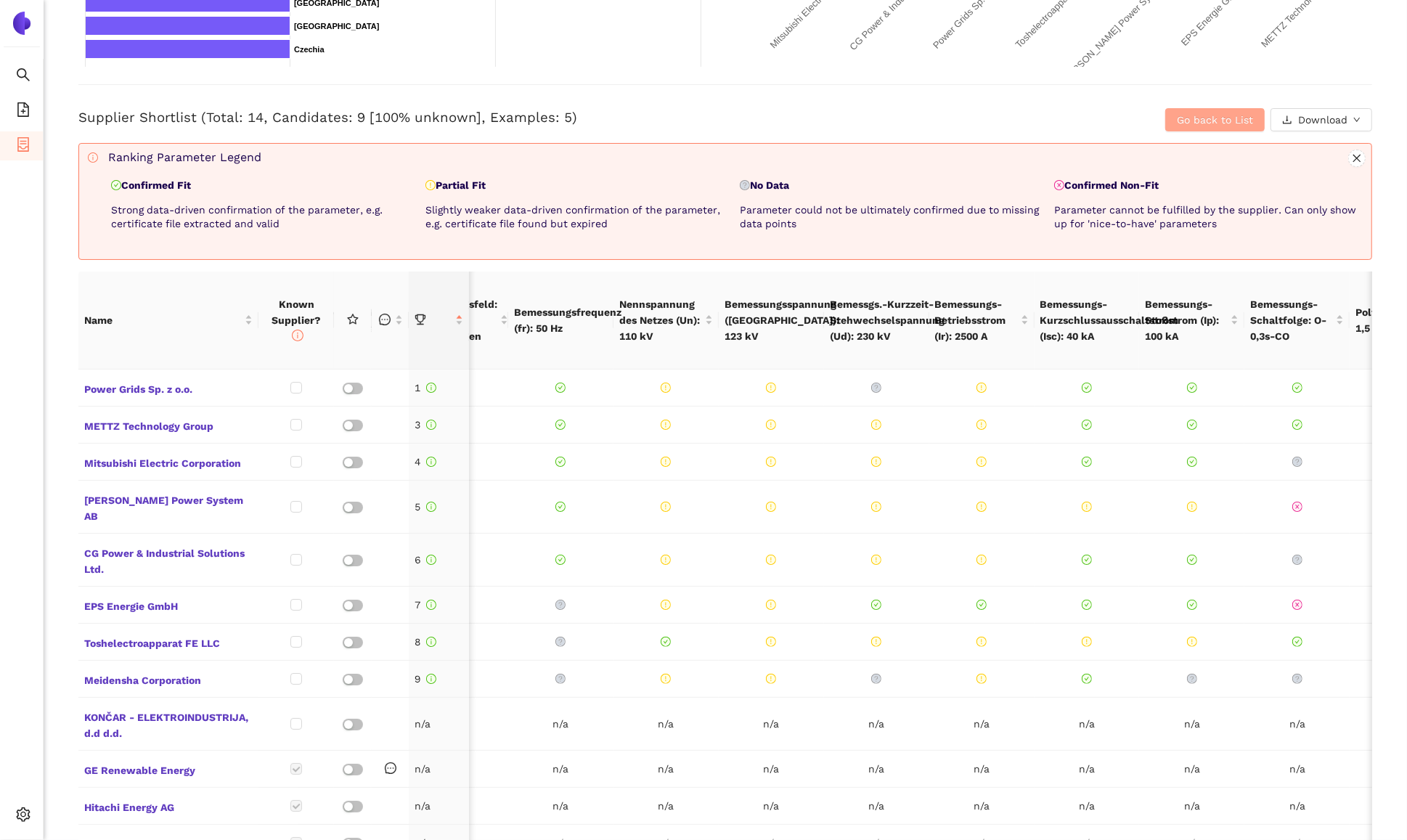
click at [1201, 125] on span "Go back to List" at bounding box center [1215, 119] width 76 height 16
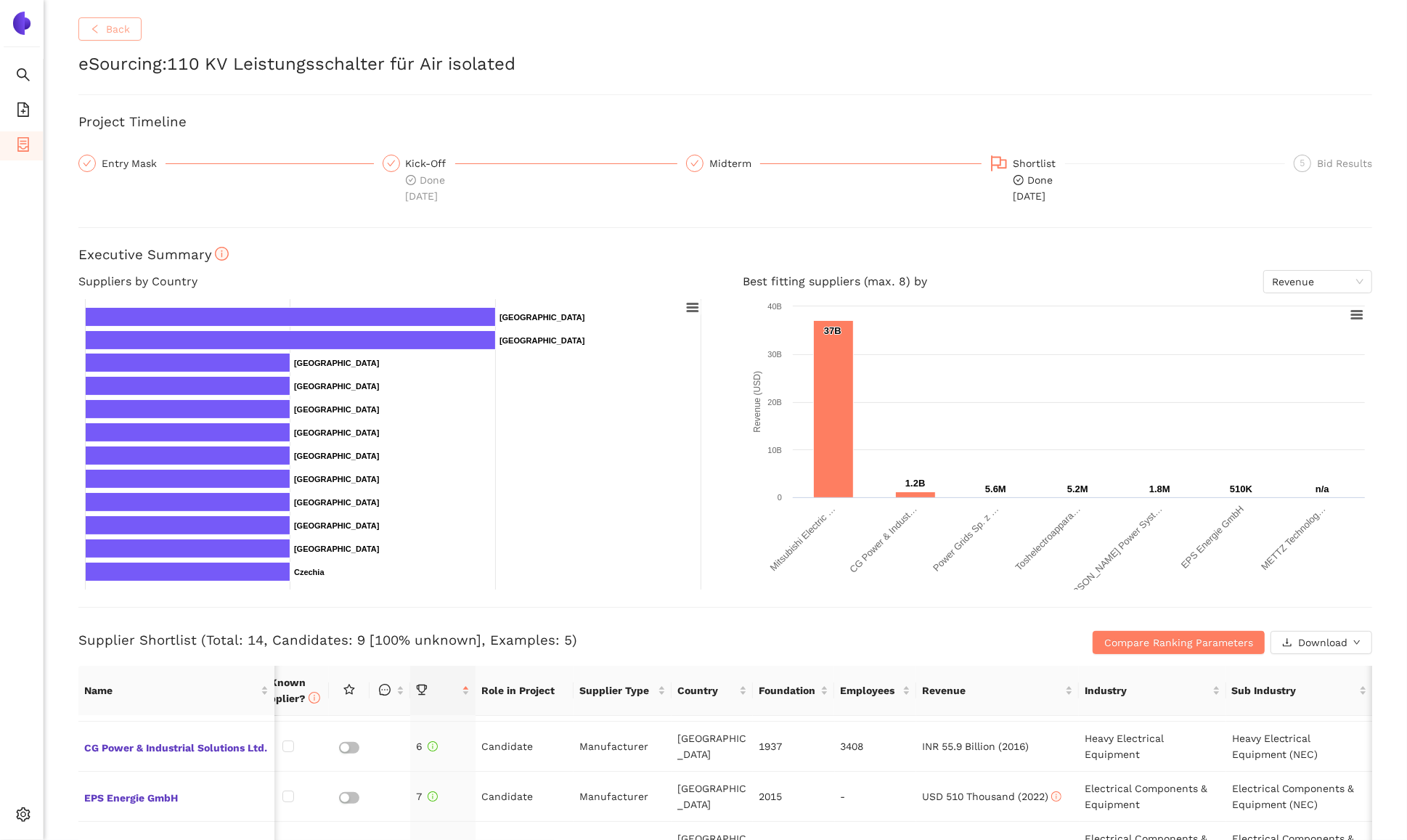
click at [129, 31] on span "Back" at bounding box center [118, 29] width 24 height 16
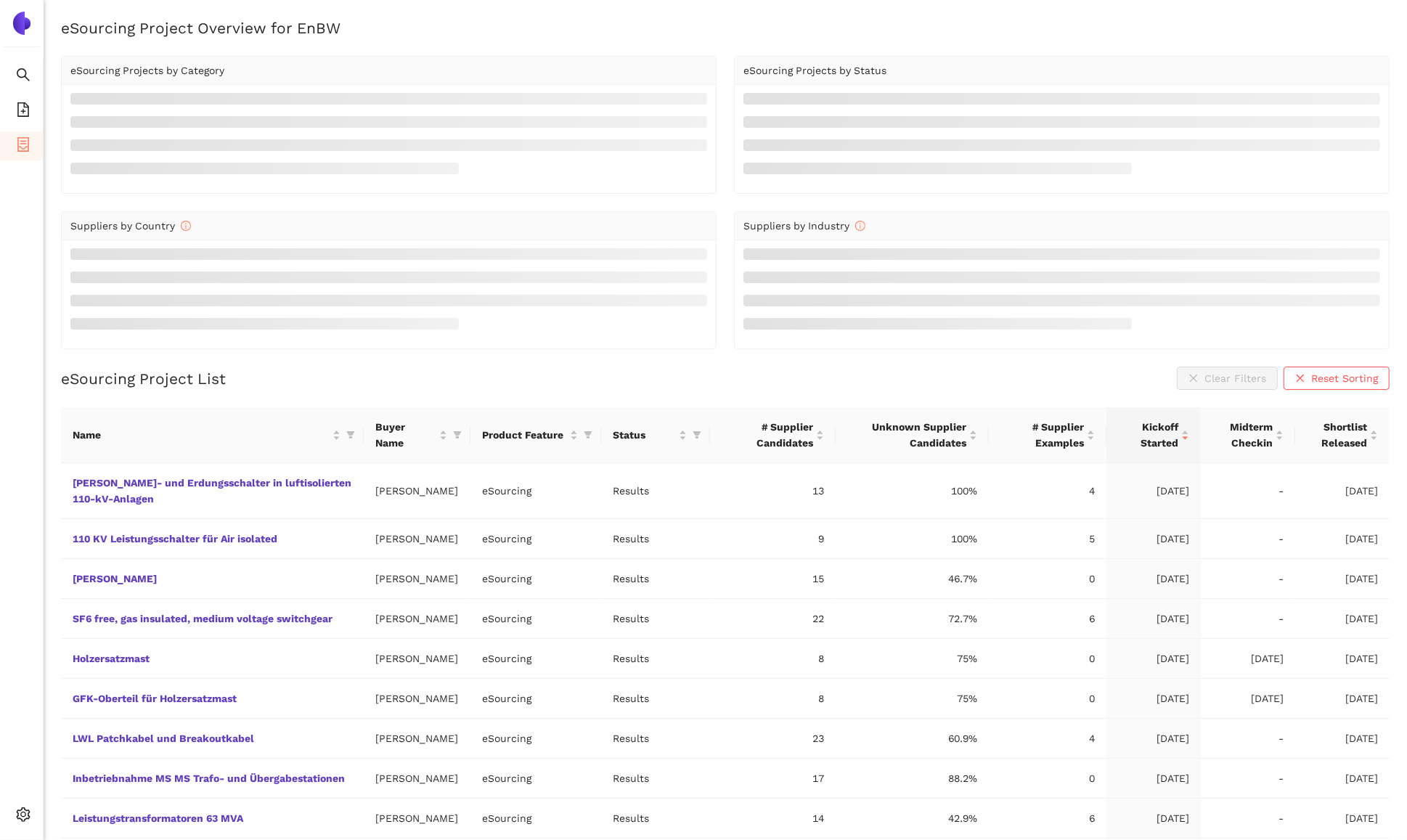
scroll to position [80, 0]
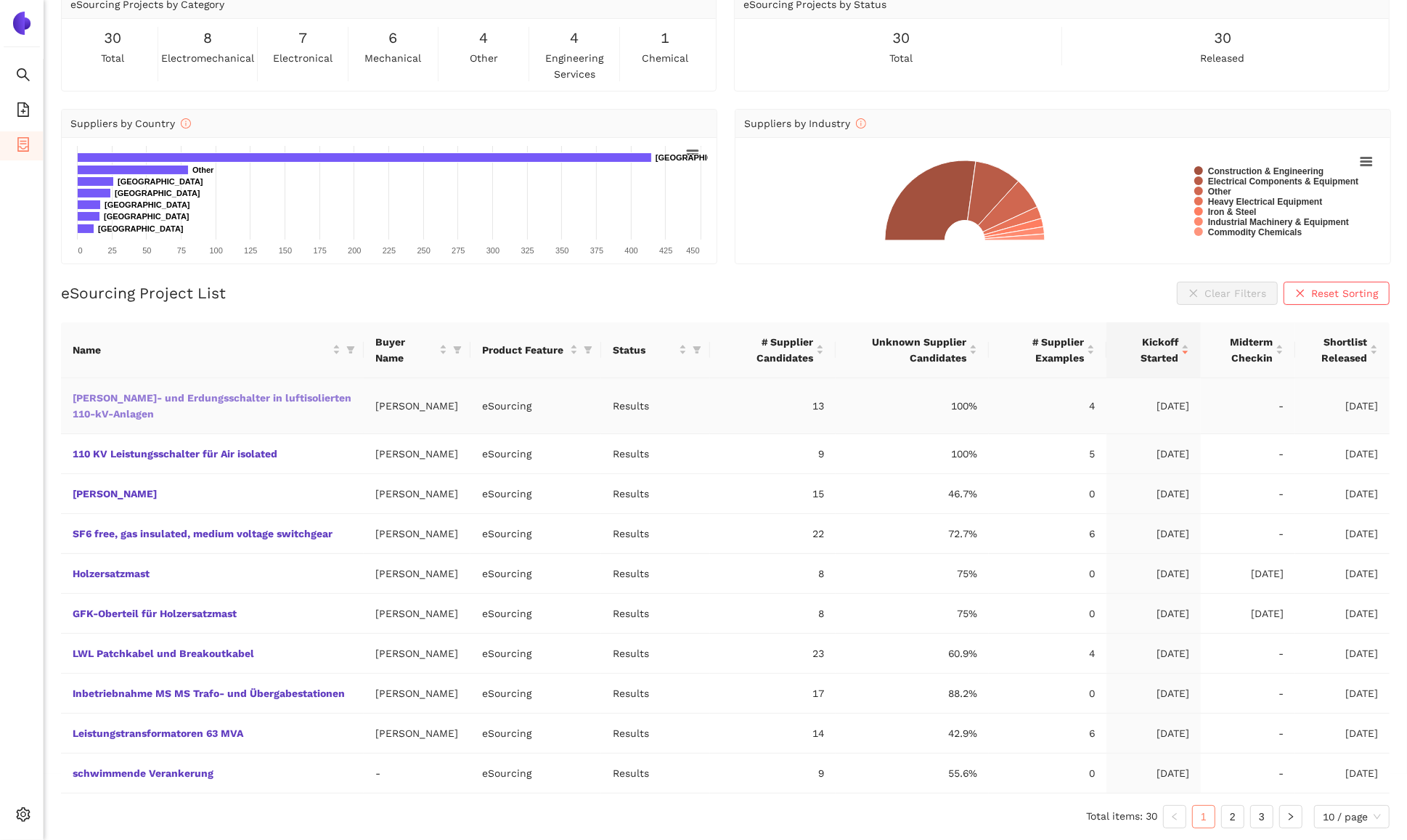
click at [0, 0] on link "[PERSON_NAME]- und Erdungsschalter in luftisolierten 110-kV-Anlagen" at bounding box center [0, 0] width 0 height 0
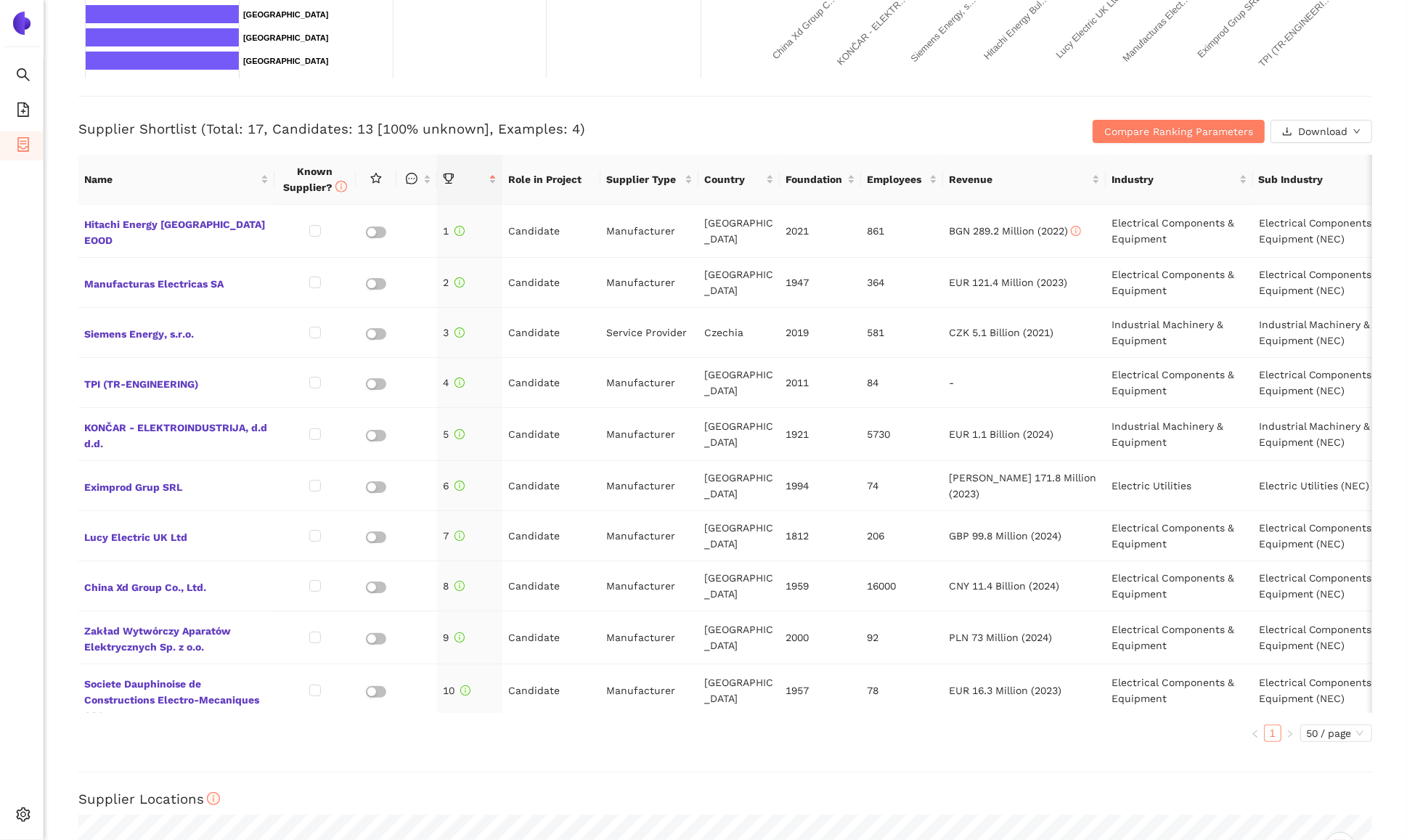
scroll to position [512, 0]
click at [318, 227] on input "checkbox" at bounding box center [315, 229] width 11 height 11
checkbox input "true"
click at [318, 325] on input "checkbox" at bounding box center [315, 331] width 11 height 11
checkbox input "true"
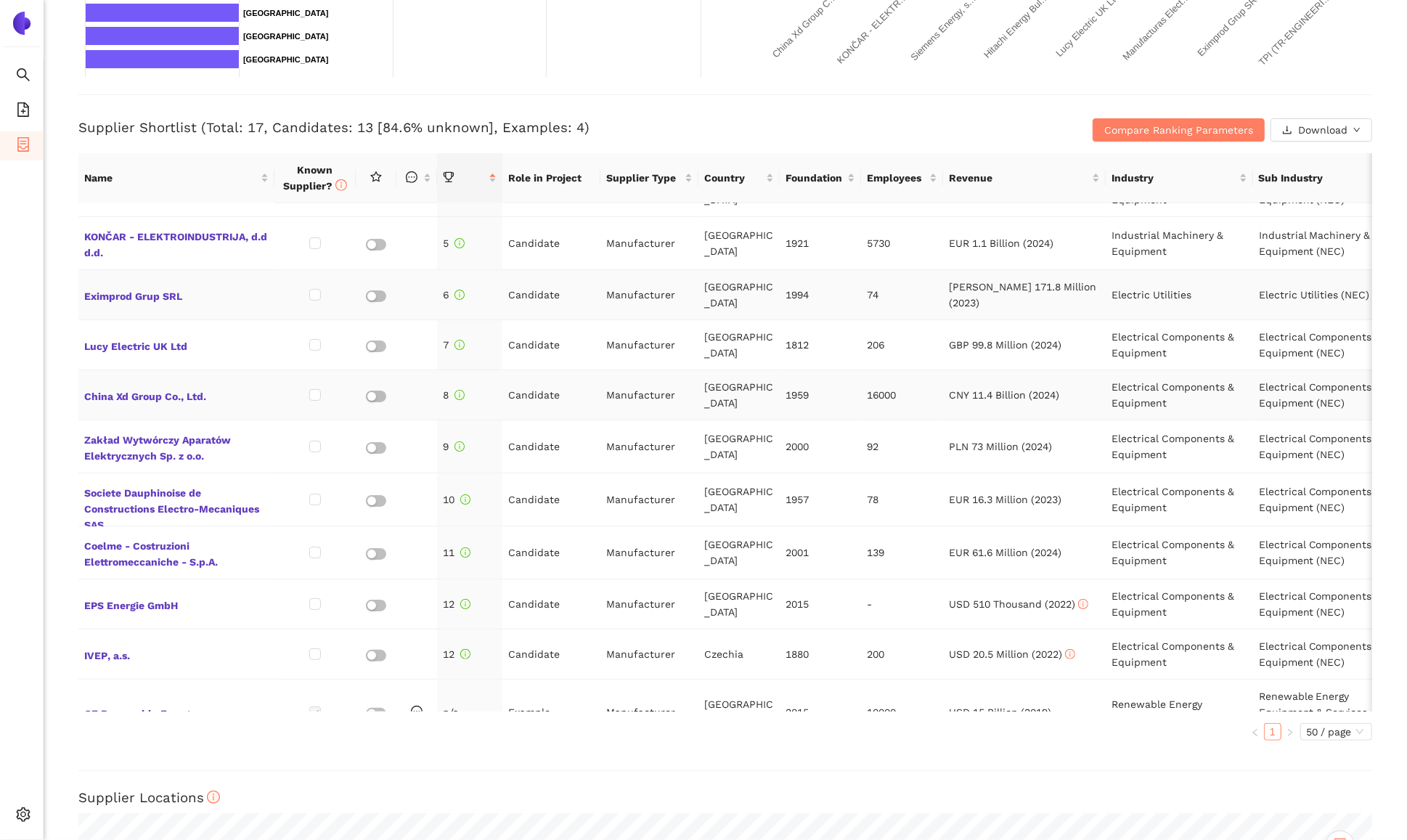
scroll to position [191, 0]
click at [314, 491] on input "checkbox" at bounding box center [315, 497] width 11 height 11
checkbox input "true"
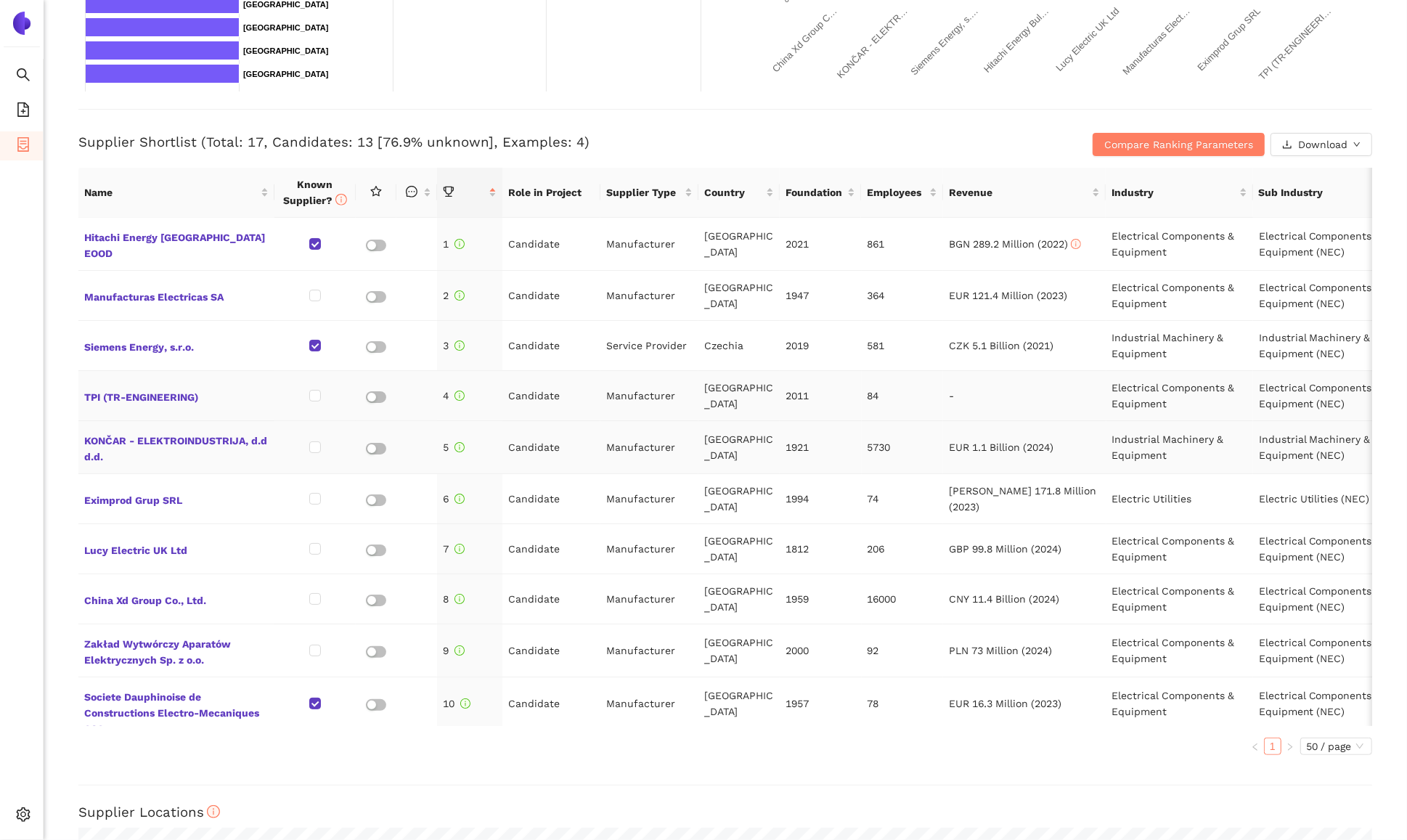
scroll to position [497, 0]
click at [314, 292] on input "checkbox" at bounding box center [315, 296] width 11 height 11
click at [314, 291] on input "checkbox" at bounding box center [315, 296] width 11 height 11
checkbox input "false"
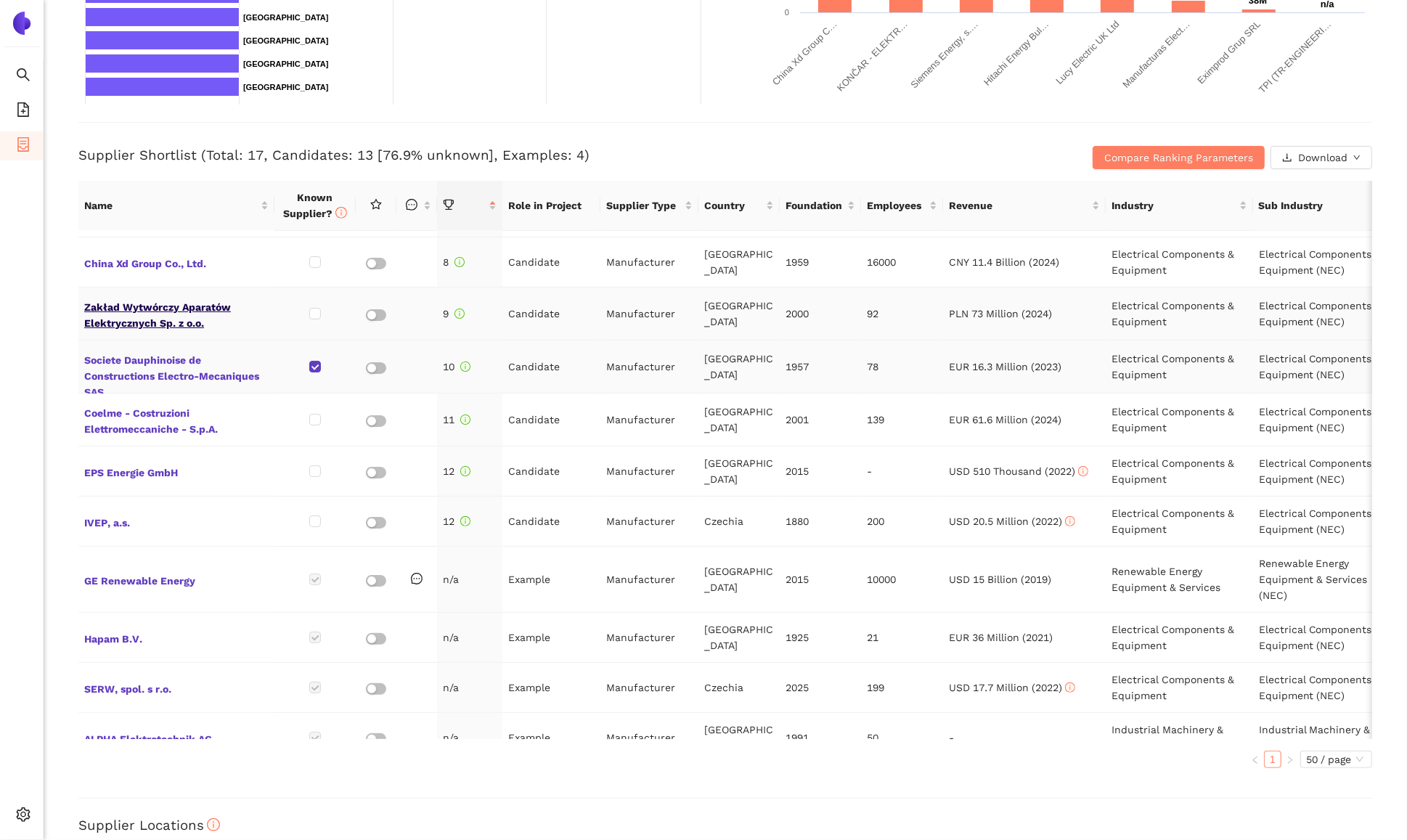
scroll to position [352, 0]
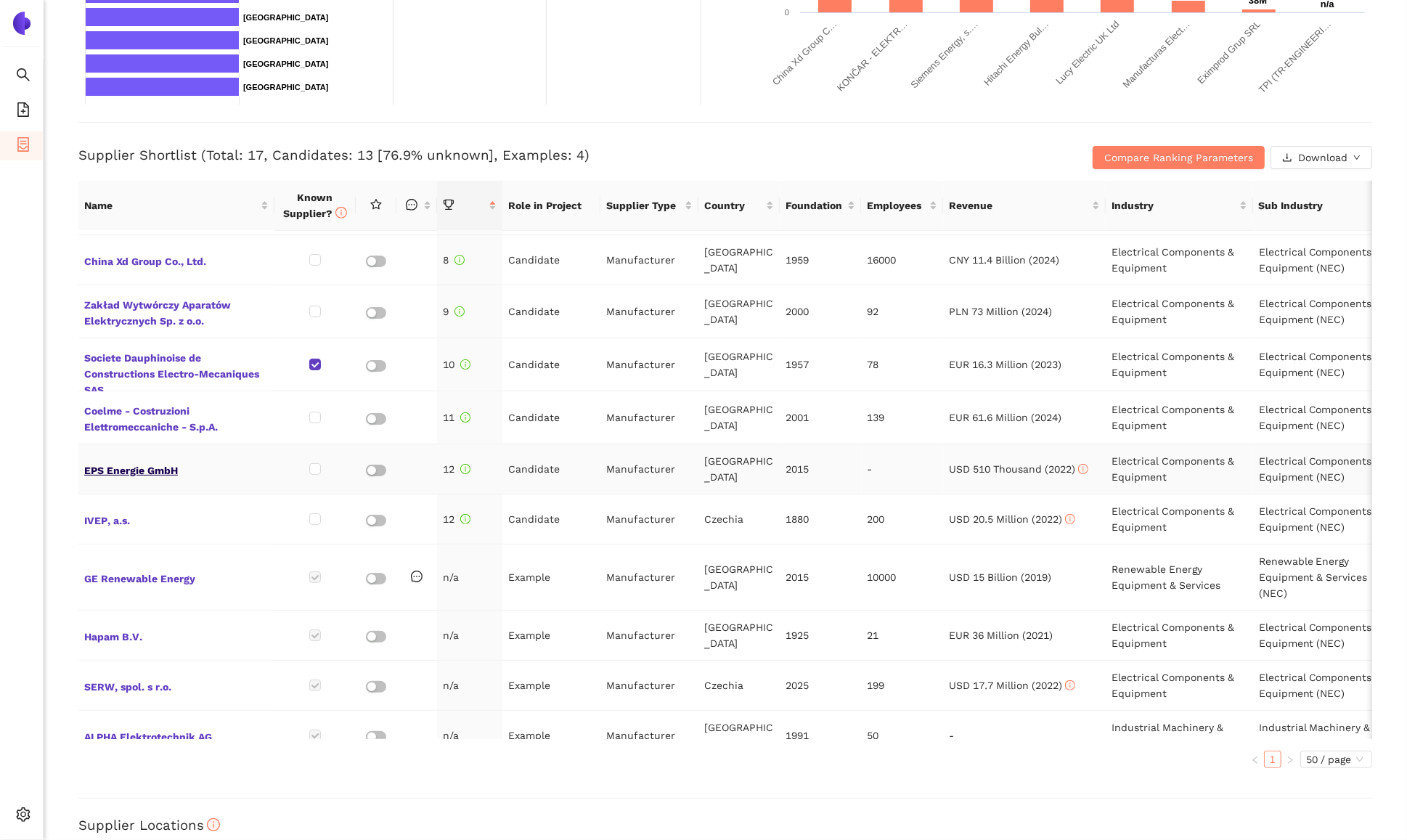
click at [152, 460] on span "EPS Energie GmbH" at bounding box center [176, 469] width 184 height 19
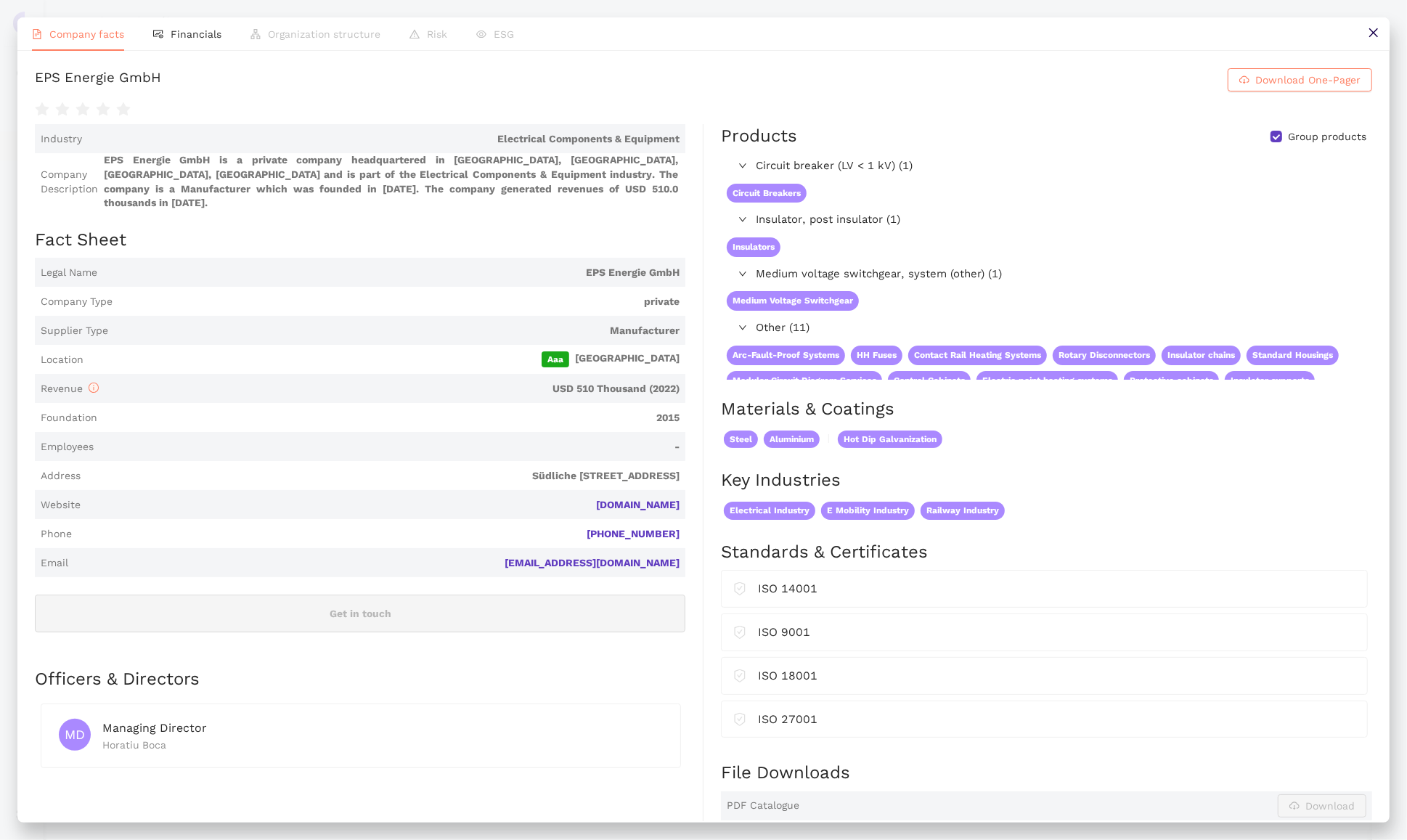
scroll to position [485, 0]
click at [1373, 39] on button at bounding box center [1373, 33] width 32 height 32
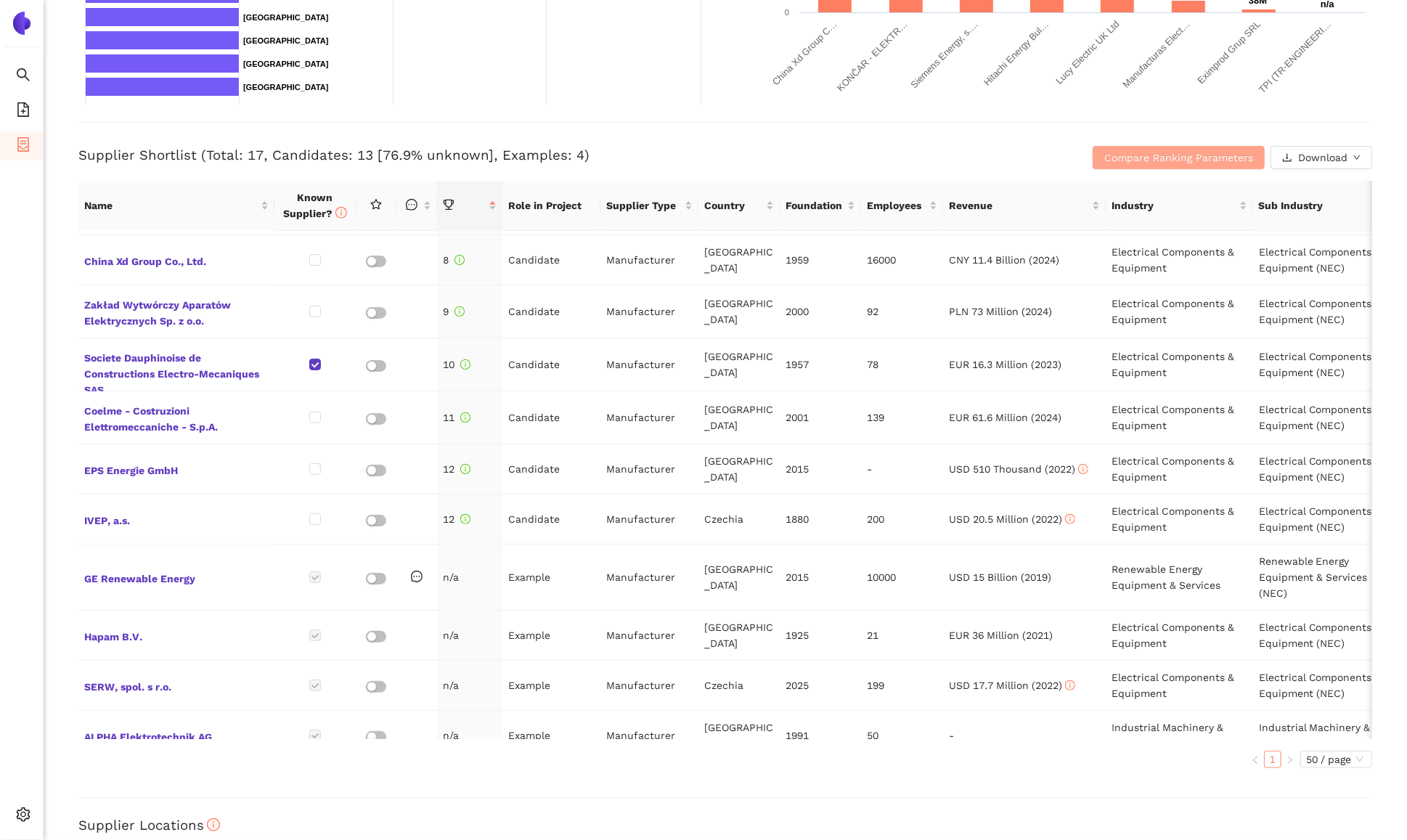
click at [1195, 159] on span "Compare Ranking Parameters" at bounding box center [1179, 157] width 149 height 16
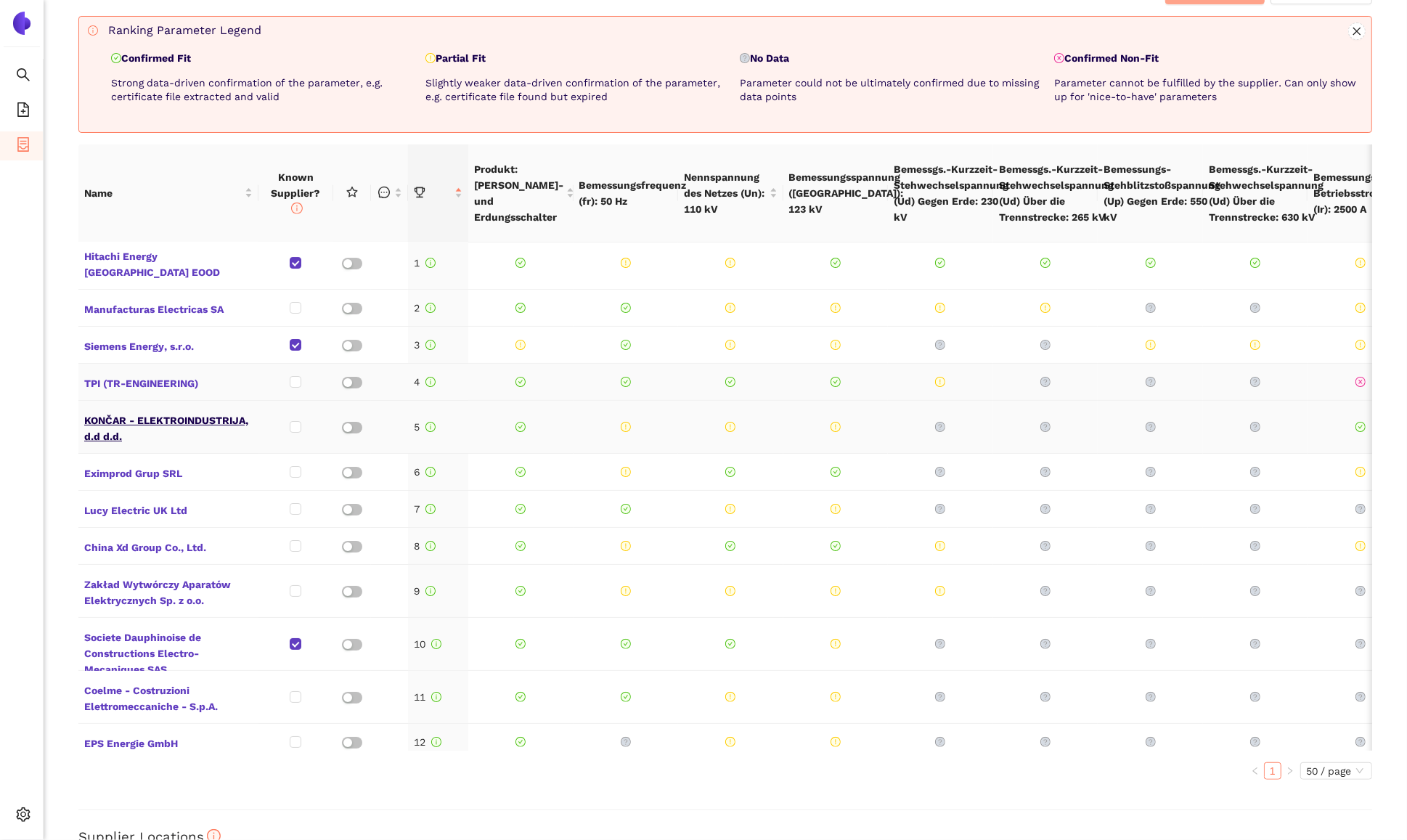
scroll to position [4, 0]
click at [145, 337] on span "Siemens Energy, s.r.o." at bounding box center [168, 347] width 168 height 19
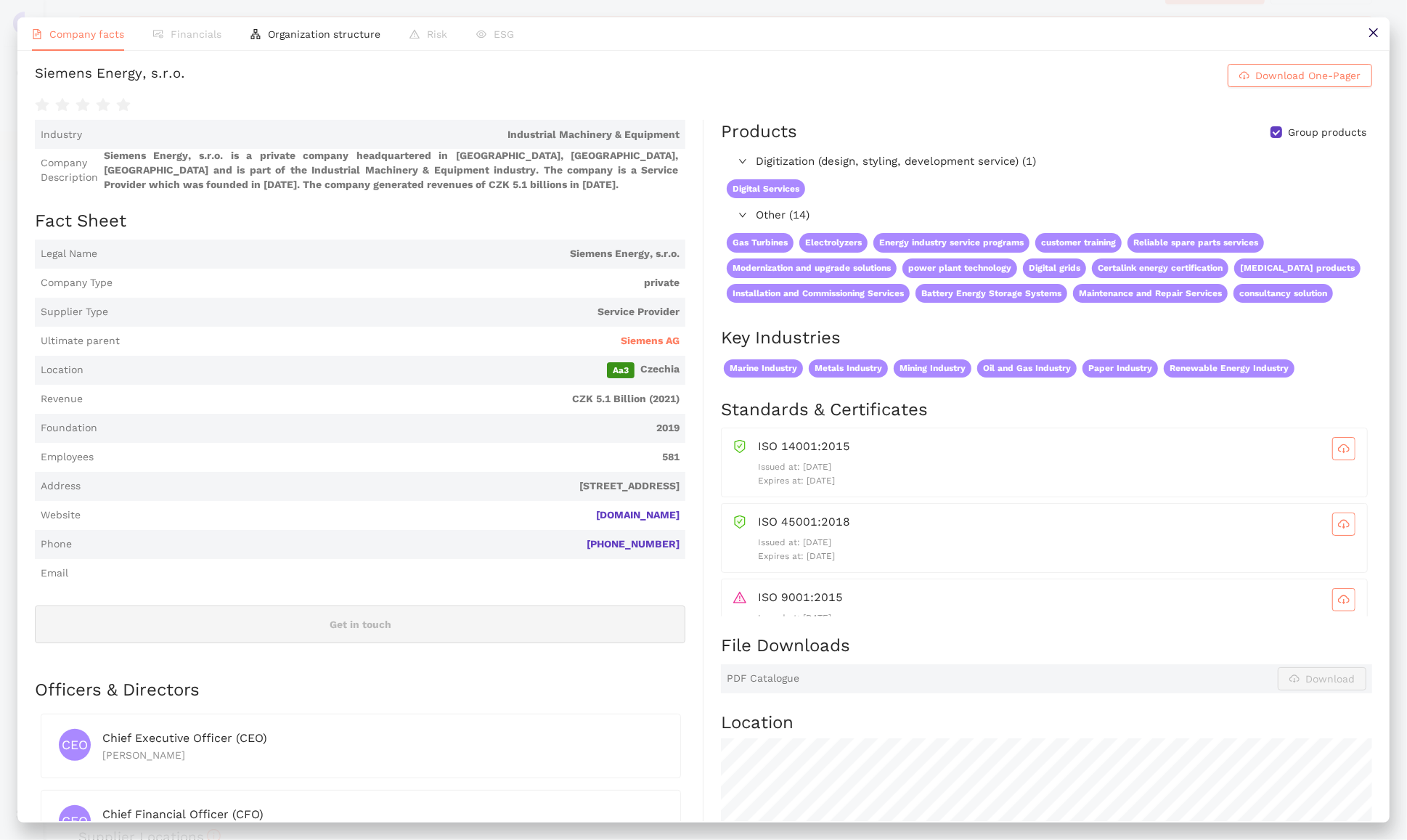
scroll to position [0, 0]
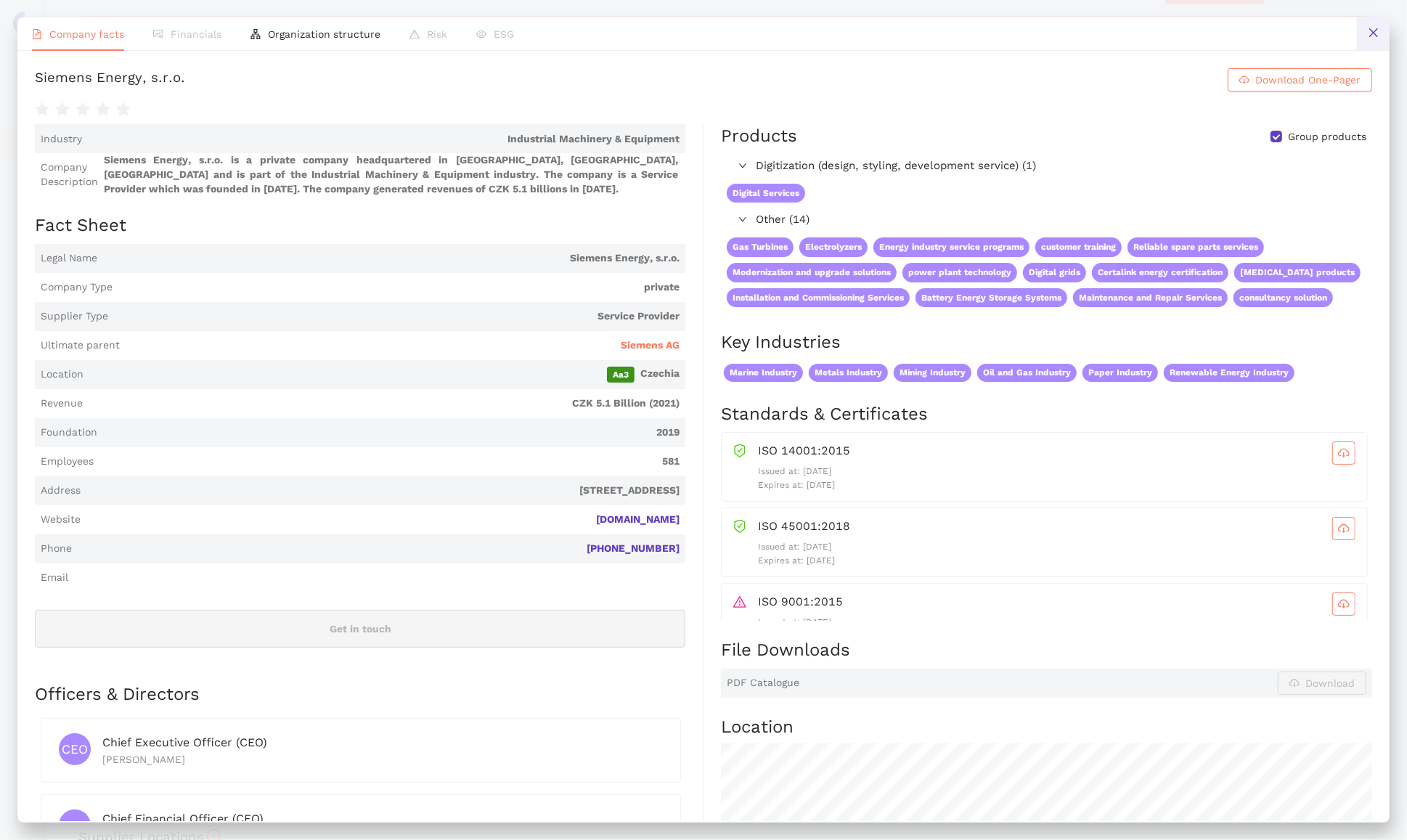
click at [1375, 38] on icon "close" at bounding box center [1374, 32] width 11 height 11
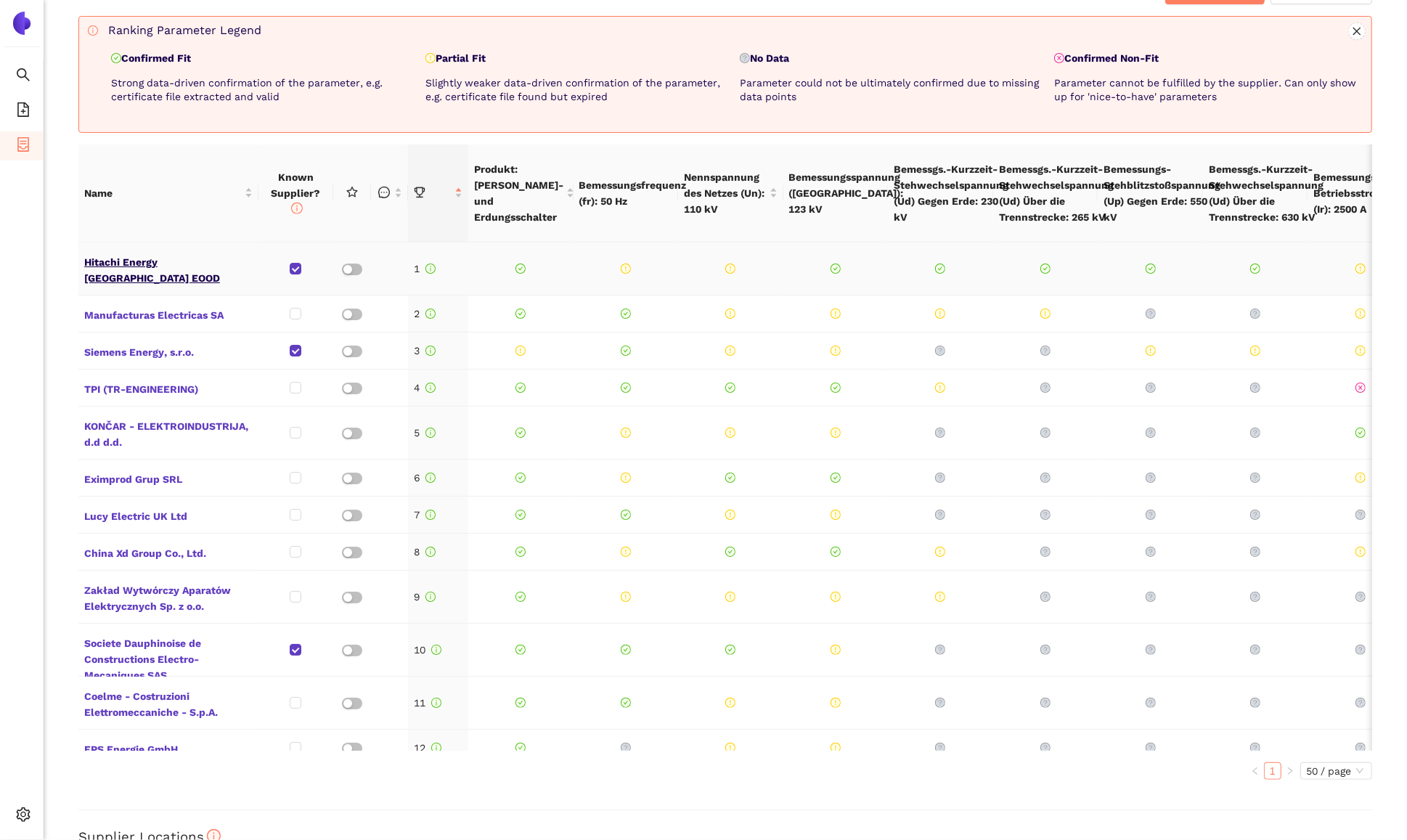
click at [185, 256] on span "Hitachi Energy [GEOGRAPHIC_DATA] EOOD" at bounding box center [168, 269] width 168 height 34
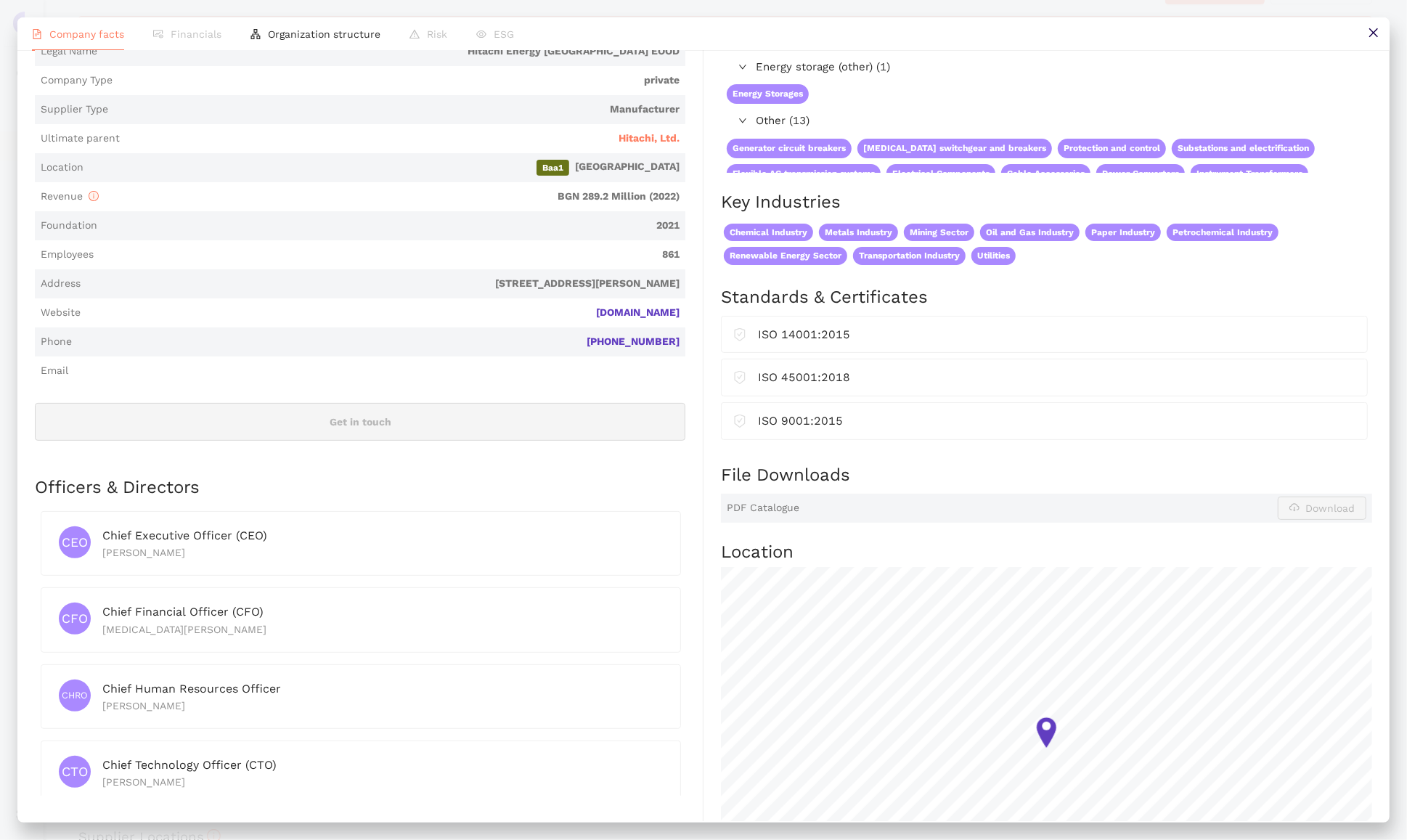
scroll to position [206, 0]
click at [1369, 32] on icon "close" at bounding box center [1374, 32] width 11 height 11
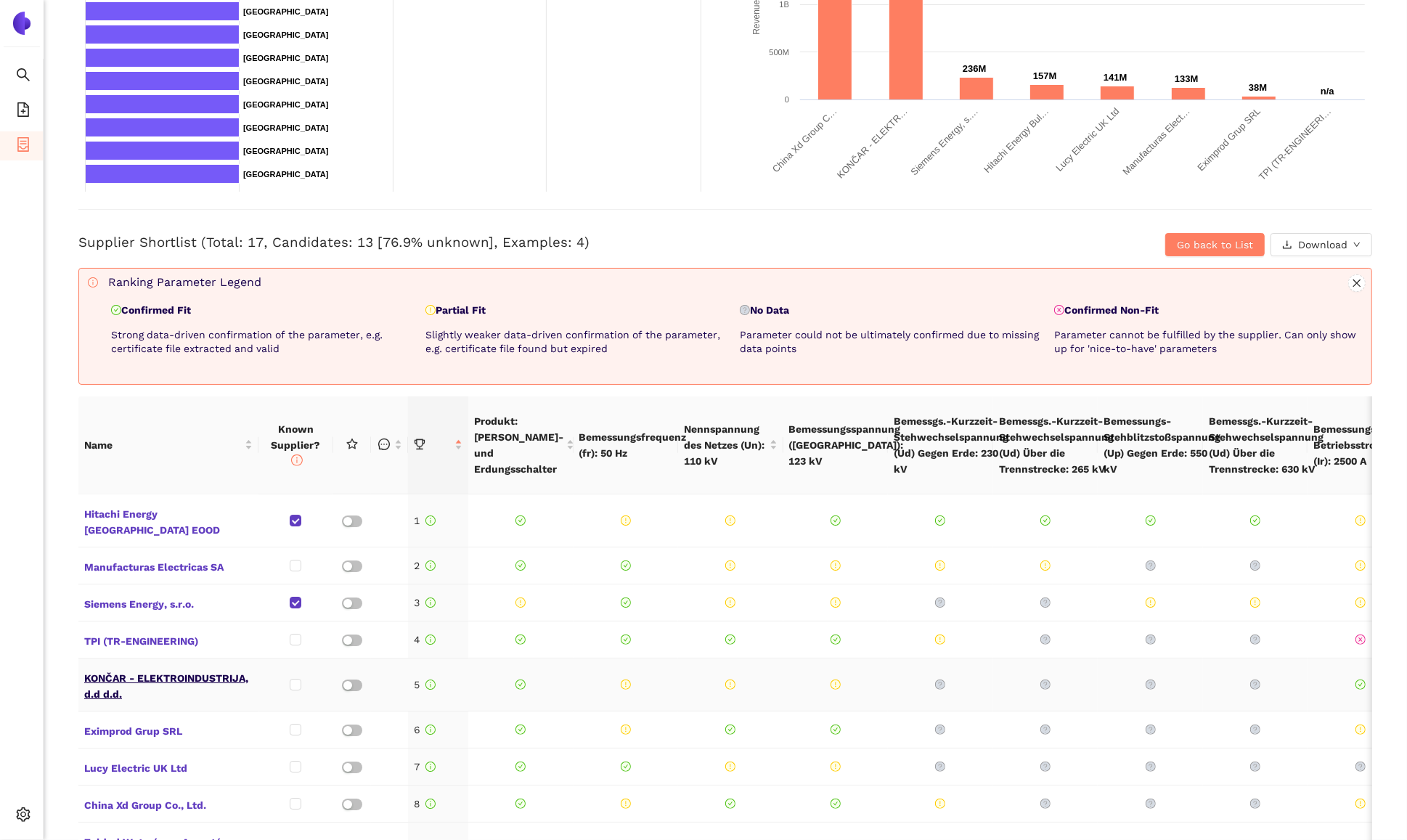
scroll to position [396, 0]
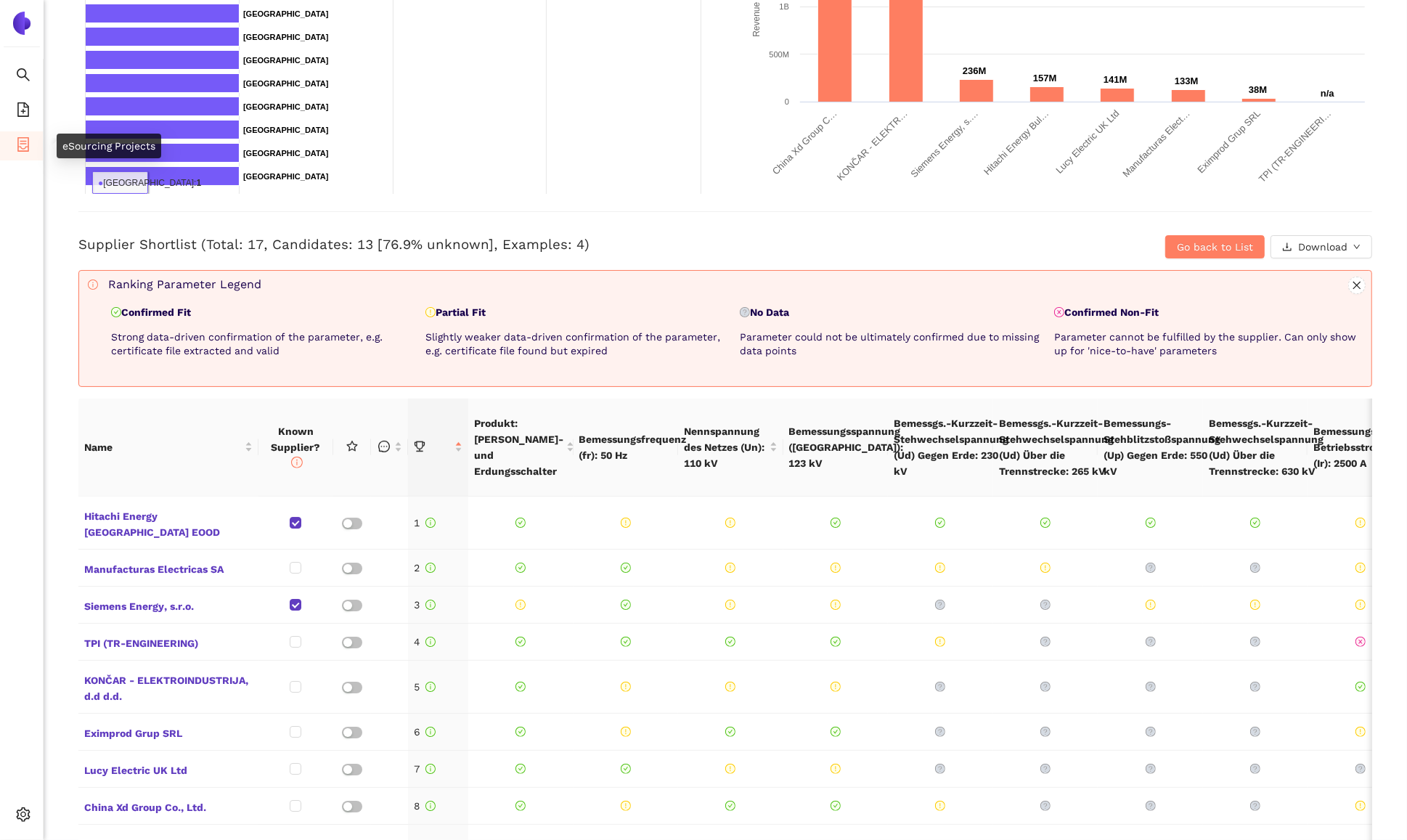
click at [32, 145] on li "eSourcing Projects" at bounding box center [21, 145] width 43 height 29
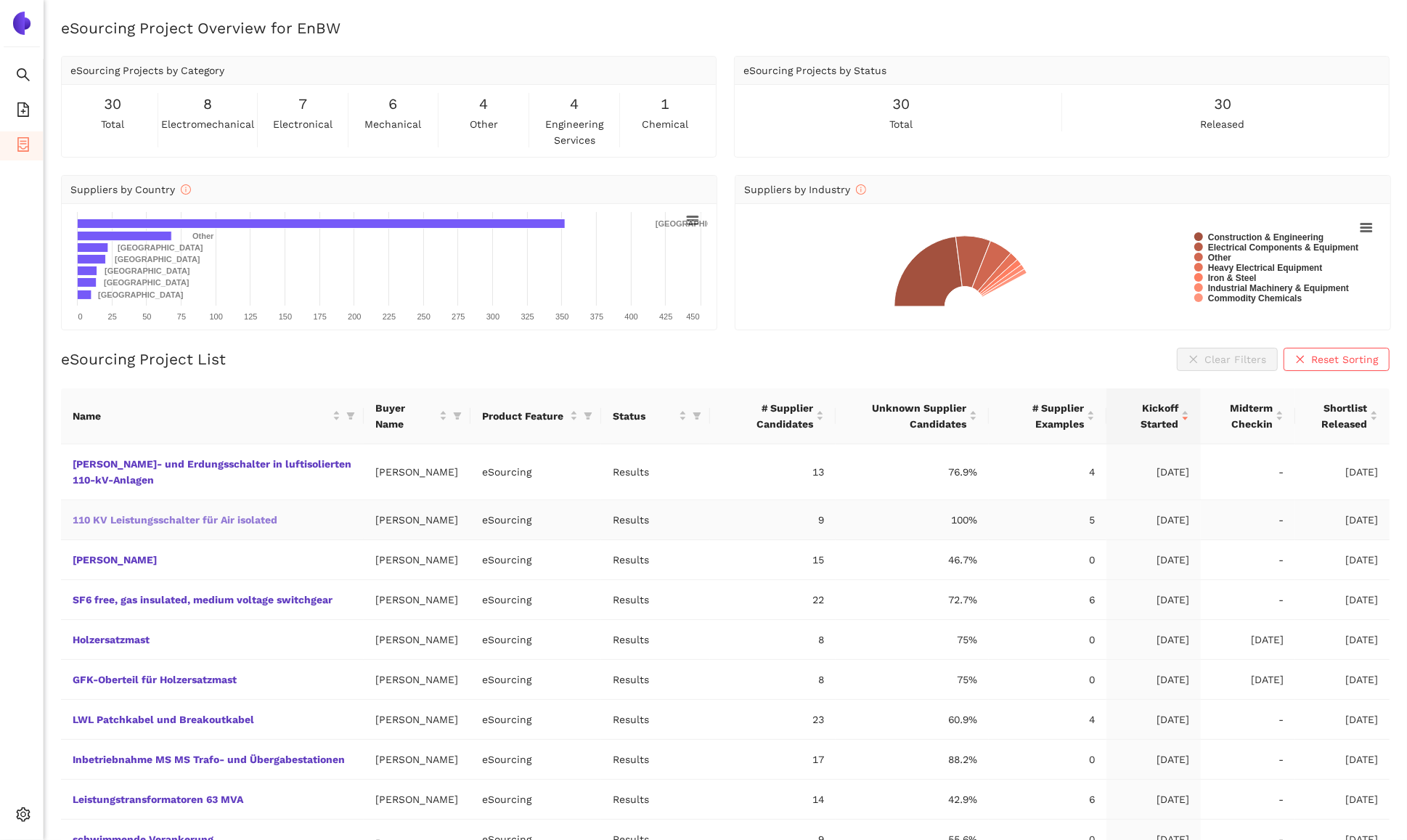
click at [0, 0] on link "110 KV Leistungsschalter für Air isolated" at bounding box center [0, 0] width 0 height 0
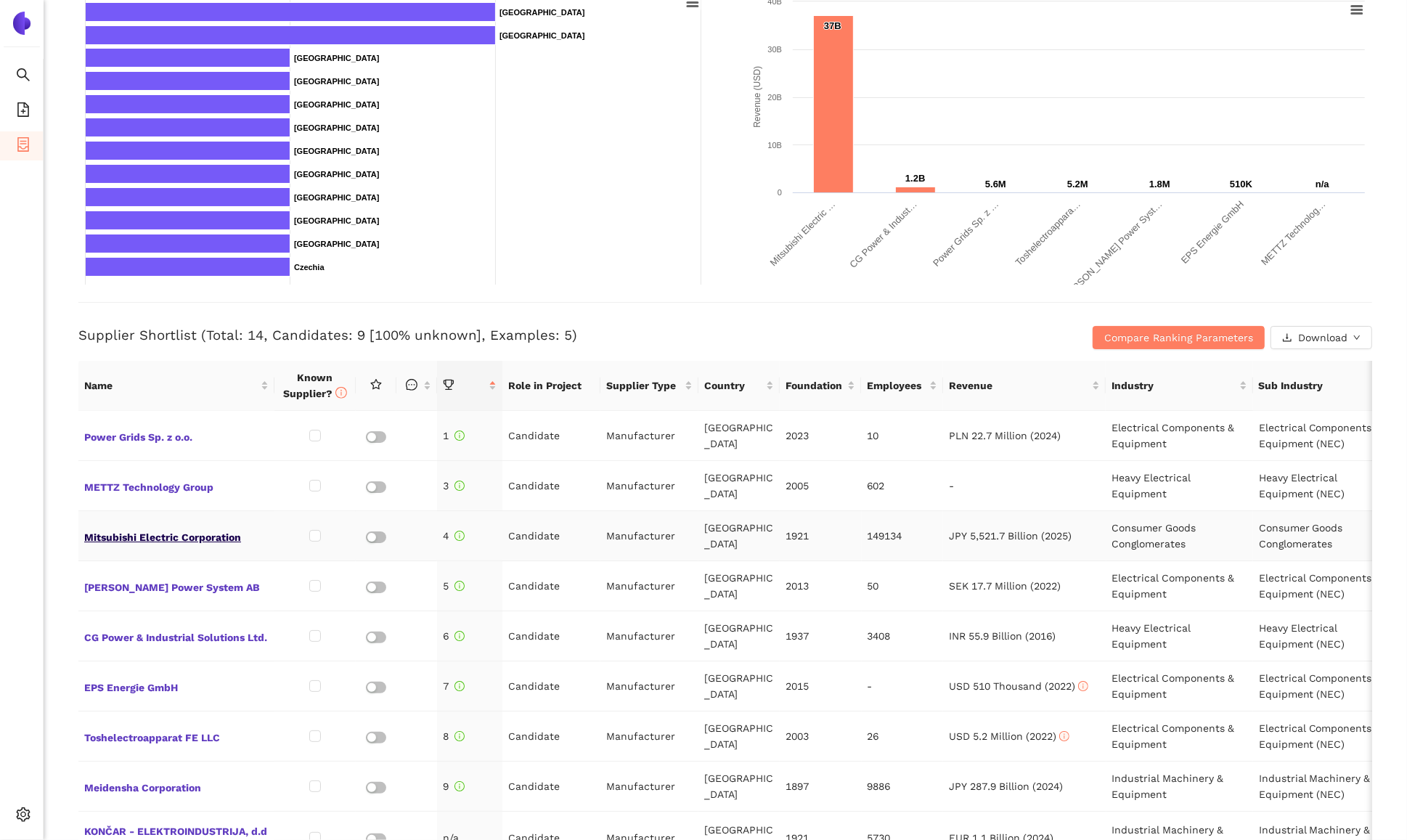
scroll to position [310, 0]
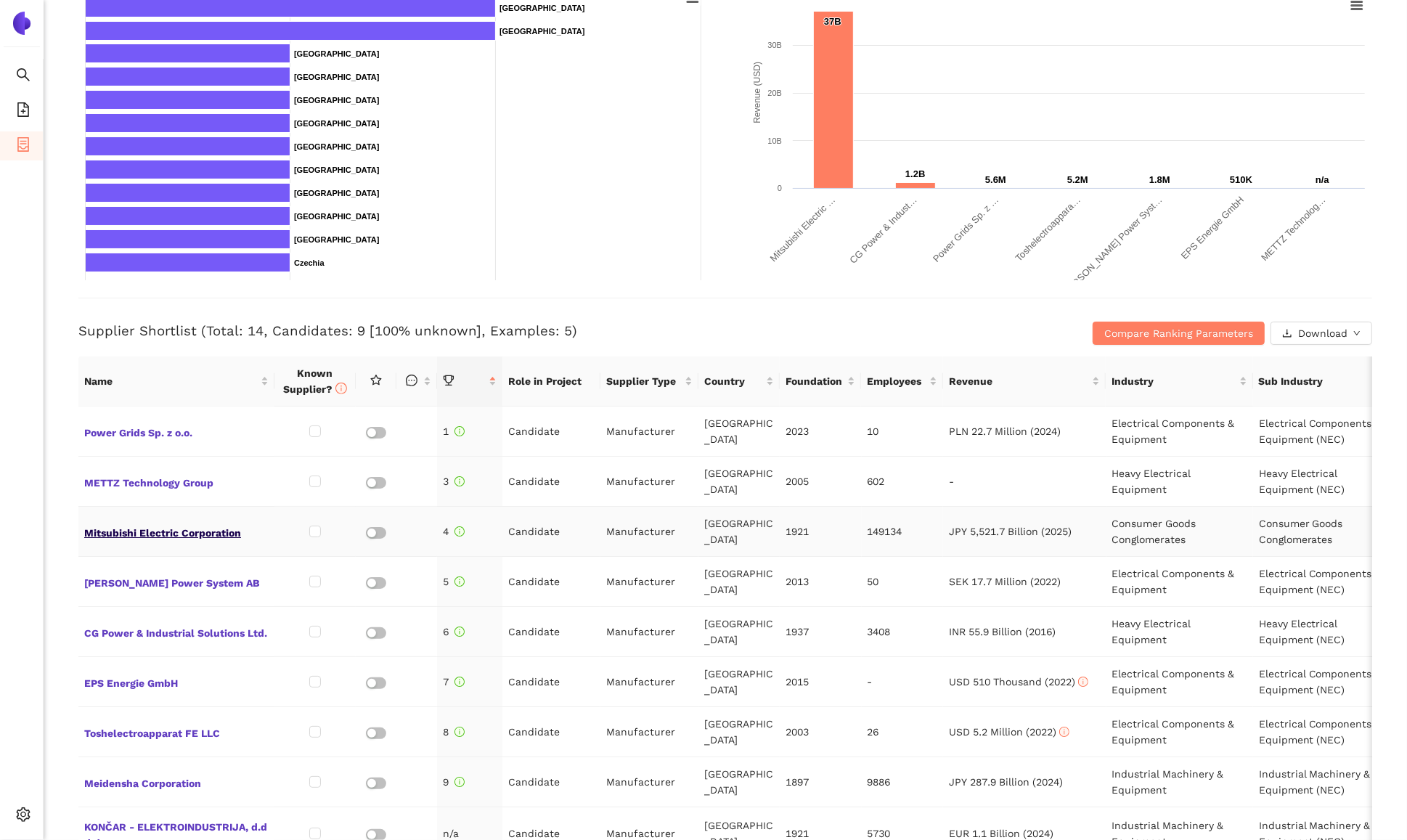
click at [228, 535] on span "Mitsubishi Electric Corporation" at bounding box center [176, 531] width 184 height 19
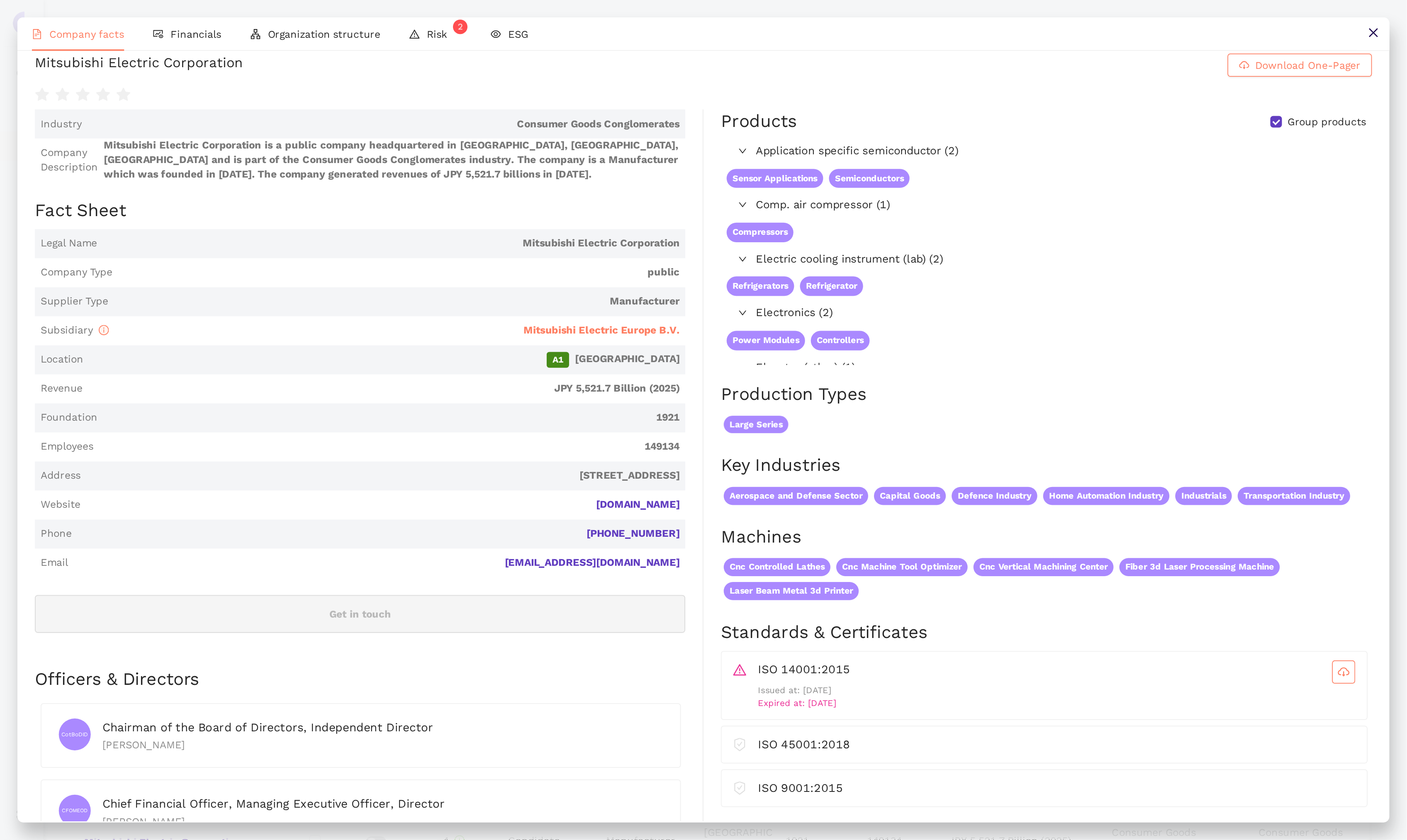
scroll to position [0, 0]
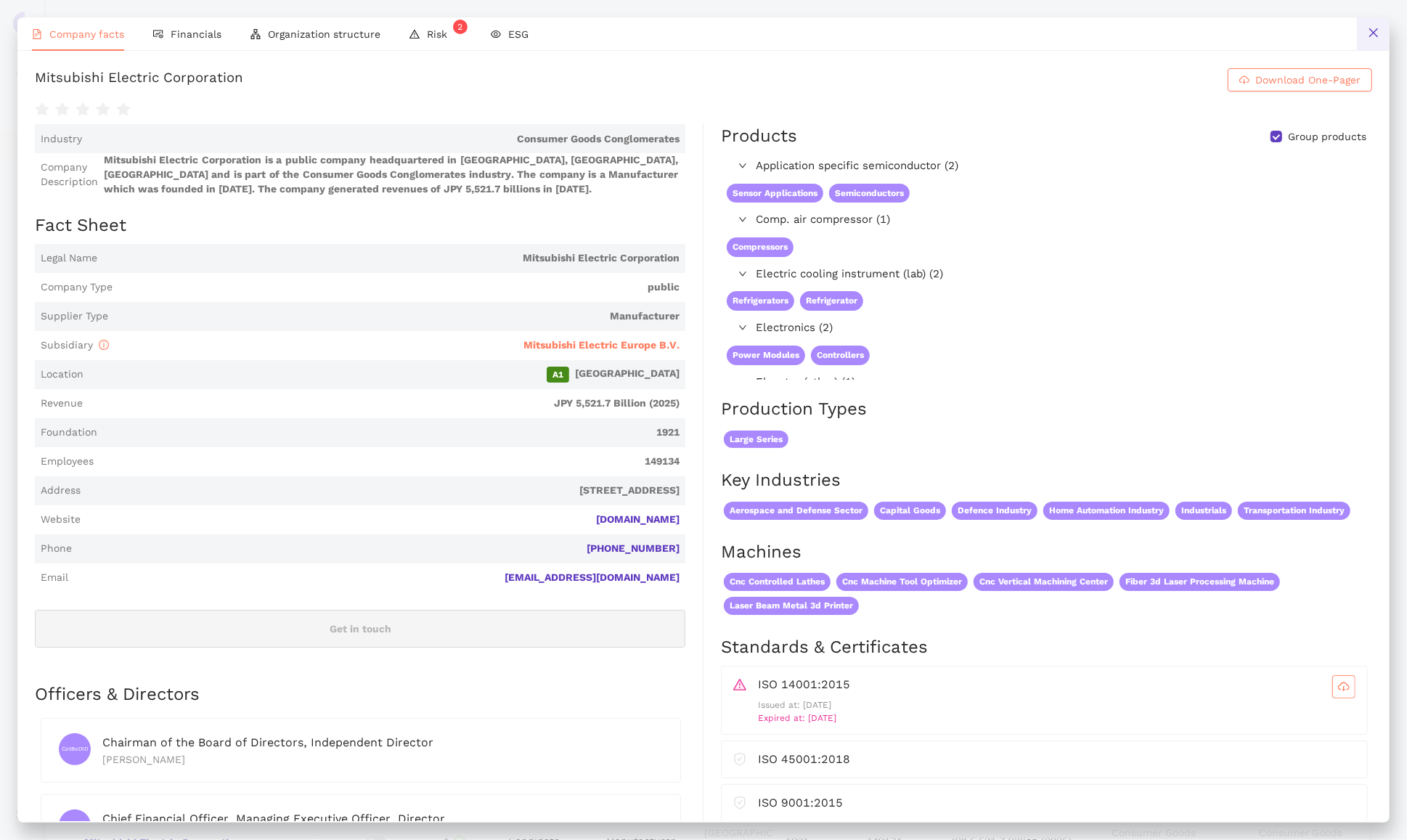
click at [1372, 29] on icon "close" at bounding box center [1374, 32] width 11 height 11
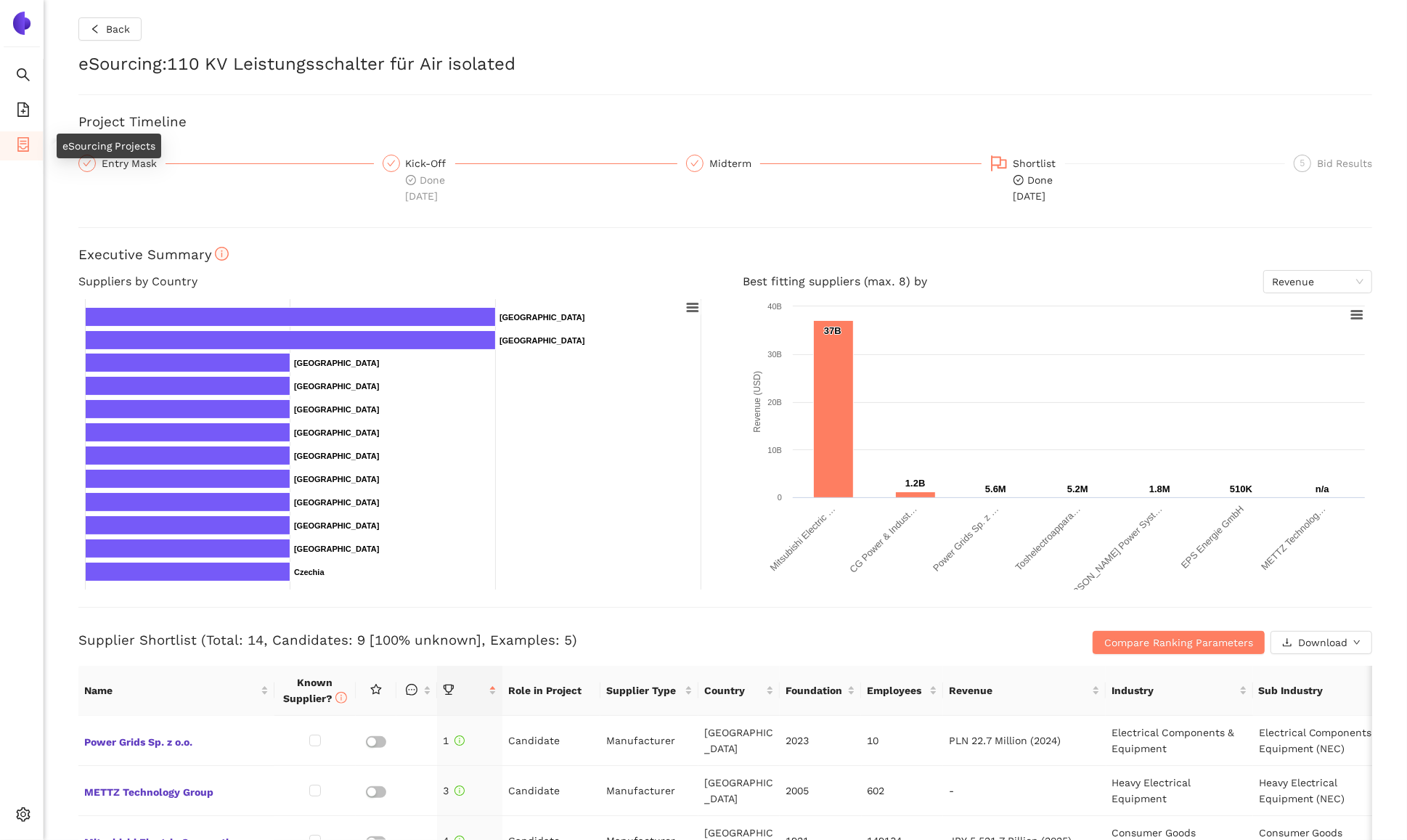
click at [26, 150] on icon "container" at bounding box center [23, 144] width 11 height 14
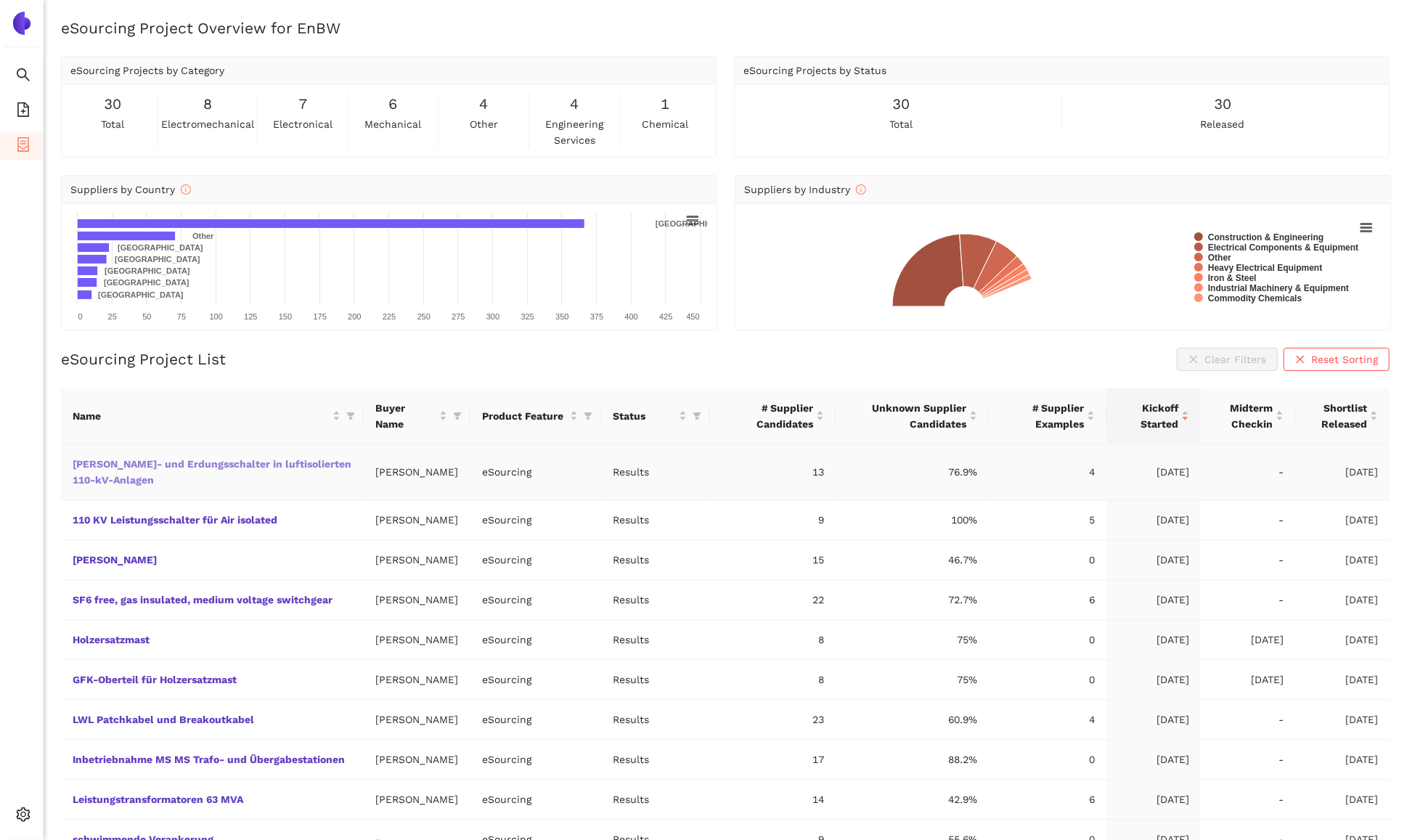
click at [0, 0] on link "[PERSON_NAME]- und Erdungsschalter in luftisolierten 110-kV-Anlagen" at bounding box center [0, 0] width 0 height 0
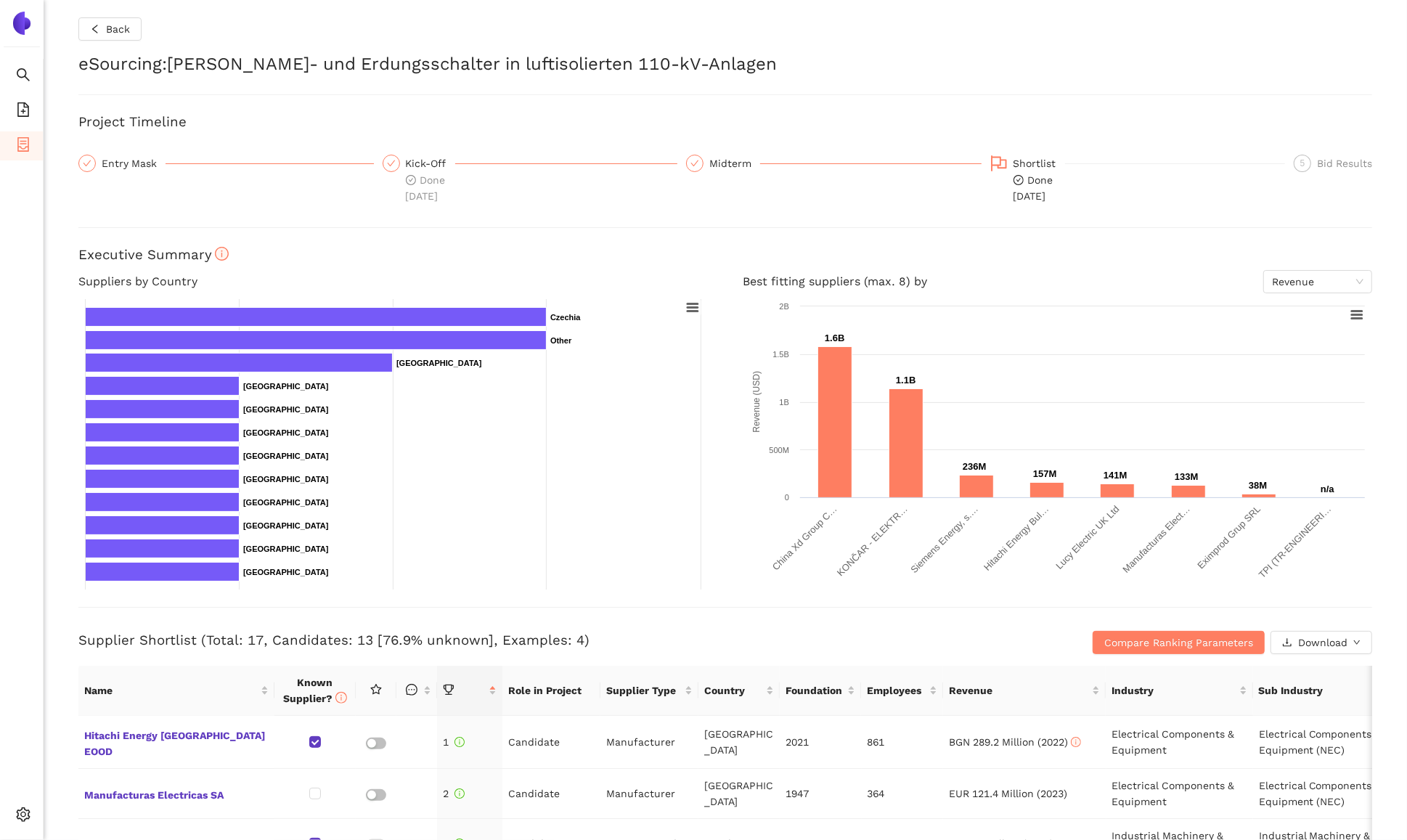
click at [52, 680] on div "Back eSourcing : [PERSON_NAME]- und Erdungsschalter in luftisolierten 110-kV-An…" at bounding box center [725, 420] width 1363 height 840
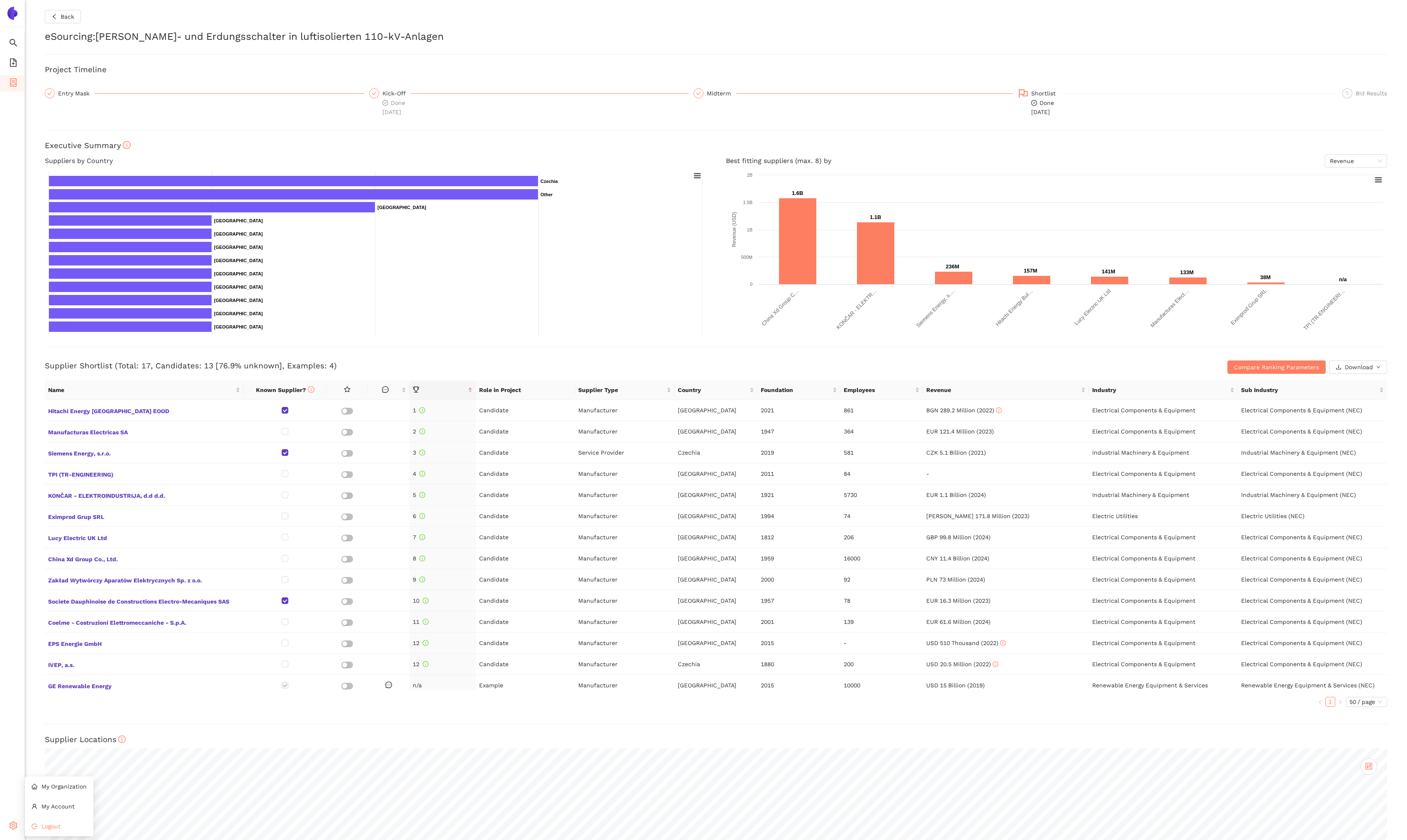
click at [27, 824] on li "Logout" at bounding box center [59, 826] width 68 height 16
